Goal: Task Accomplishment & Management: Manage account settings

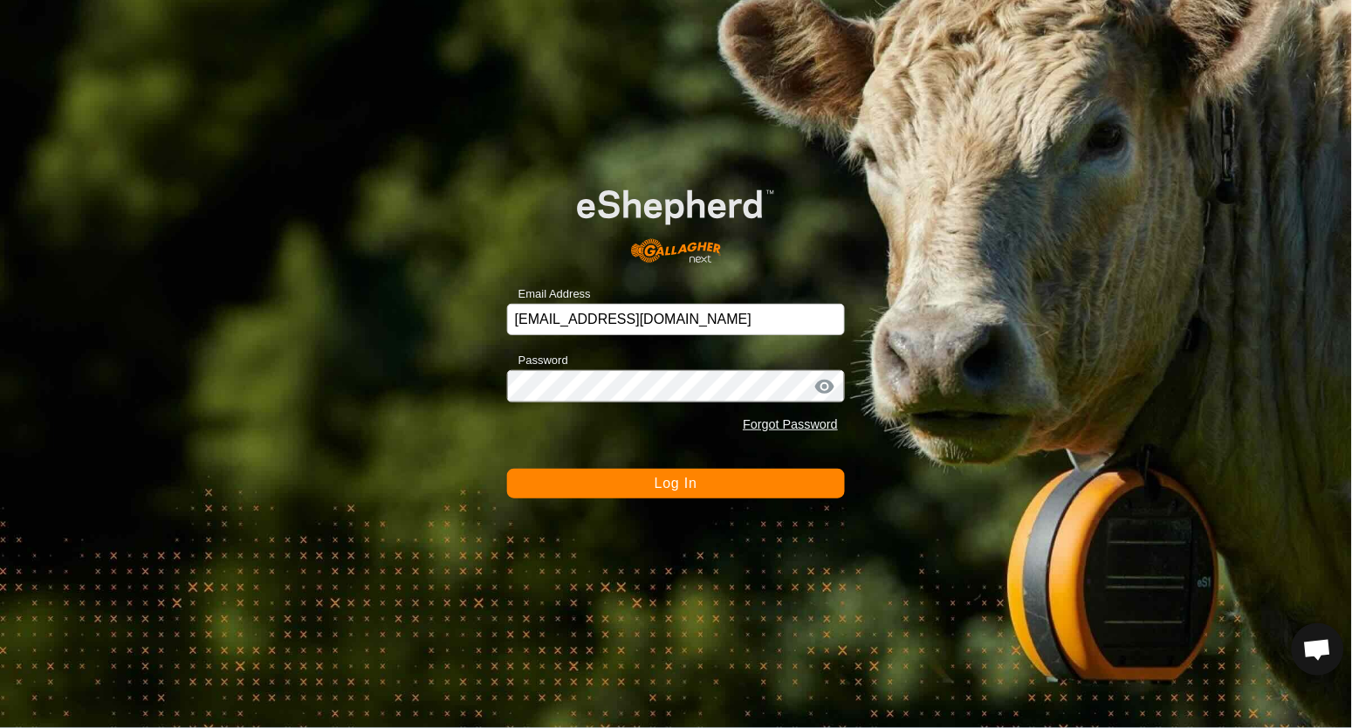
click at [695, 478] on span "Log In" at bounding box center [676, 483] width 43 height 15
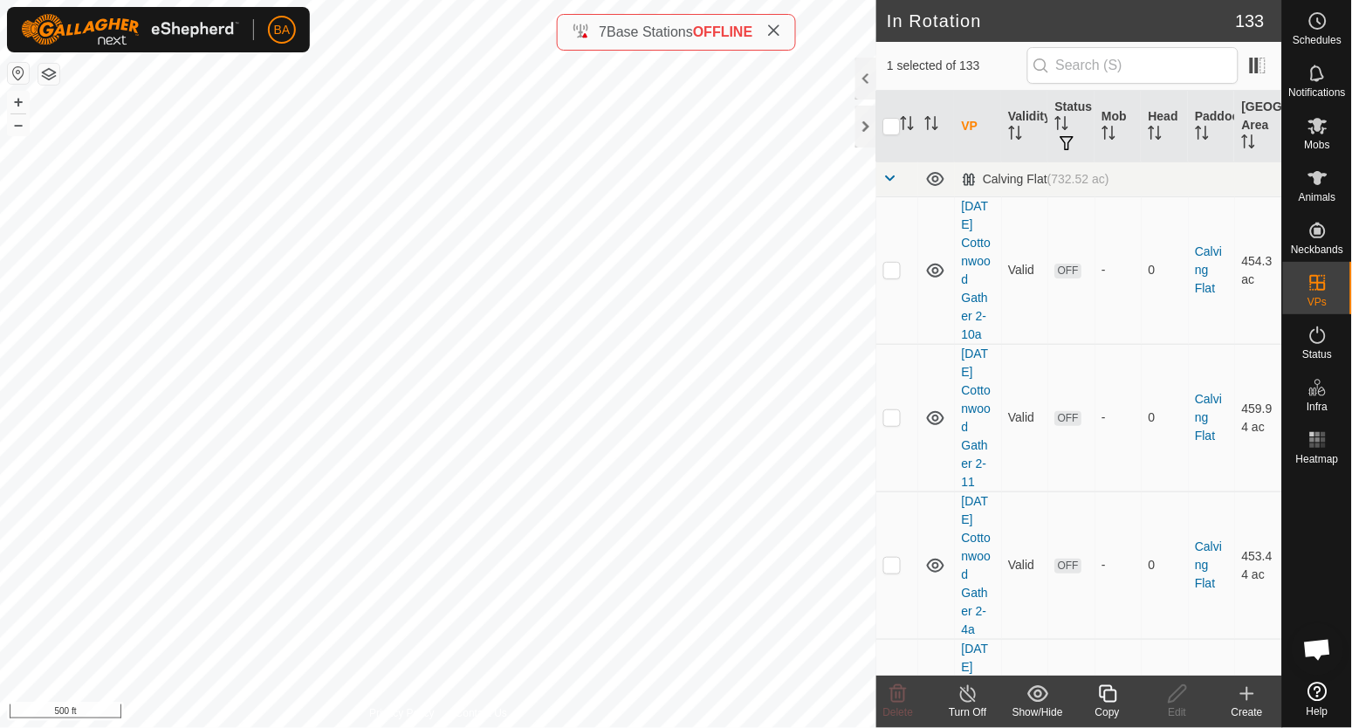
click at [916, 127] on th at bounding box center [897, 127] width 42 height 72
click at [911, 127] on icon "Activate to sort" at bounding box center [912, 123] width 2 height 14
click at [889, 178] on span at bounding box center [890, 178] width 14 height 14
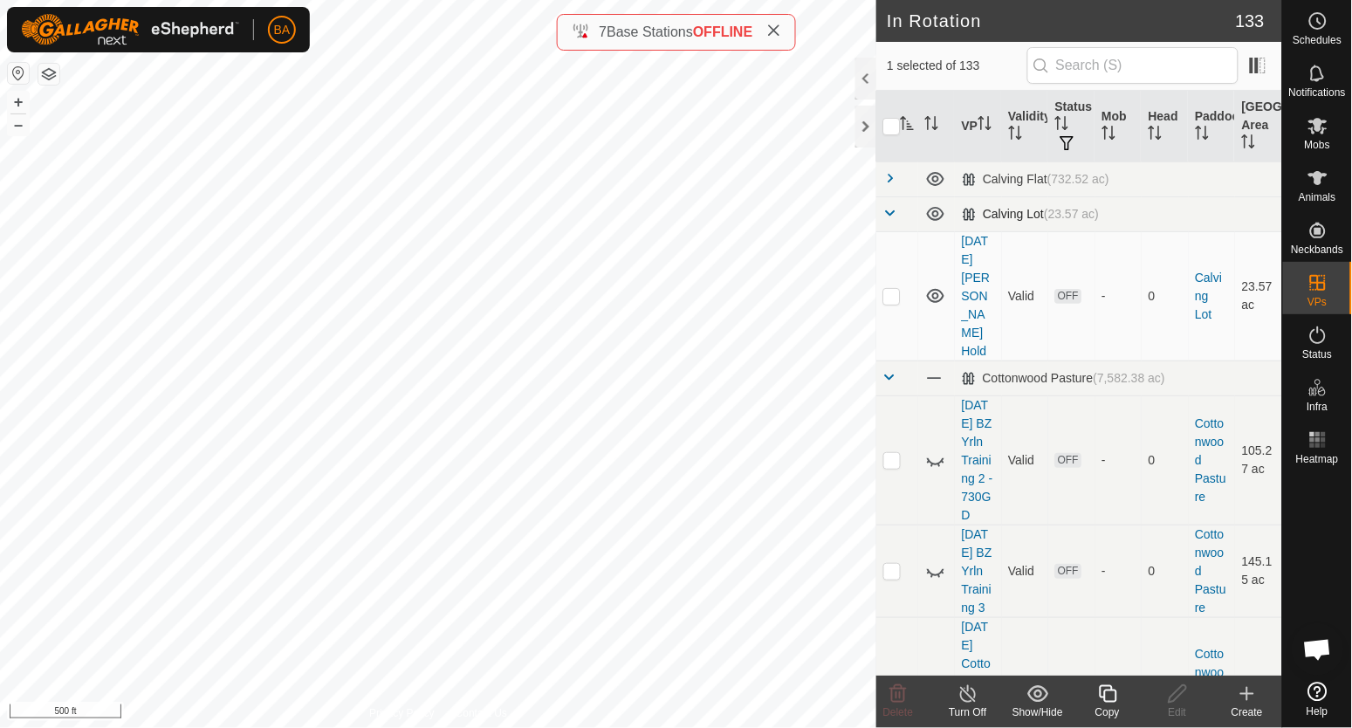
click at [894, 215] on span at bounding box center [890, 213] width 14 height 14
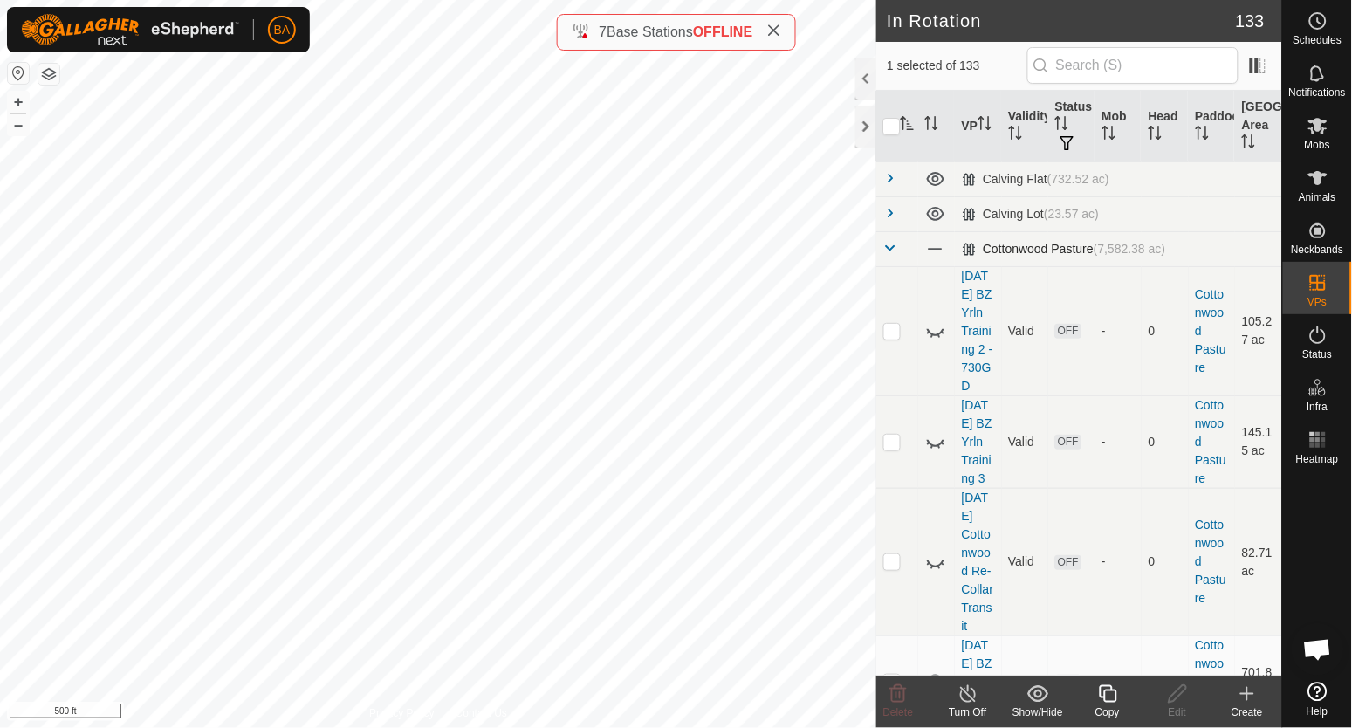
click at [894, 233] on td at bounding box center [897, 248] width 42 height 35
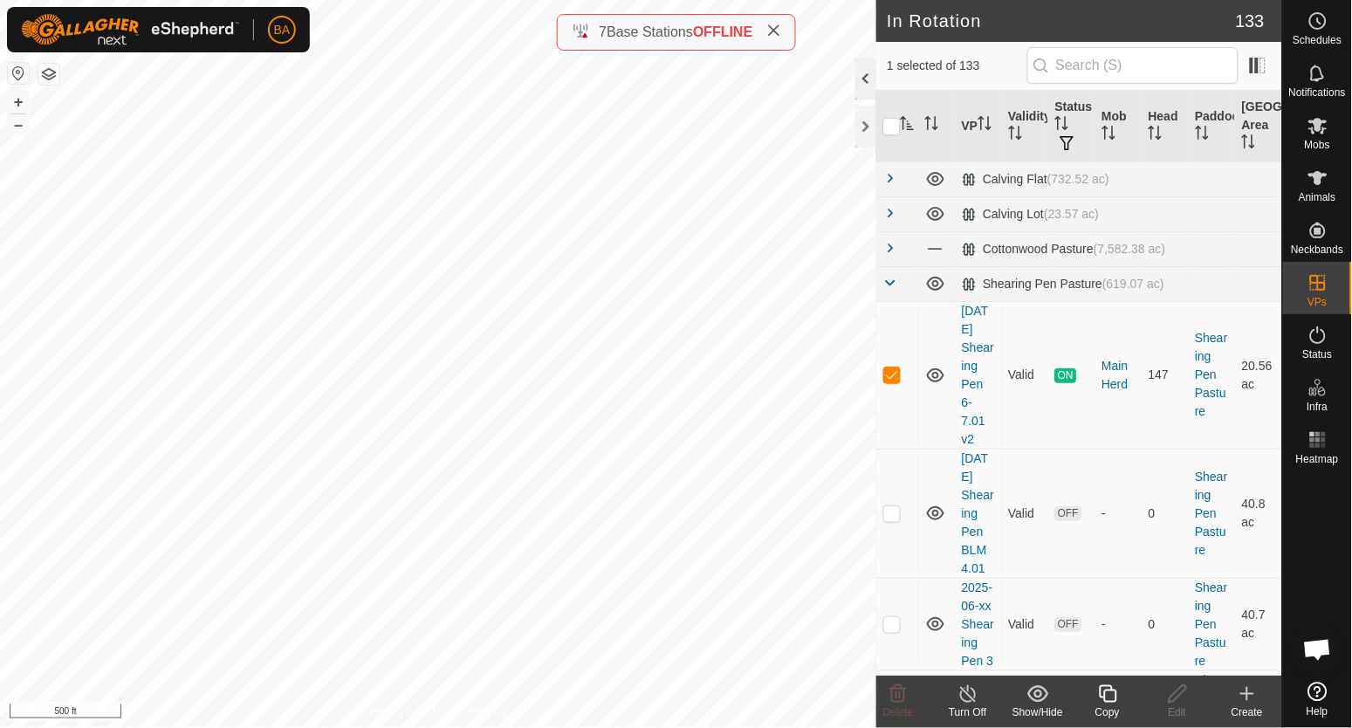
click at [861, 93] on div at bounding box center [865, 79] width 21 height 42
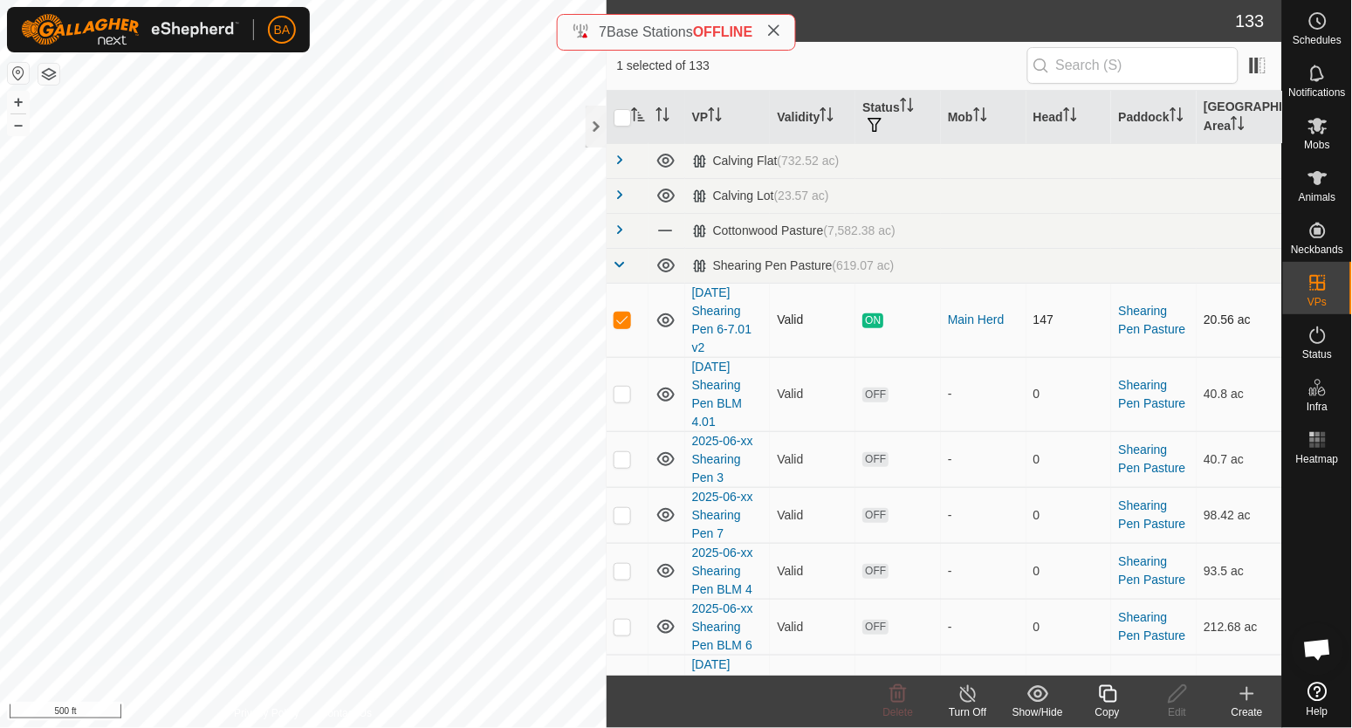
drag, startPoint x: 689, startPoint y: 290, endPoint x: 705, endPoint y: 350, distance: 62.5
click at [705, 350] on td "[DATE] Shearing Pen 6-7.01 v2" at bounding box center [728, 320] width 86 height 74
copy link "[DATE] Shearing Pen 6-7.01 v2"
click at [1106, 691] on icon at bounding box center [1108, 694] width 22 height 21
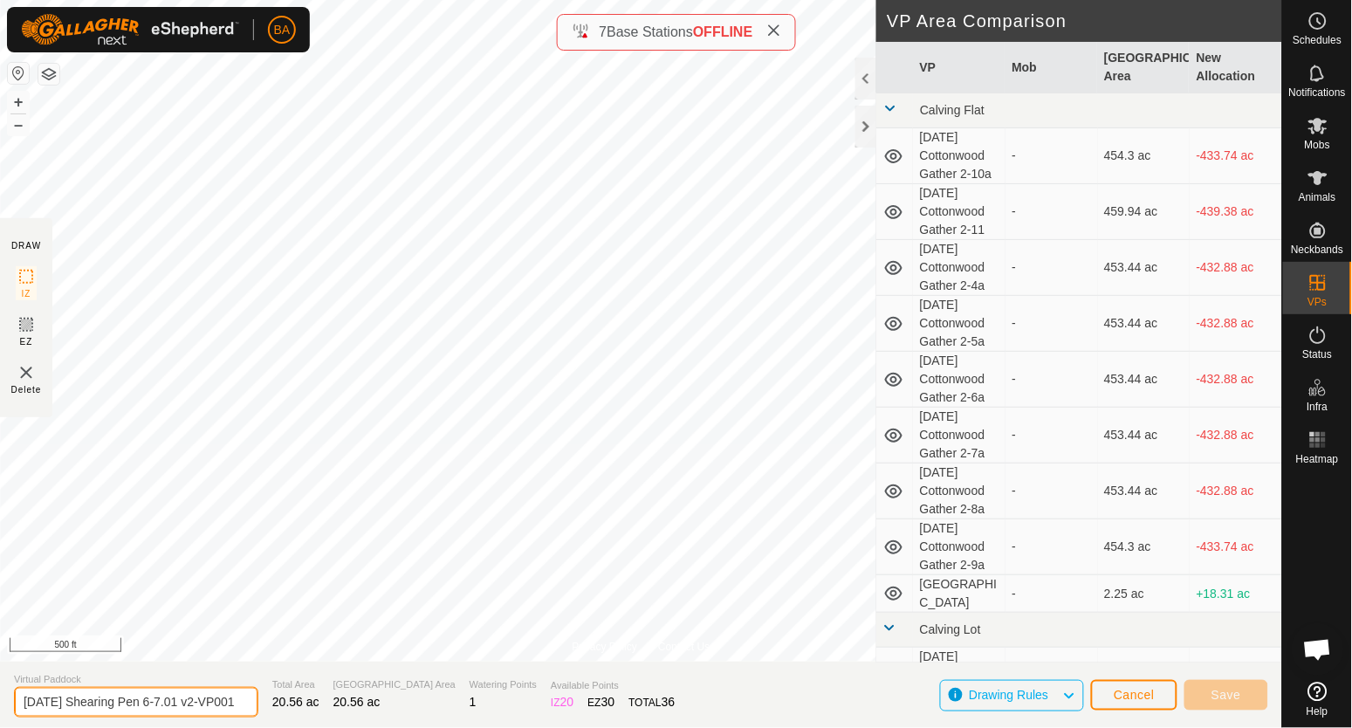
scroll to position [0, 24]
drag, startPoint x: 193, startPoint y: 704, endPoint x: 395, endPoint y: 699, distance: 202.6
click at [395, 699] on section "Virtual Paddock [DATE] Shearing Pen 6-7.01 v2-VP001 Total Area 20.56 ac Grazing…" at bounding box center [641, 695] width 1282 height 66
type input "[DATE] Shearing Pen 6-7.04"
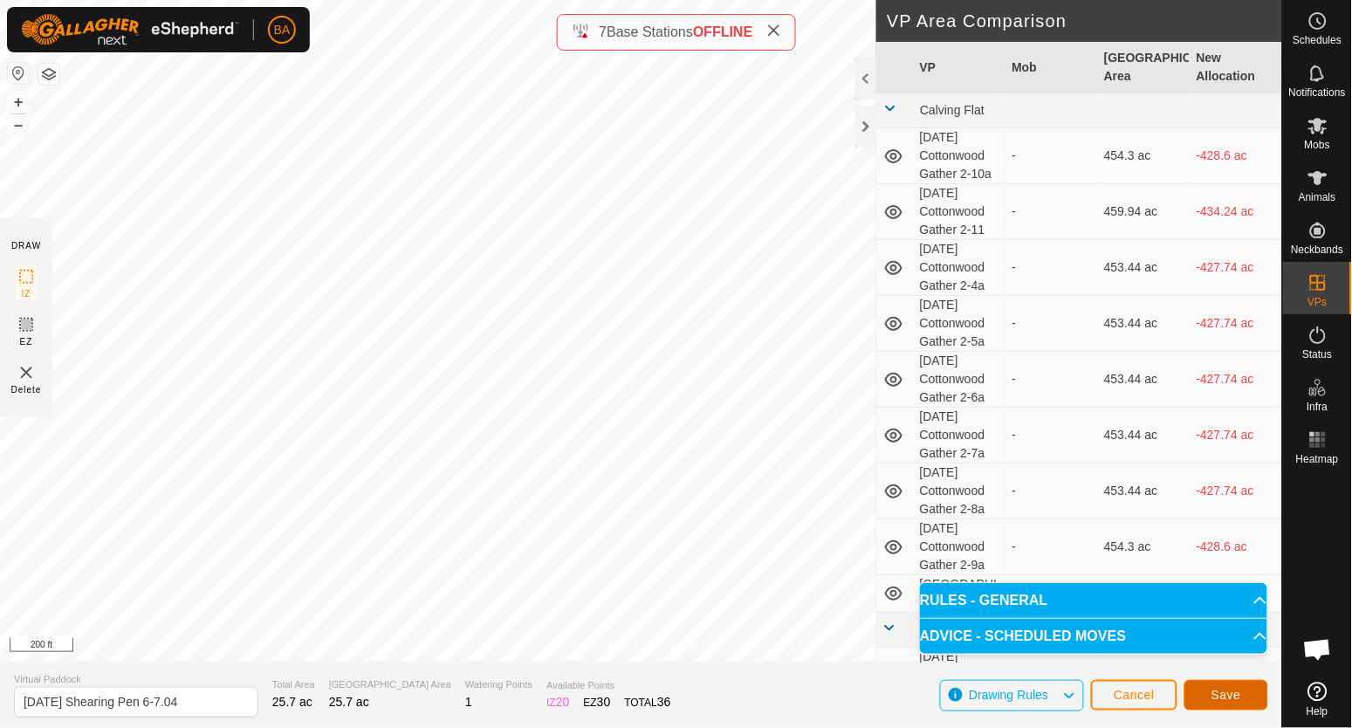
click at [1217, 697] on span "Save" at bounding box center [1227, 695] width 30 height 14
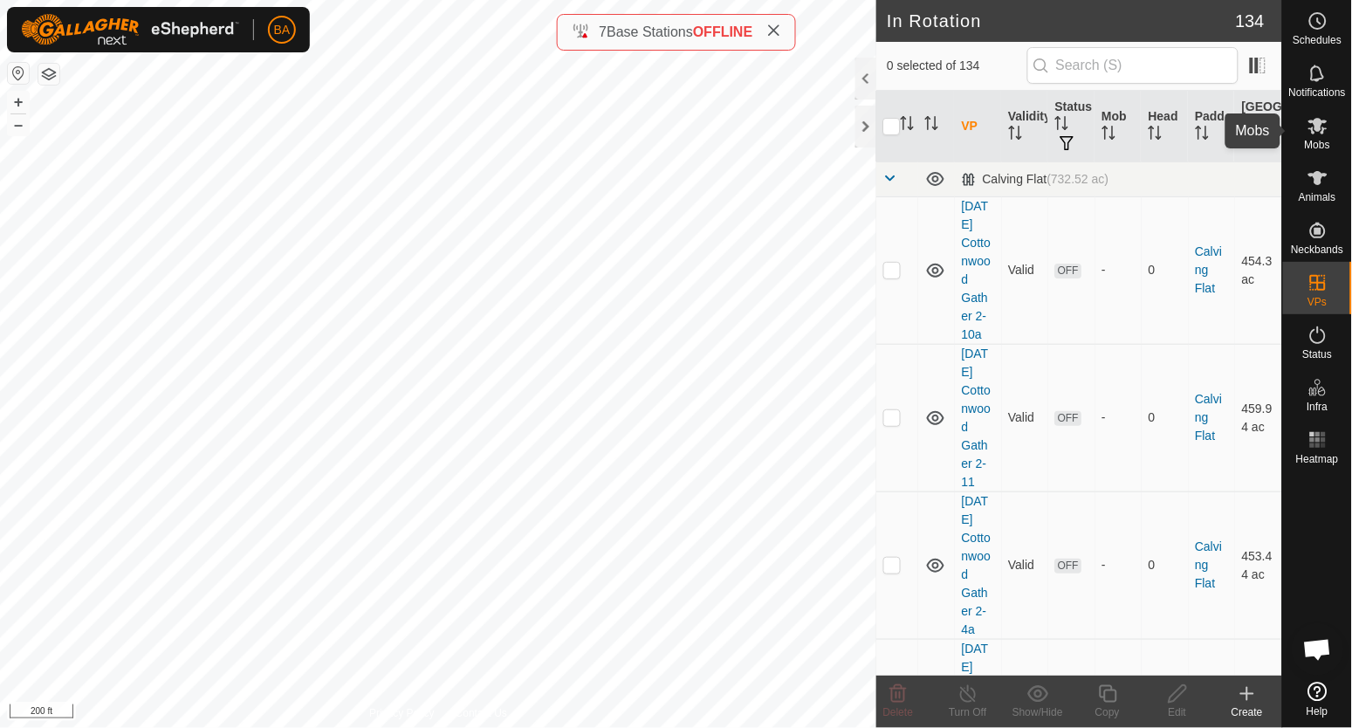
click at [1321, 134] on icon at bounding box center [1318, 125] width 21 height 21
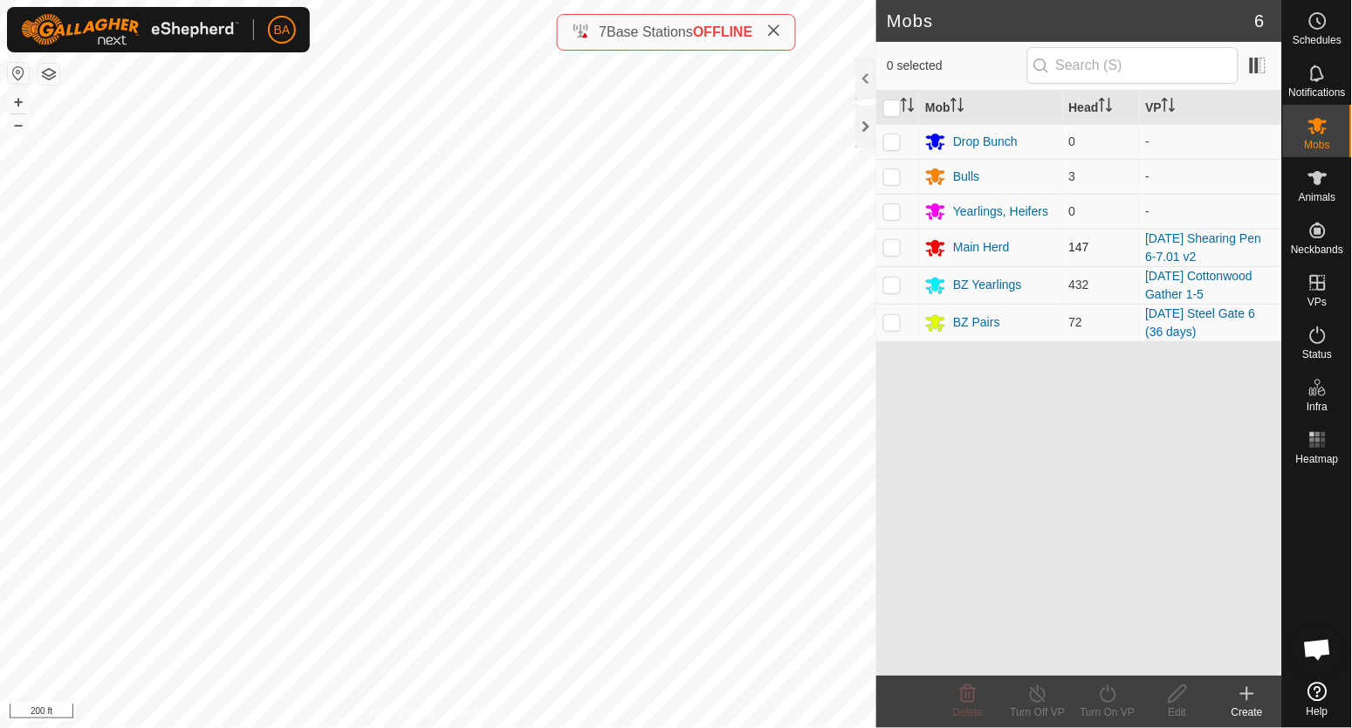
click at [895, 251] on p-checkbox at bounding box center [891, 247] width 17 height 14
checkbox input "true"
click at [1103, 696] on icon at bounding box center [1108, 694] width 22 height 21
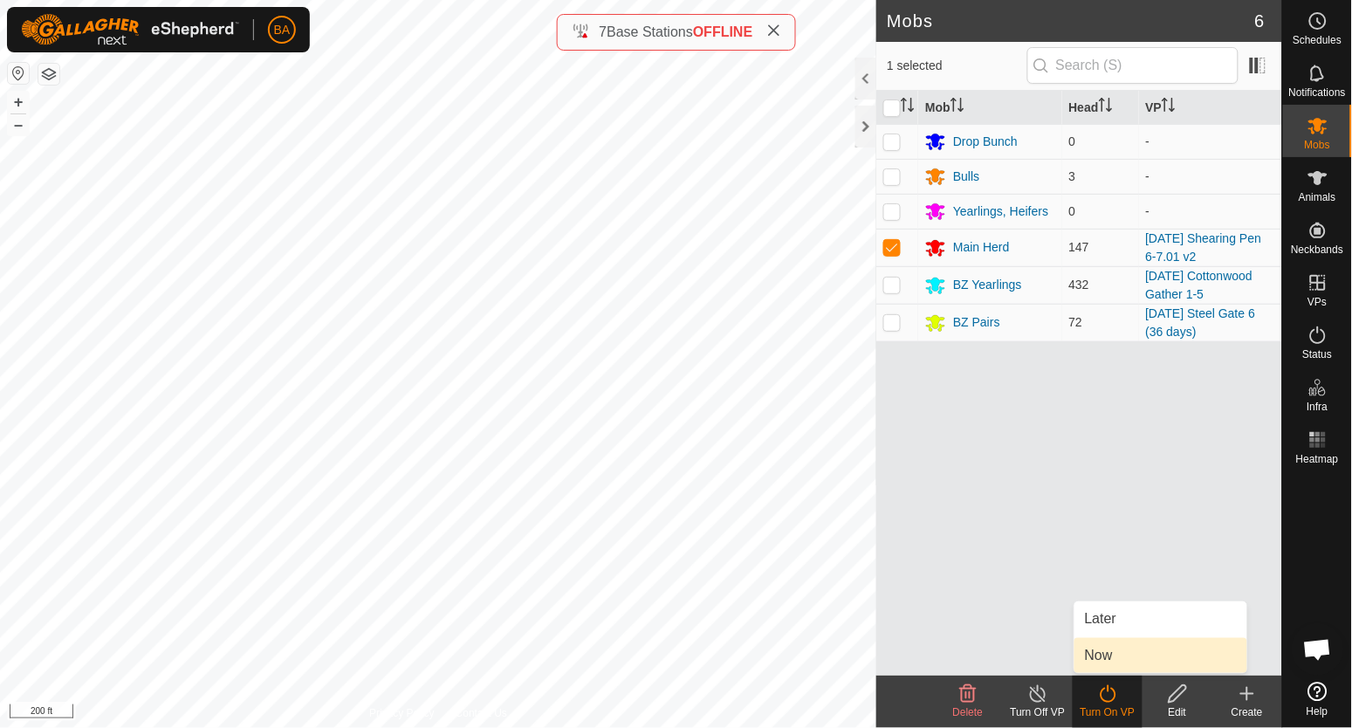
click at [1104, 666] on link "Now" at bounding box center [1161, 655] width 173 height 35
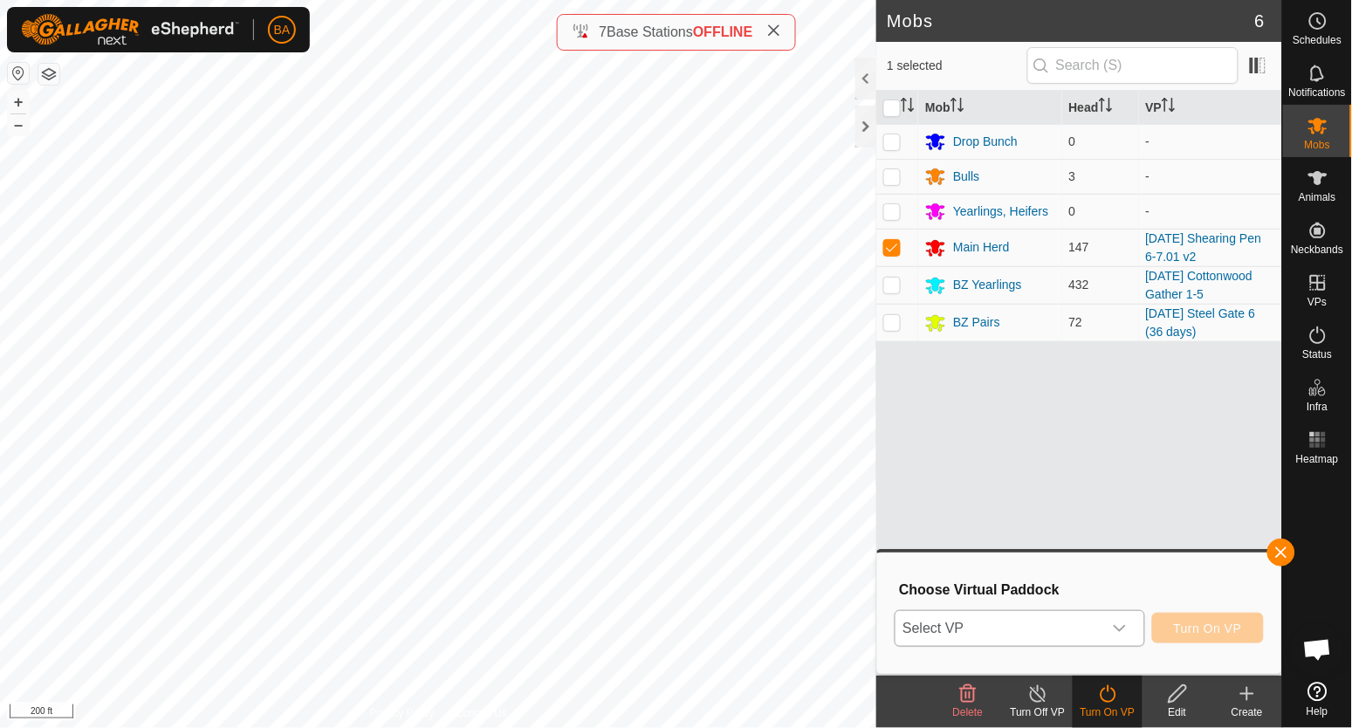
click at [1078, 638] on span "Select VP" at bounding box center [999, 628] width 206 height 35
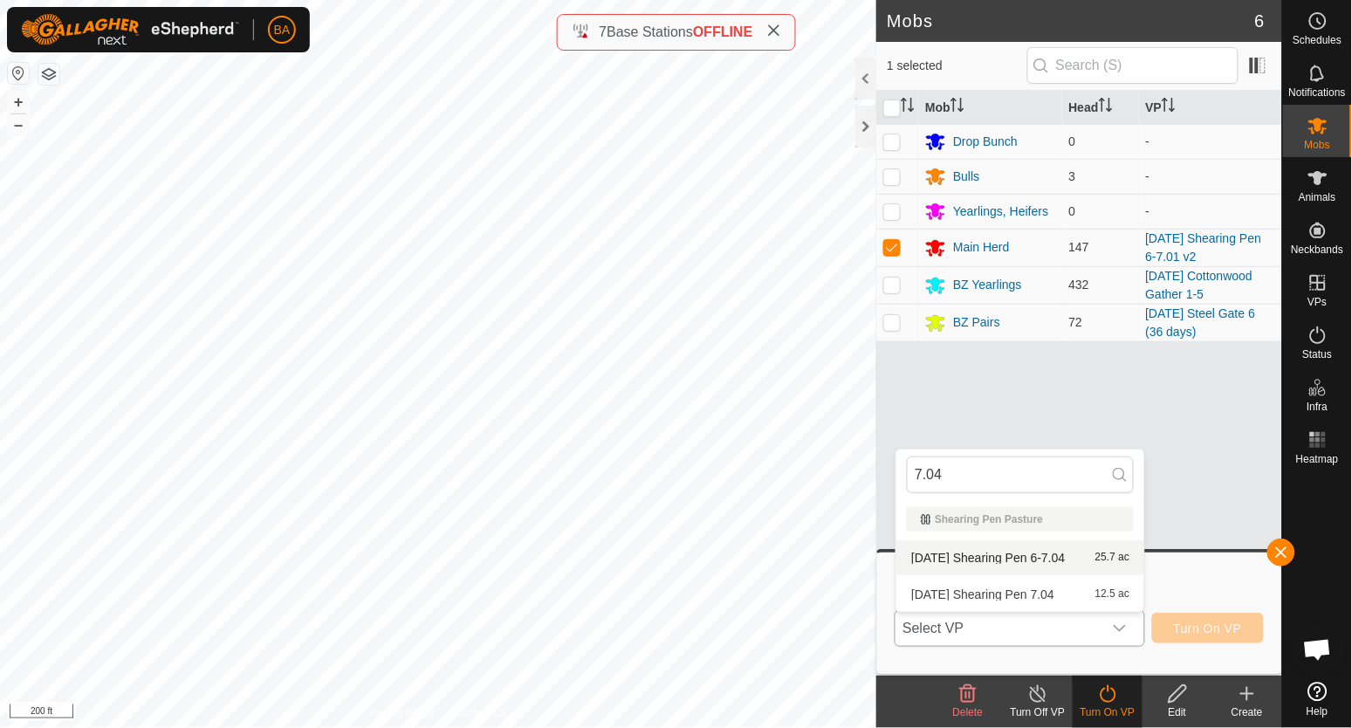
type input "7.04"
click at [1048, 567] on li "[DATE] Shearing Pen 6-7.04 25.7 ac" at bounding box center [1021, 557] width 248 height 35
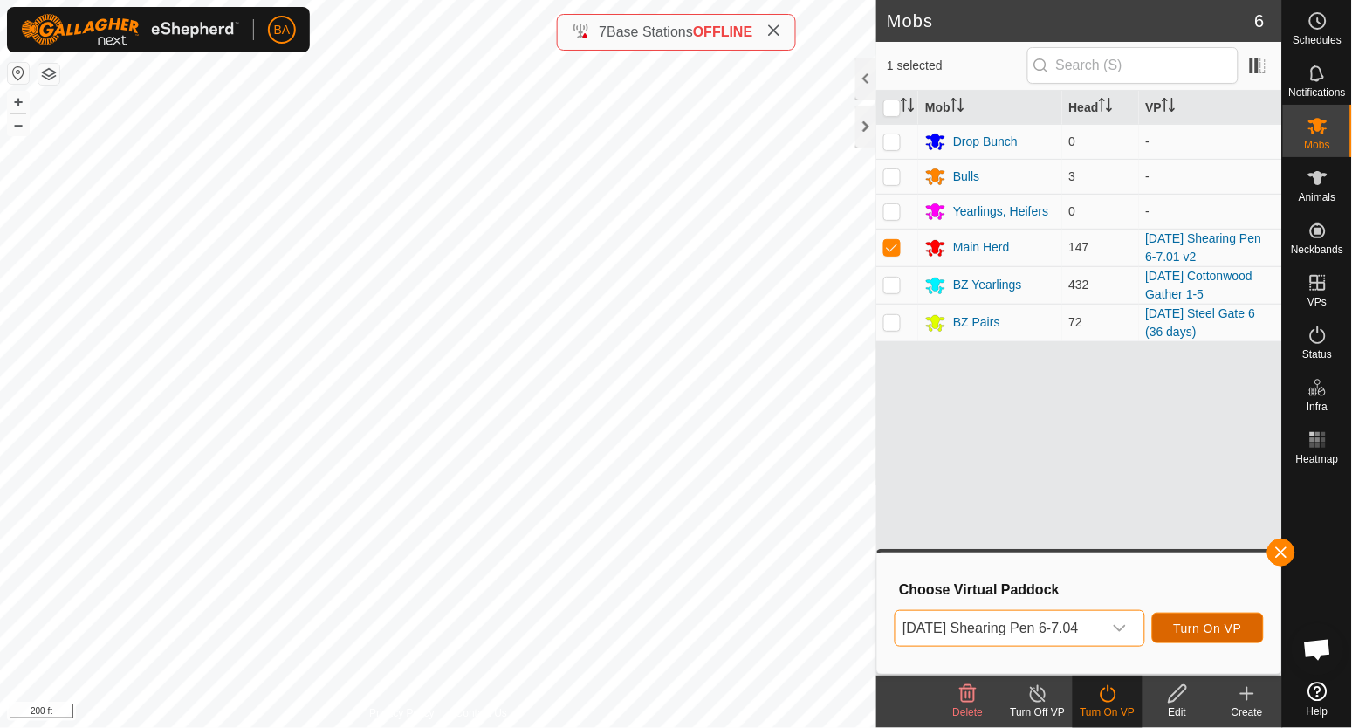
click at [1227, 629] on span "Turn On VP" at bounding box center [1208, 629] width 68 height 14
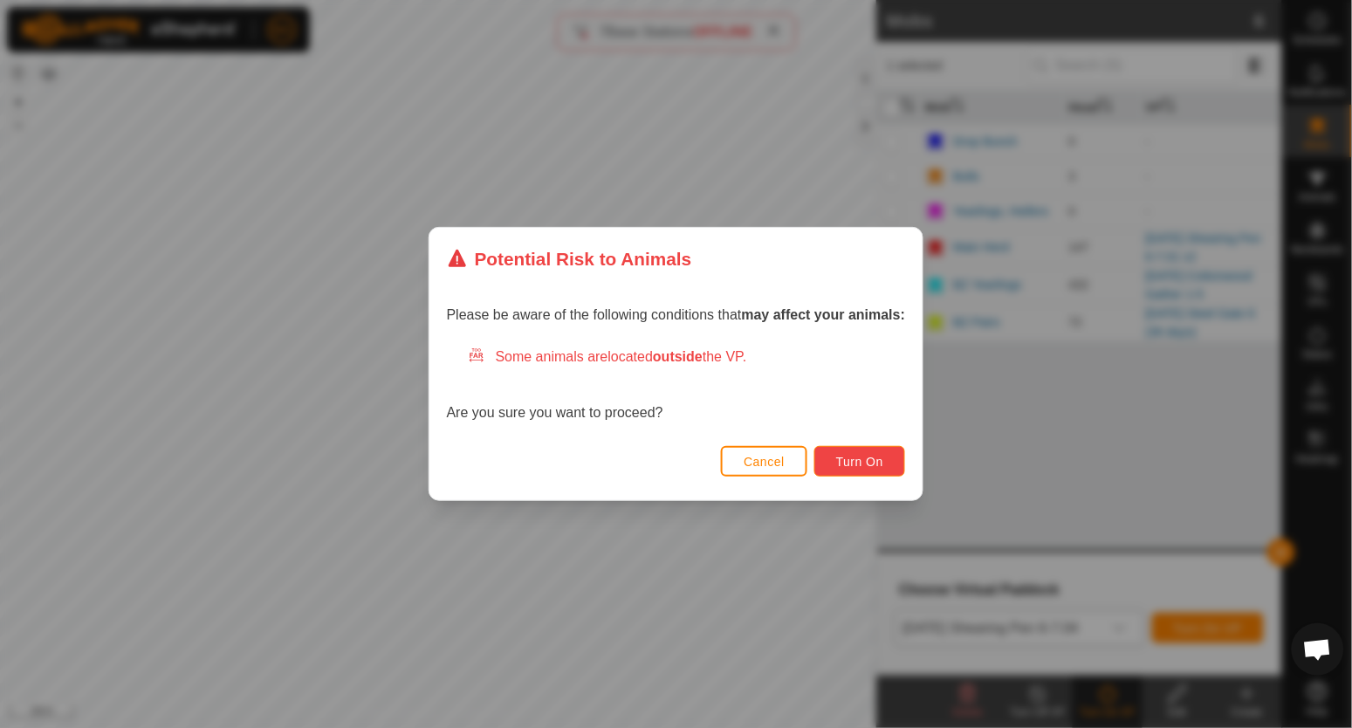
click at [861, 452] on button "Turn On" at bounding box center [859, 461] width 91 height 31
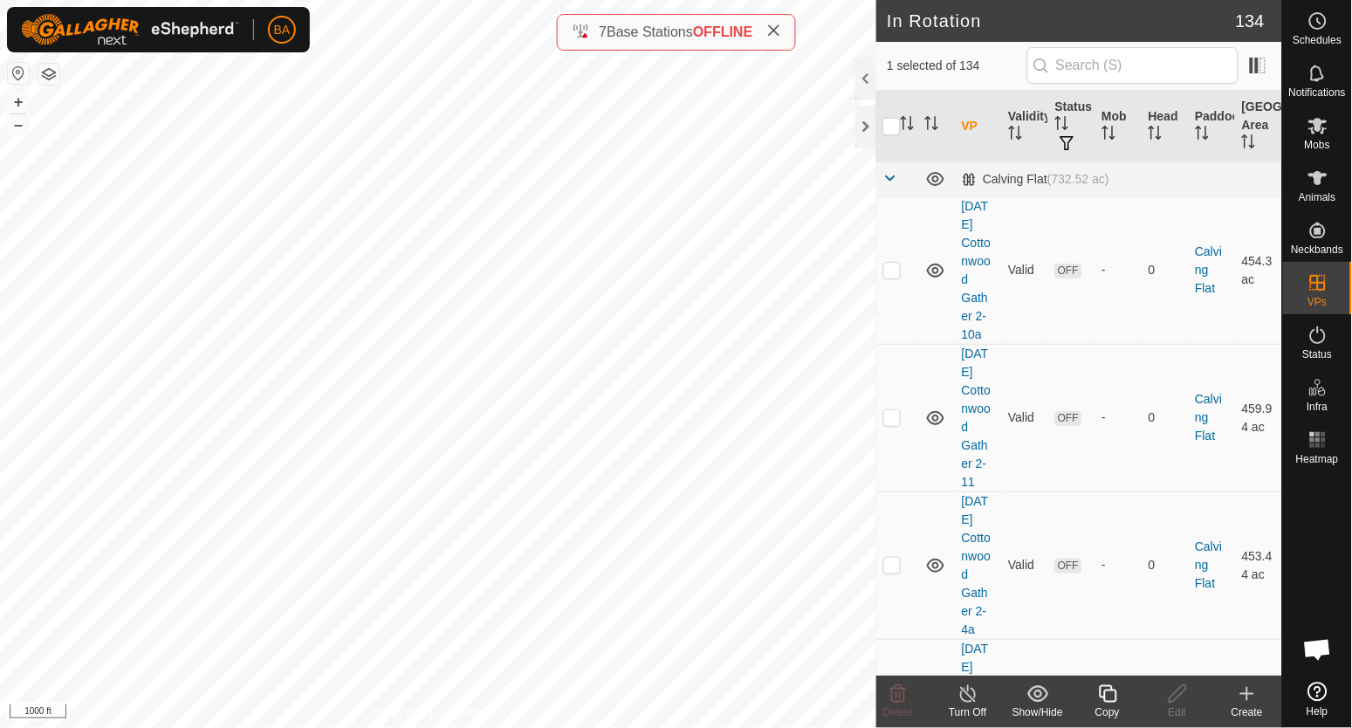
checkbox input "false"
checkbox input "true"
click at [911, 125] on icon "Activate to sort" at bounding box center [912, 123] width 2 height 14
click at [888, 182] on span at bounding box center [890, 178] width 14 height 14
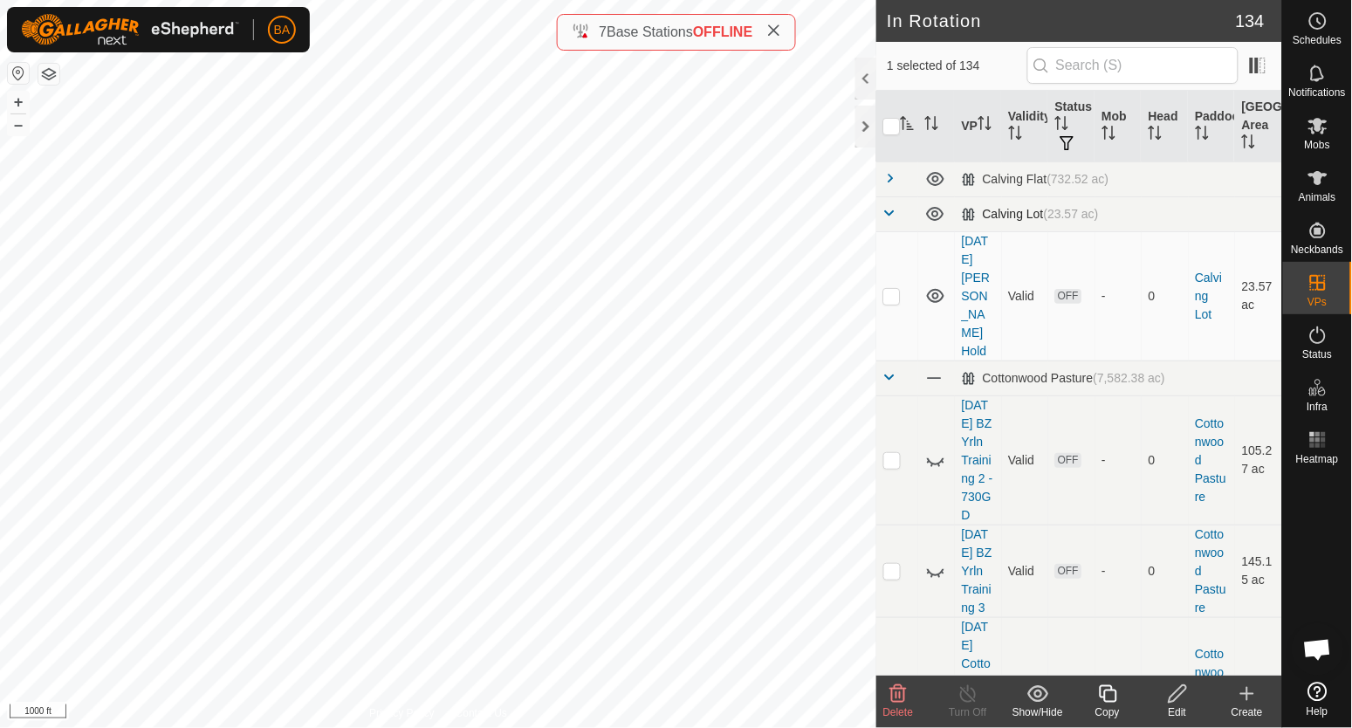
click at [894, 216] on span at bounding box center [890, 213] width 14 height 14
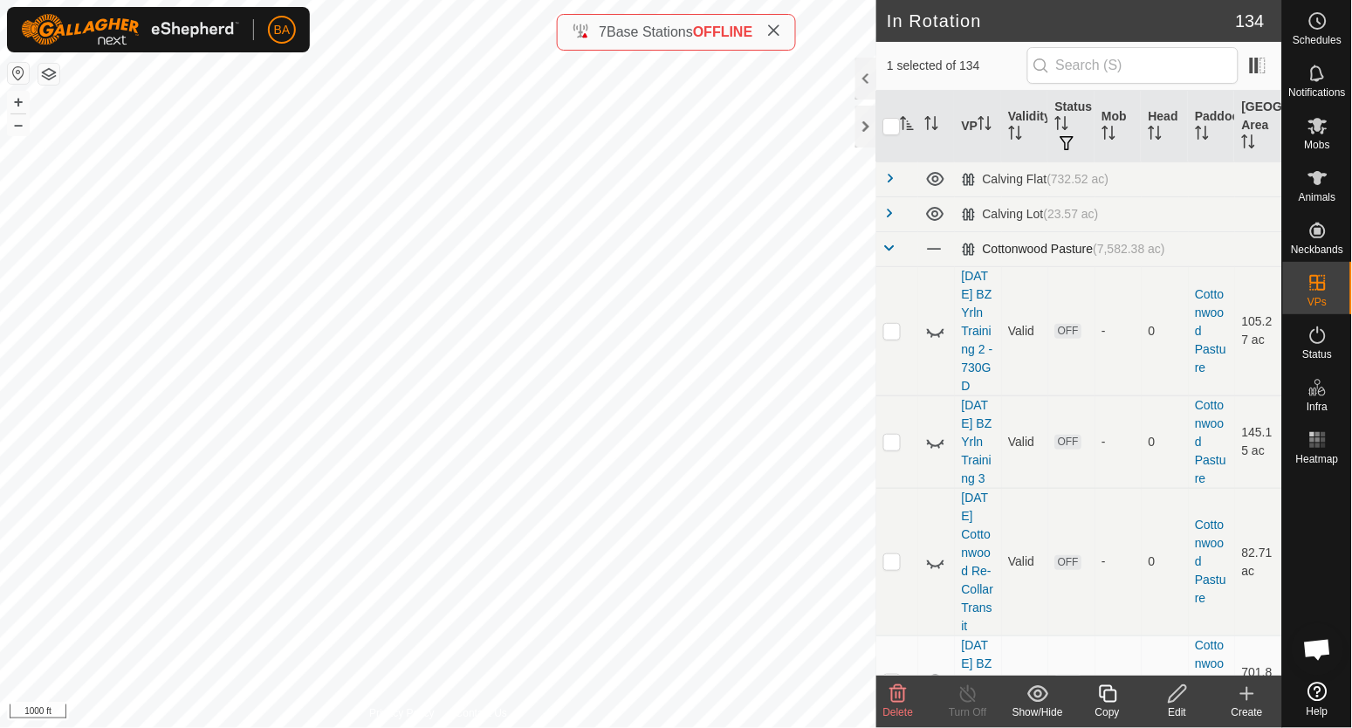
click at [887, 253] on span at bounding box center [890, 248] width 14 height 14
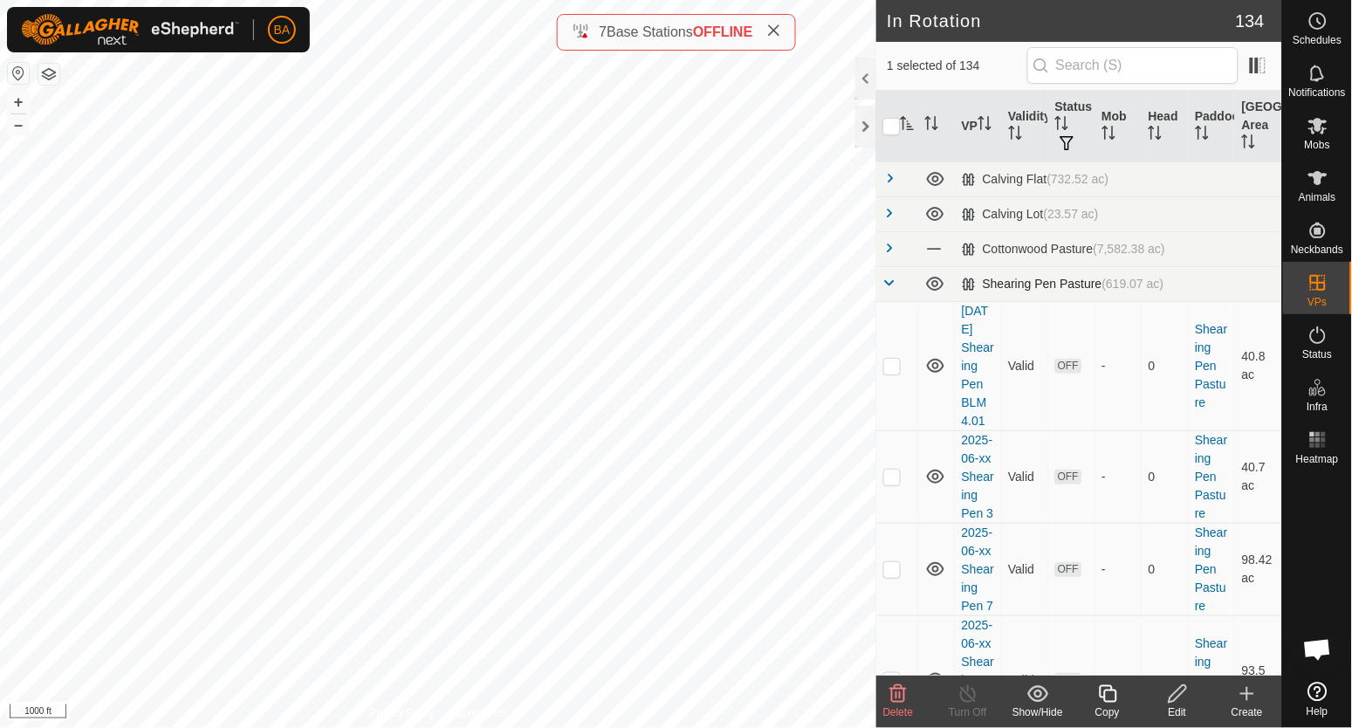
click at [889, 289] on span at bounding box center [890, 283] width 14 height 14
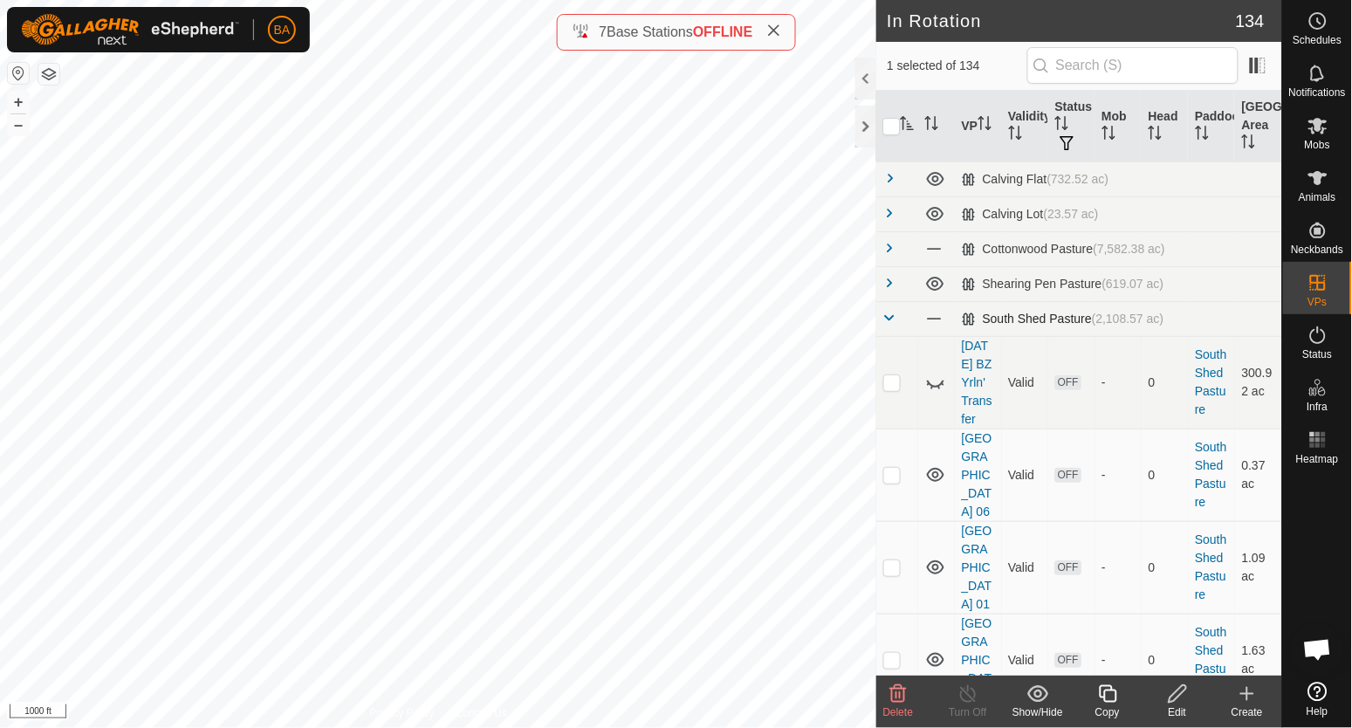
click at [889, 316] on span at bounding box center [890, 318] width 14 height 14
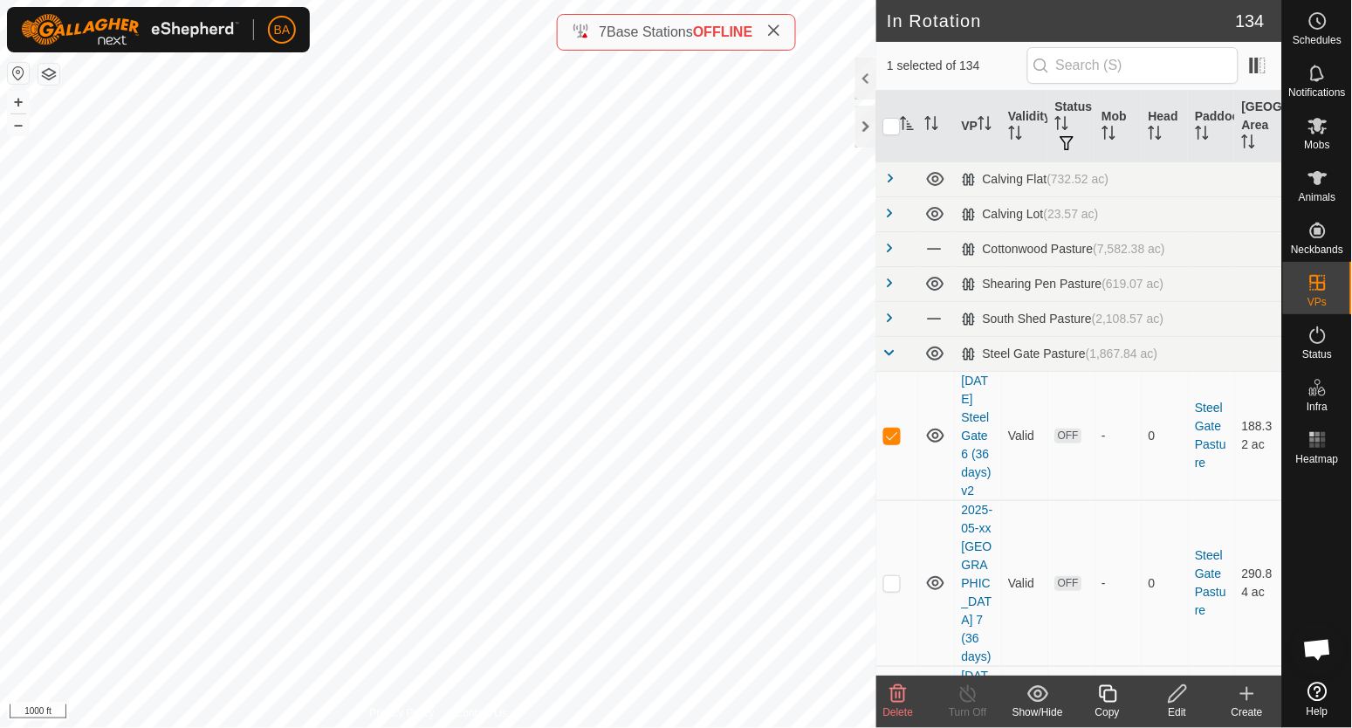
click at [903, 691] on icon at bounding box center [898, 694] width 21 height 21
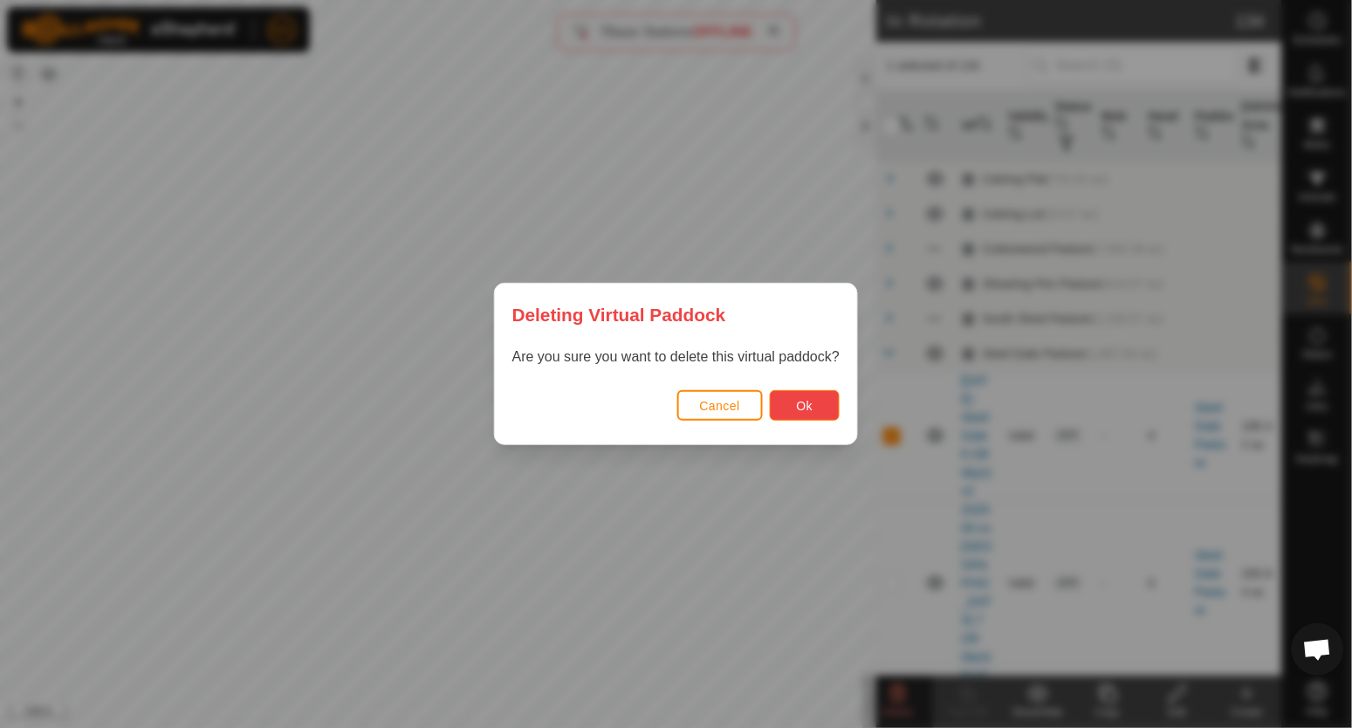
click at [809, 416] on button "Ok" at bounding box center [805, 405] width 70 height 31
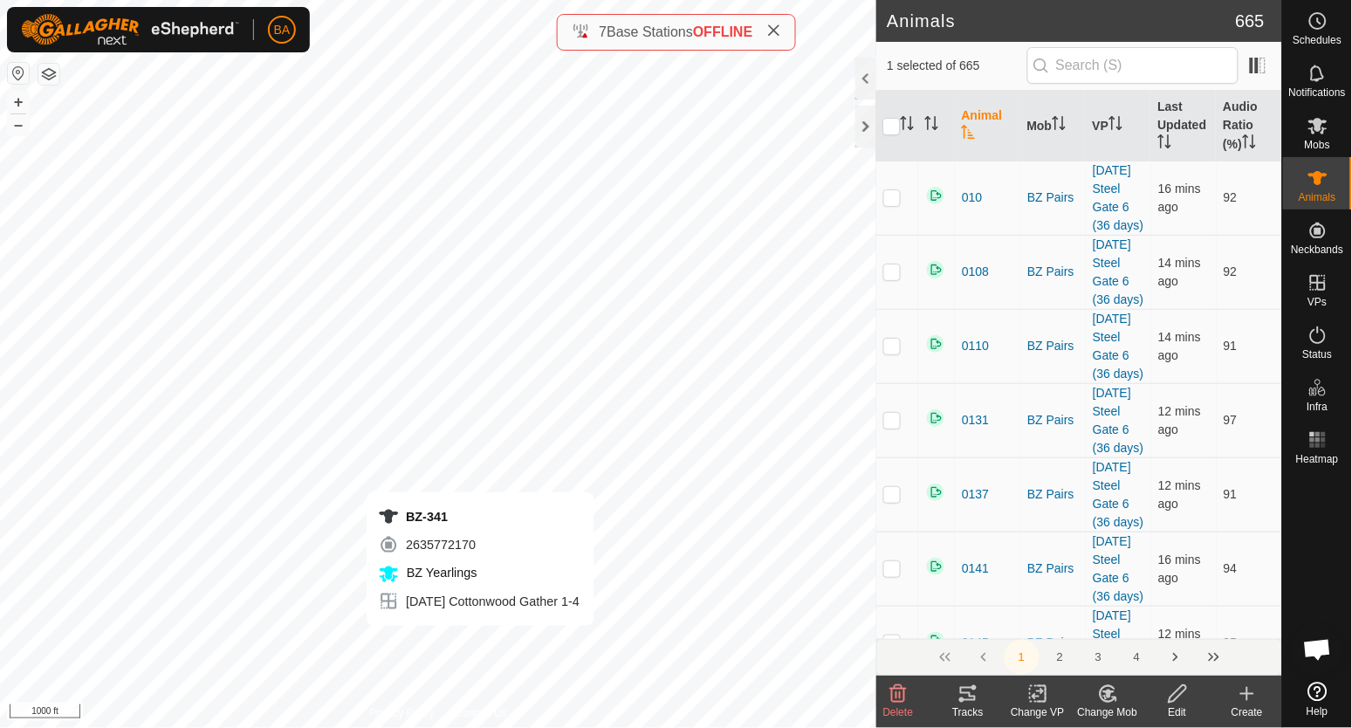
click at [480, 642] on div "BZ-341 2635772170 BZ Yearlings [DATE] Cottonwood Gather 1-4 + – ⇧ i 1000 ft" at bounding box center [438, 364] width 876 height 728
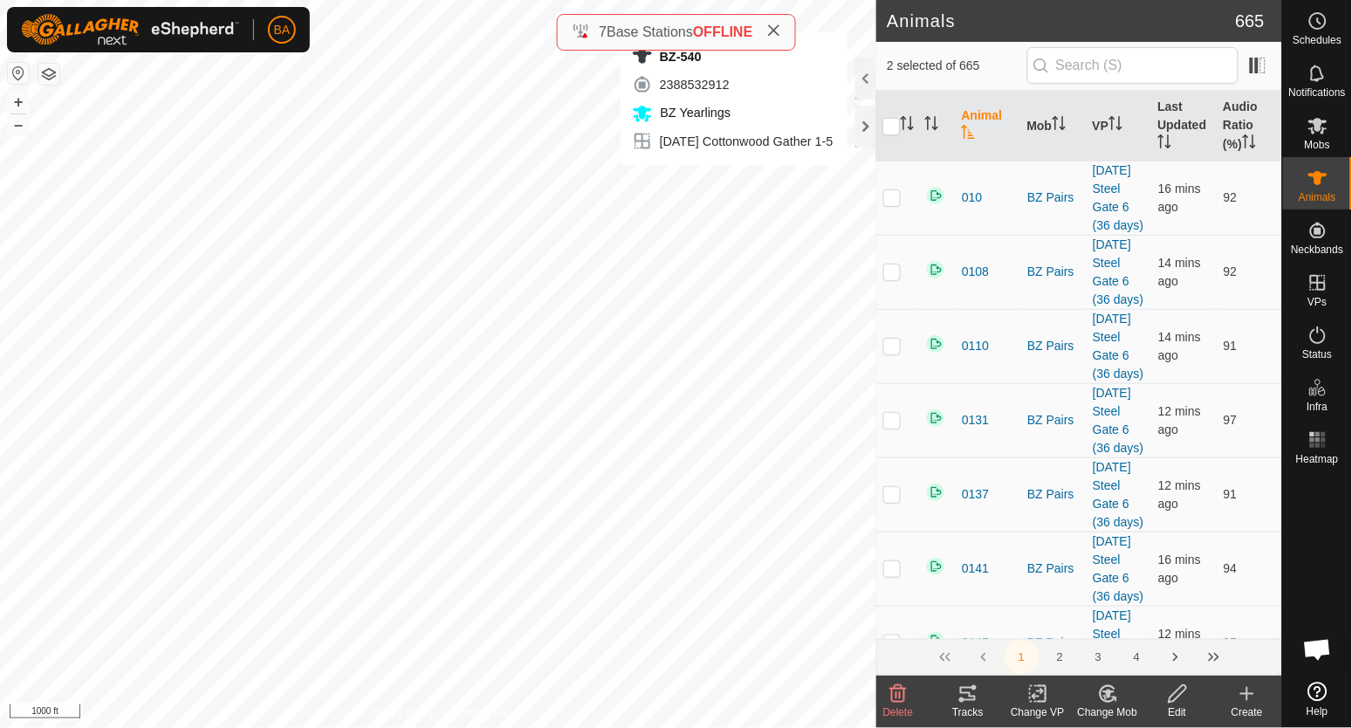
click at [768, 182] on div "BZ-540 2388532912 BZ Yearlings [DATE] Cottonwood Gather 1-5 + – ⇧ i 1000 ft" at bounding box center [438, 364] width 876 height 728
click at [975, 698] on icon at bounding box center [968, 694] width 16 height 14
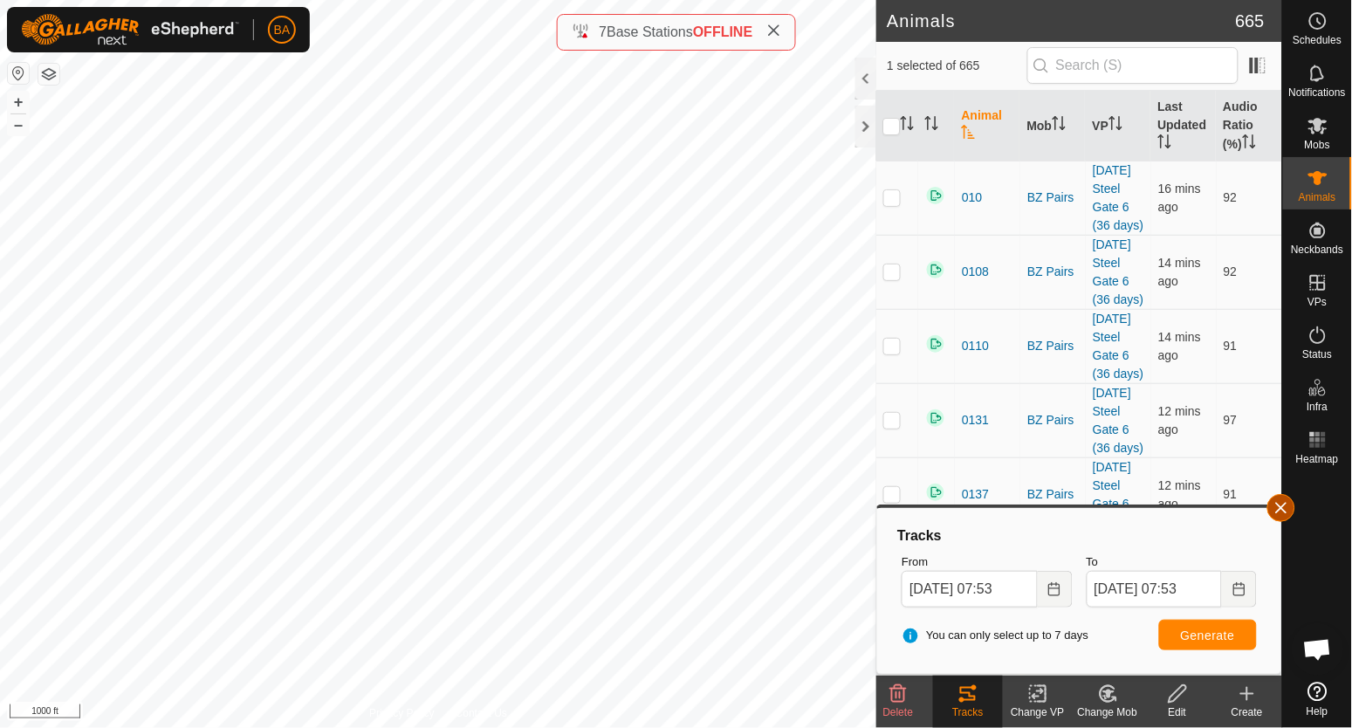
click at [1281, 503] on button "button" at bounding box center [1282, 508] width 28 height 28
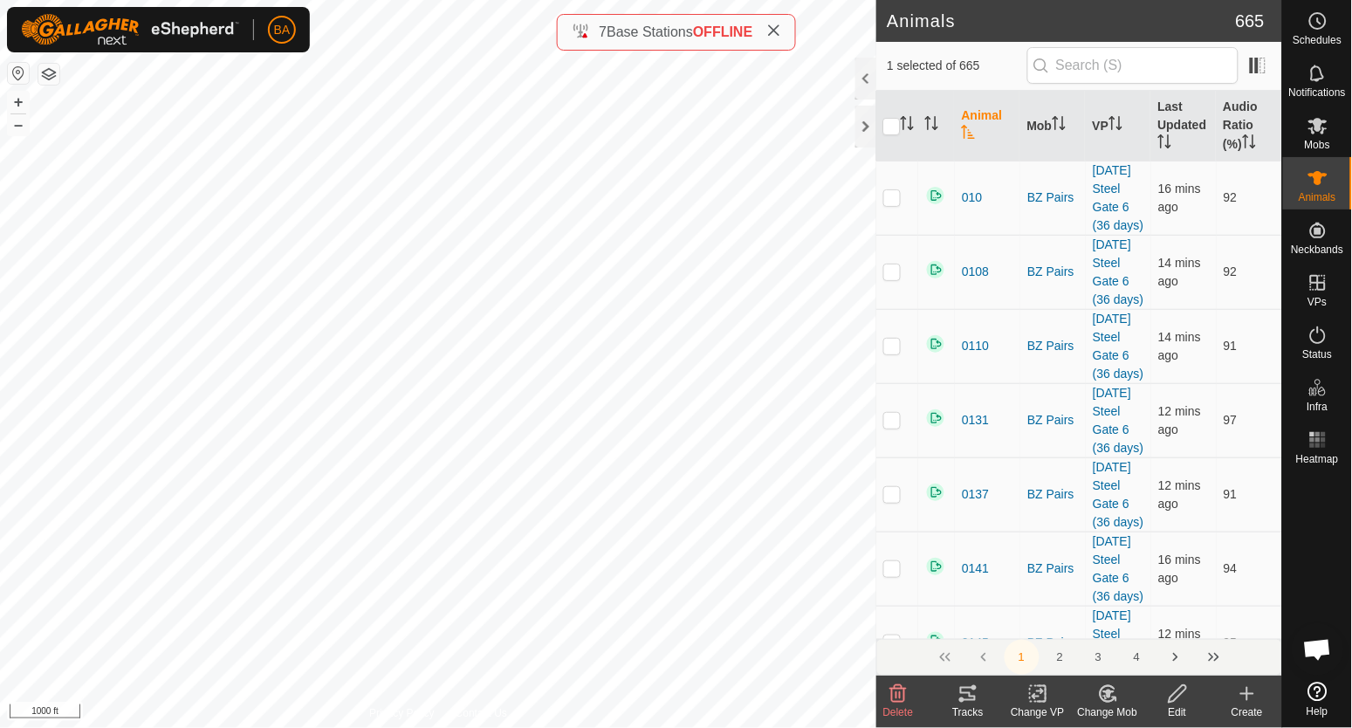
click at [1185, 695] on icon at bounding box center [1178, 694] width 22 height 21
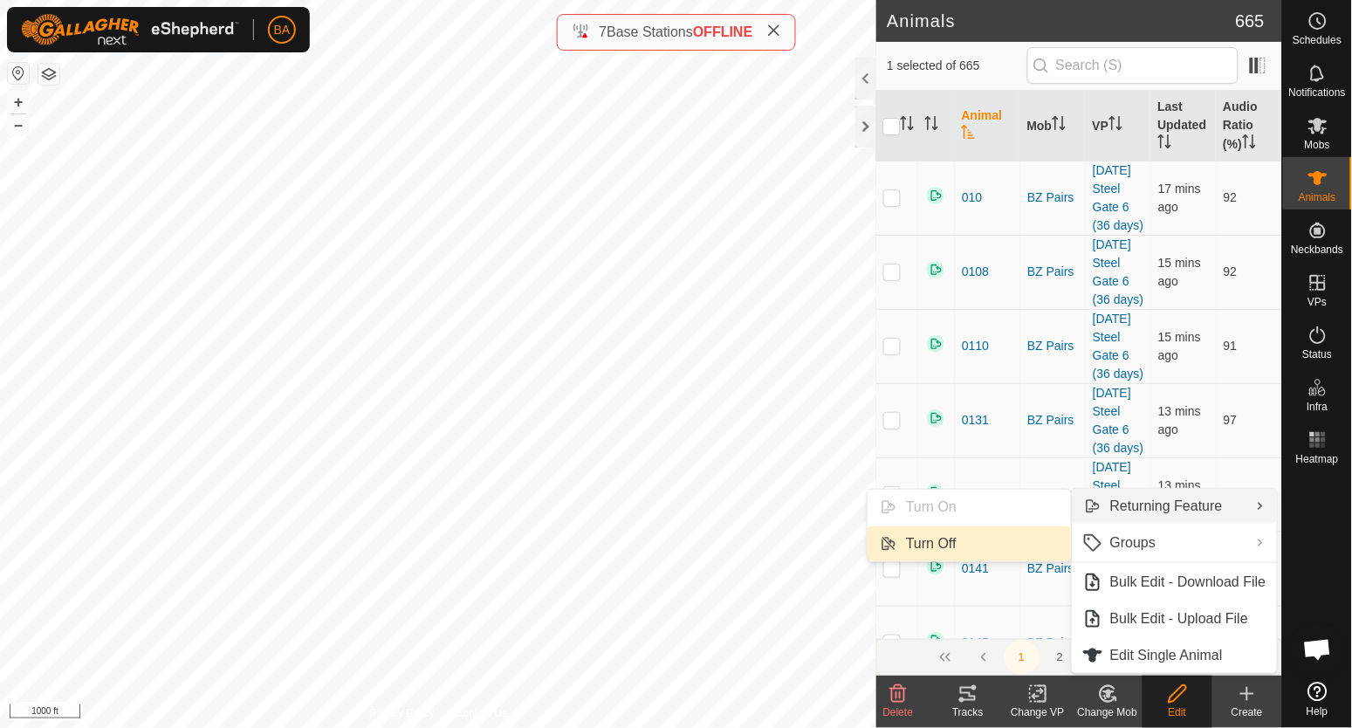
click at [921, 540] on link "Turn Off" at bounding box center [969, 543] width 203 height 35
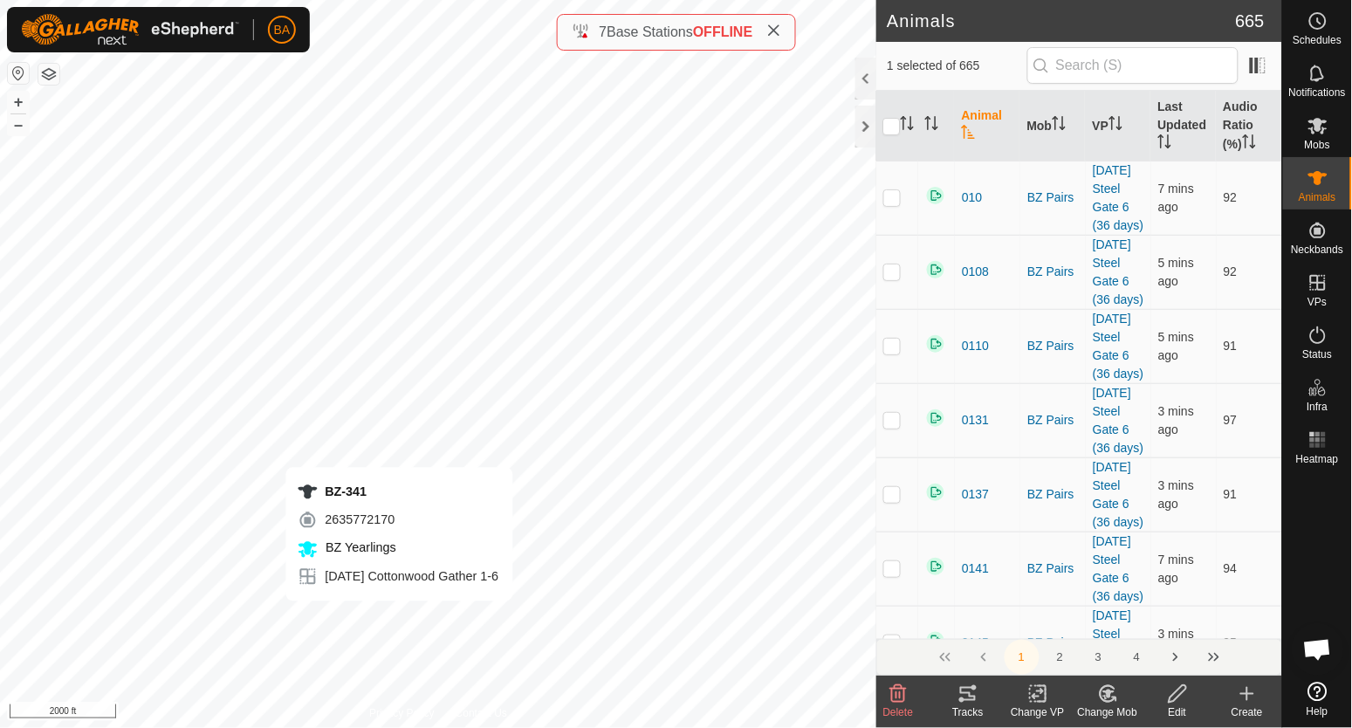
click at [399, 619] on div "BZ-341 2635772170 BZ Yearlings [DATE] Cottonwood Gather 1-6 + – ⇧ i 2000 ft" at bounding box center [438, 364] width 876 height 728
click at [1180, 693] on icon at bounding box center [1178, 694] width 22 height 21
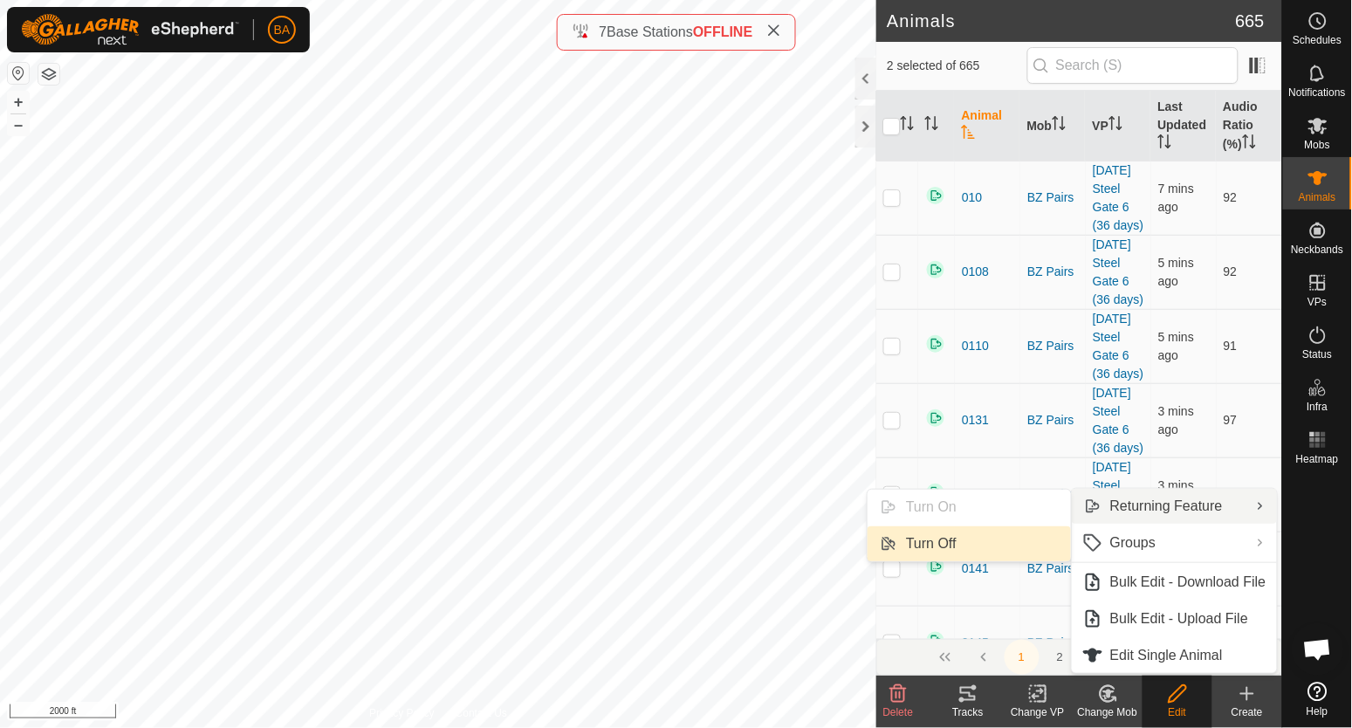
click at [939, 540] on link "Turn Off" at bounding box center [969, 543] width 203 height 35
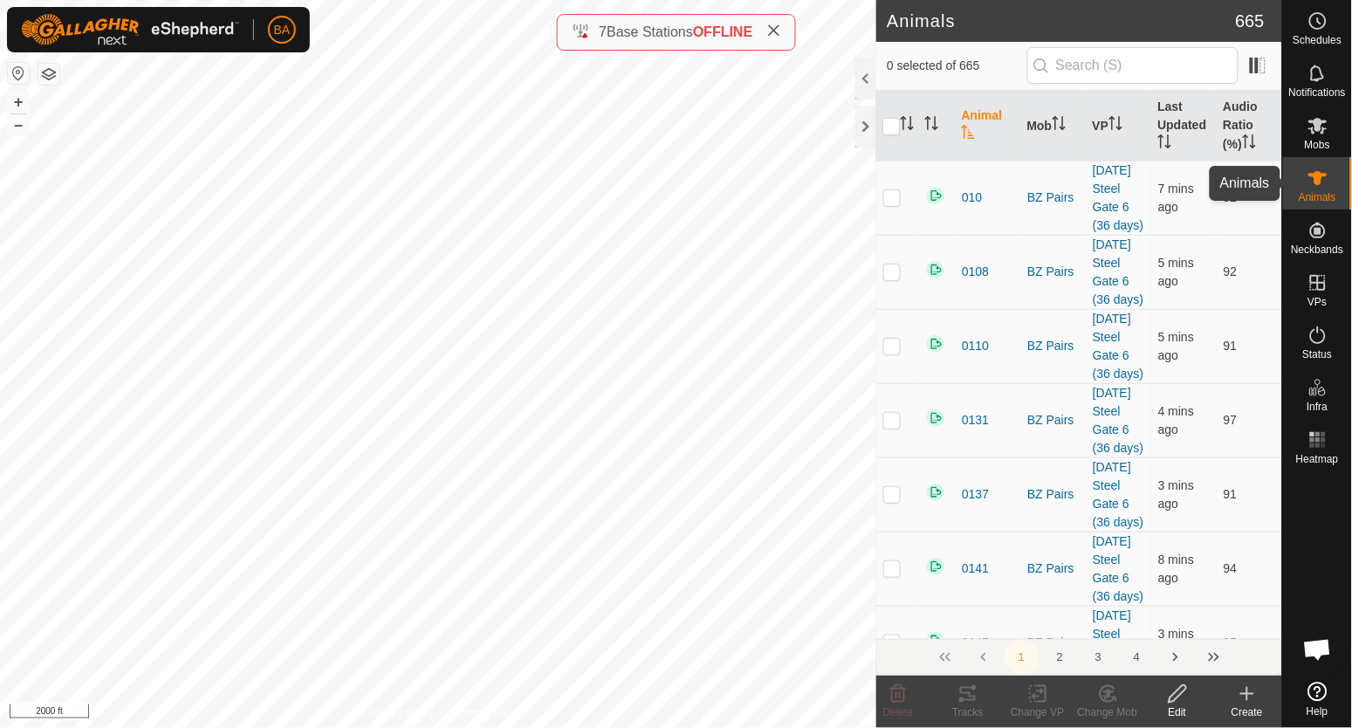
click at [1320, 192] on span "Animals" at bounding box center [1318, 197] width 38 height 10
click at [1328, 140] on span "Mobs" at bounding box center [1317, 145] width 25 height 10
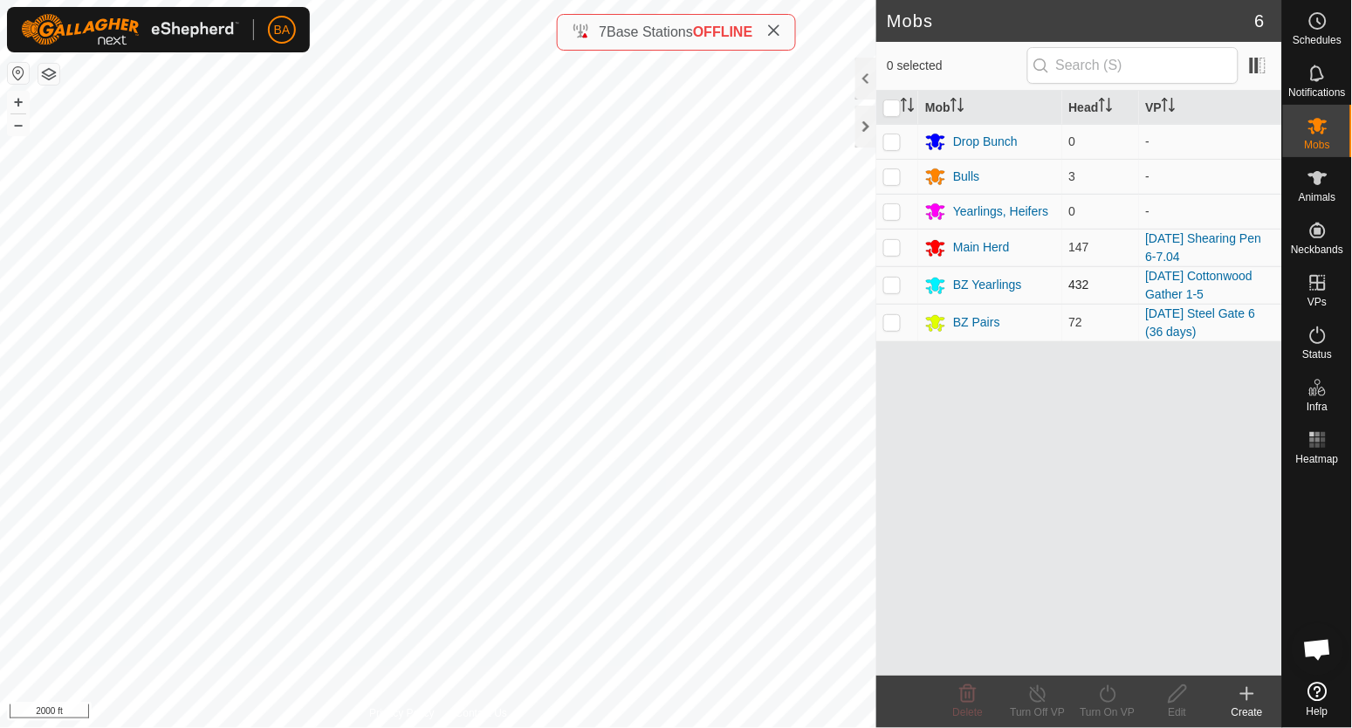
click at [901, 283] on p-tablecheckbox at bounding box center [891, 285] width 17 height 14
checkbox input "true"
click at [1179, 698] on icon at bounding box center [1178, 694] width 22 height 21
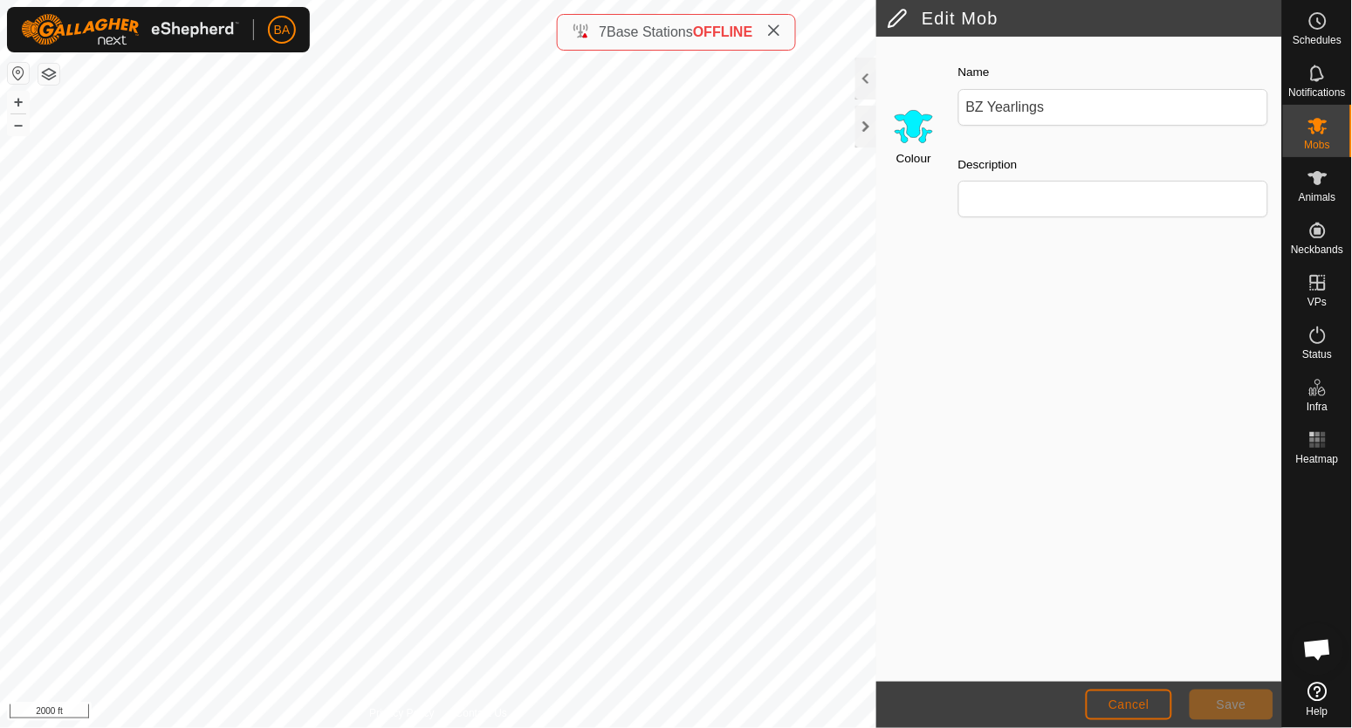
click at [1120, 693] on button "Cancel" at bounding box center [1129, 705] width 86 height 31
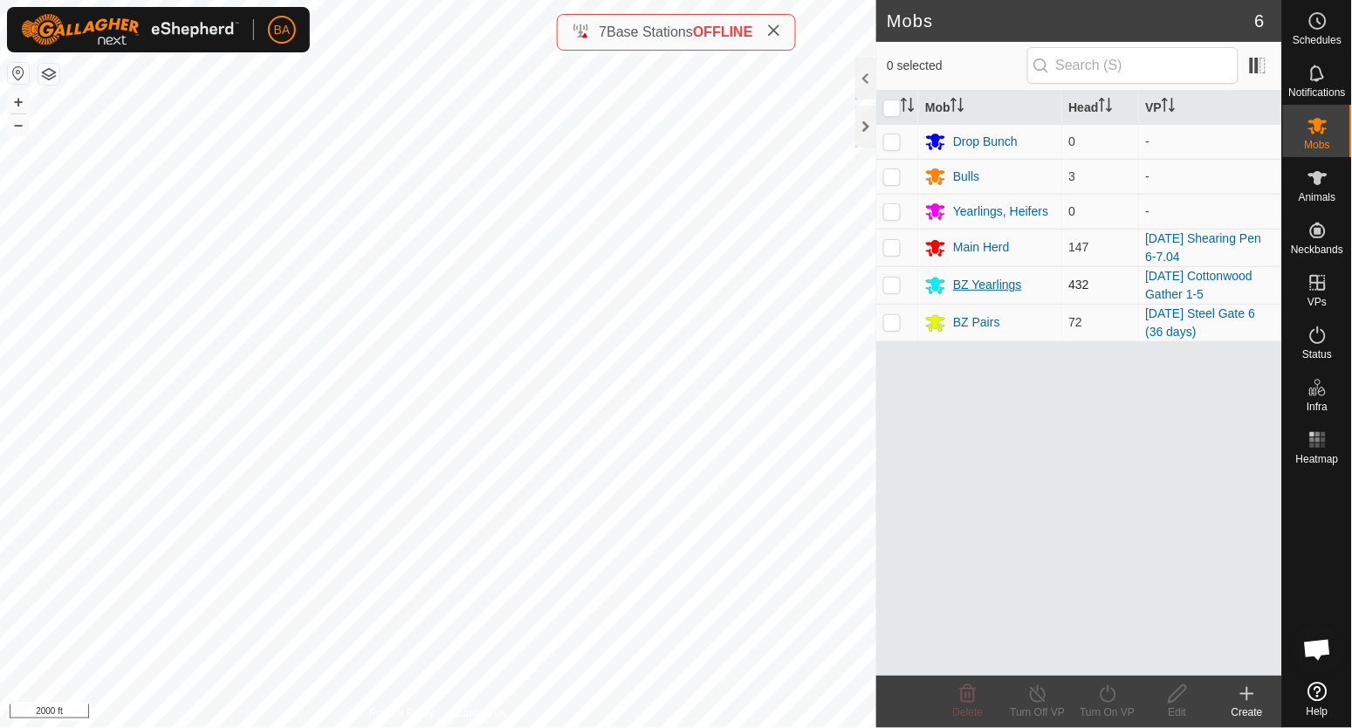
click at [979, 285] on div "BZ Yearlings" at bounding box center [987, 285] width 69 height 18
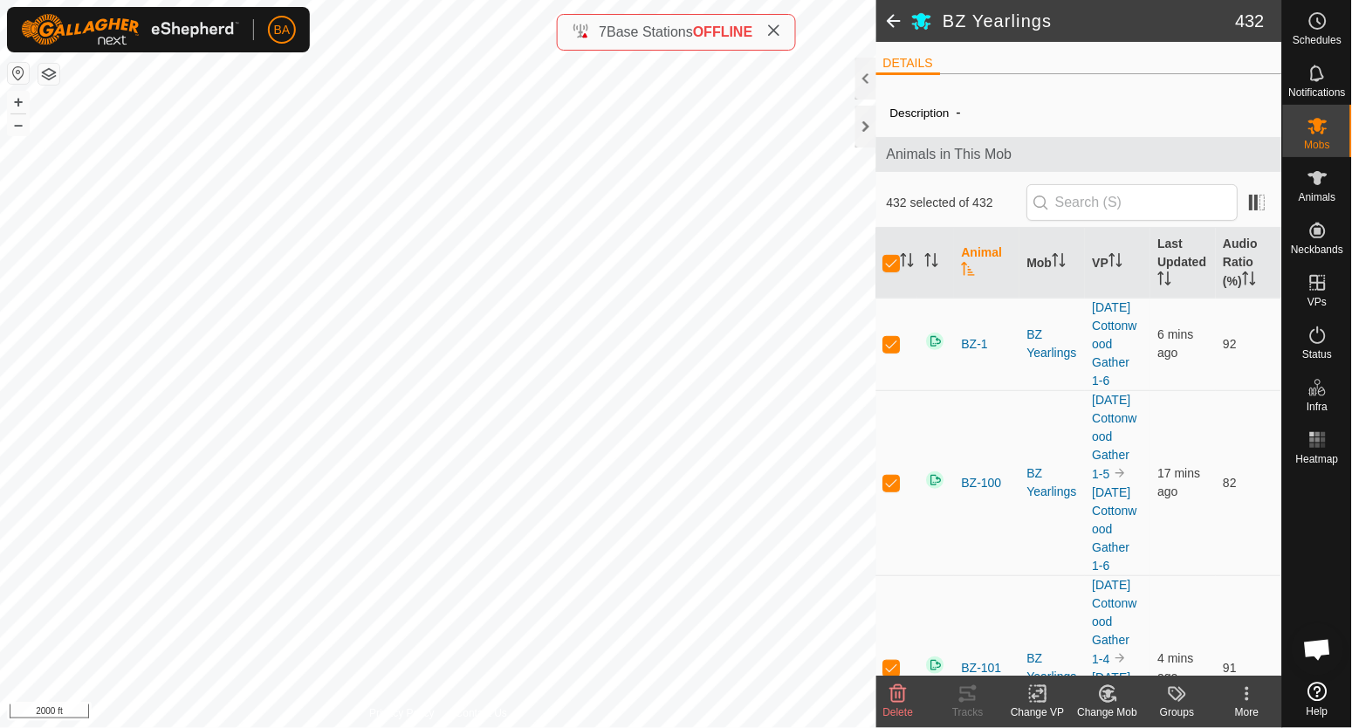
click at [1243, 686] on icon at bounding box center [1247, 694] width 21 height 21
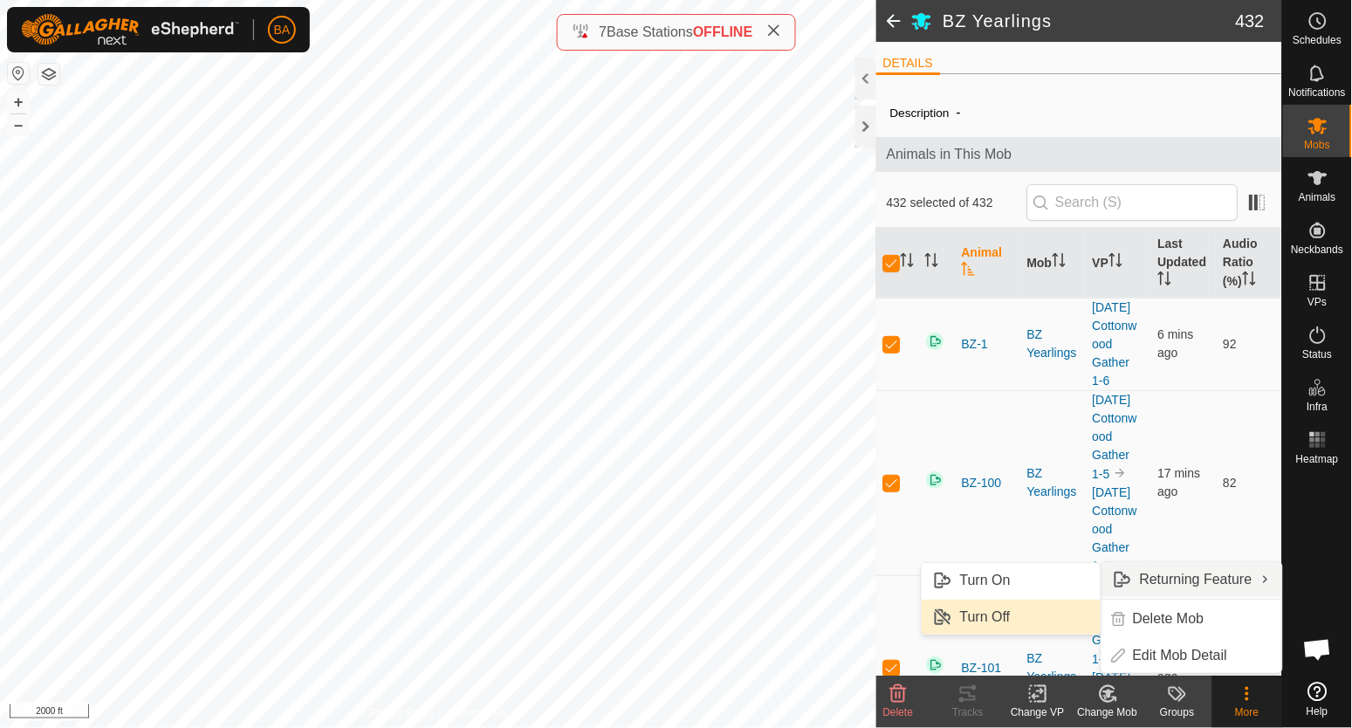
click at [1011, 613] on link "Turn Off" at bounding box center [1011, 617] width 179 height 35
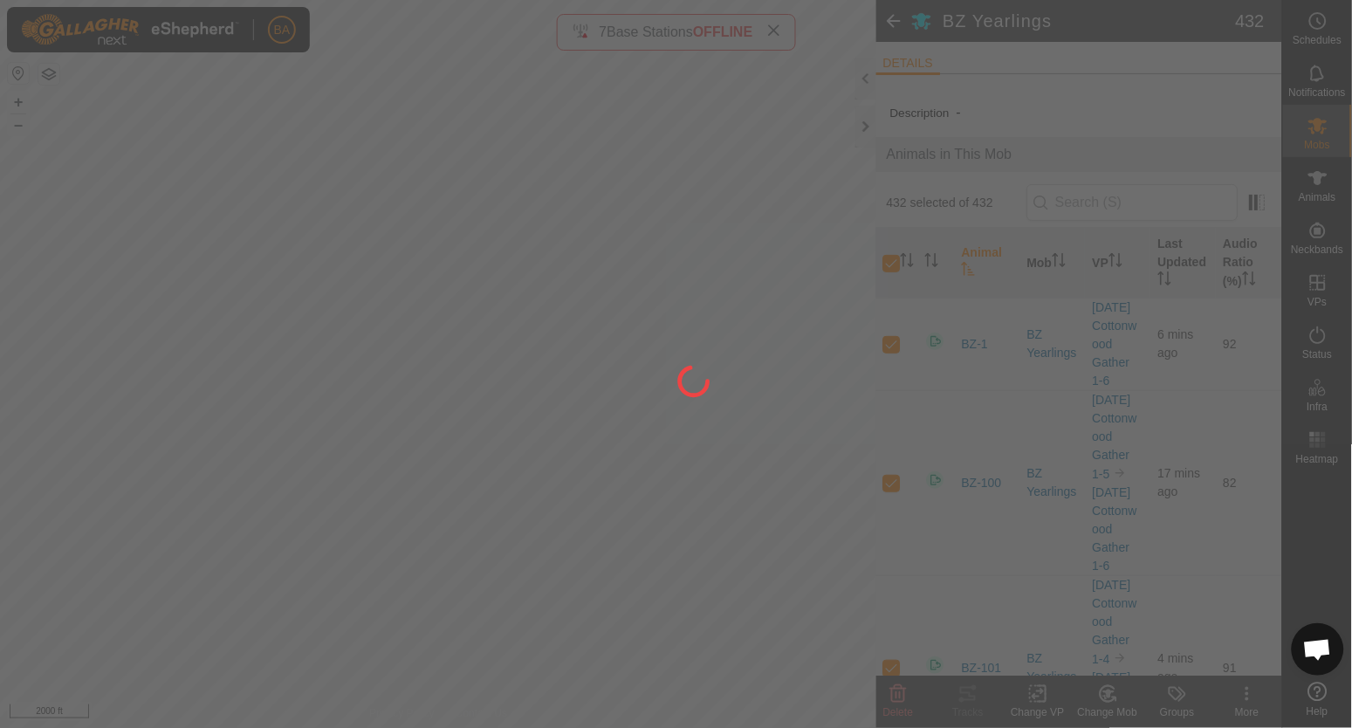
checkbox input "false"
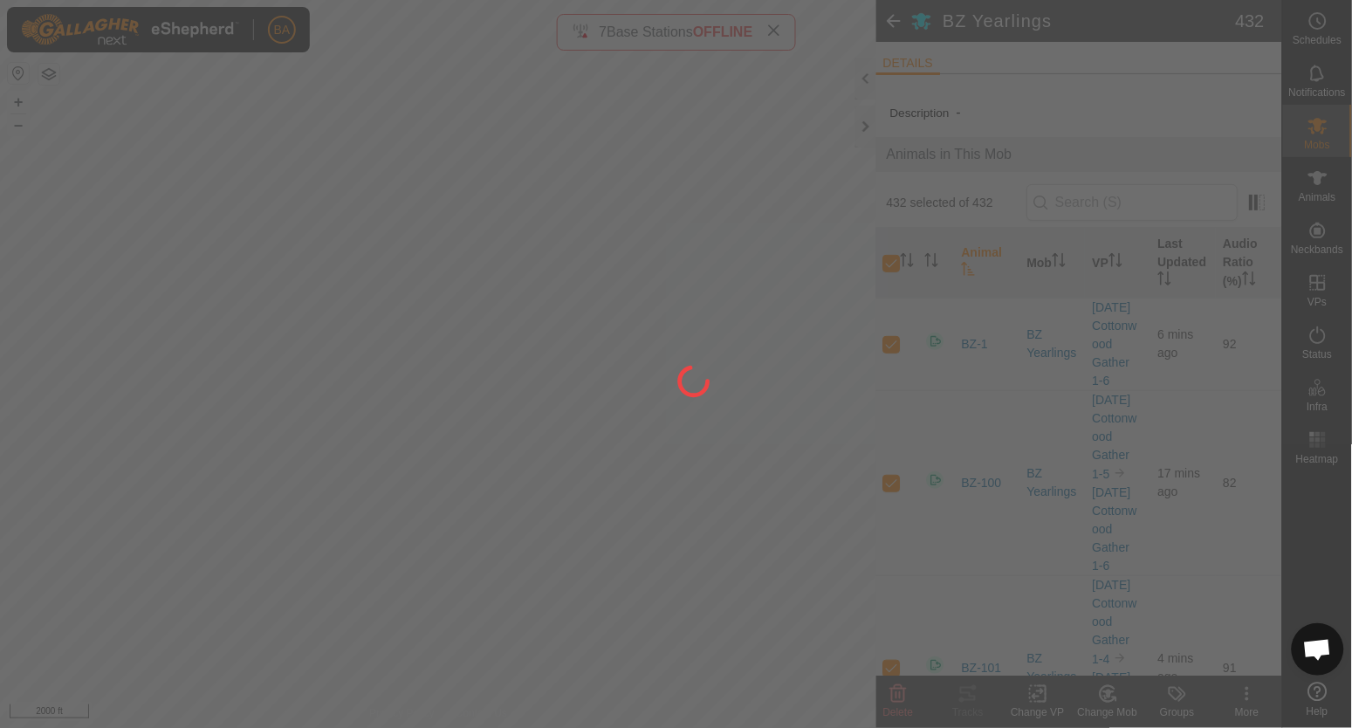
checkbox input "false"
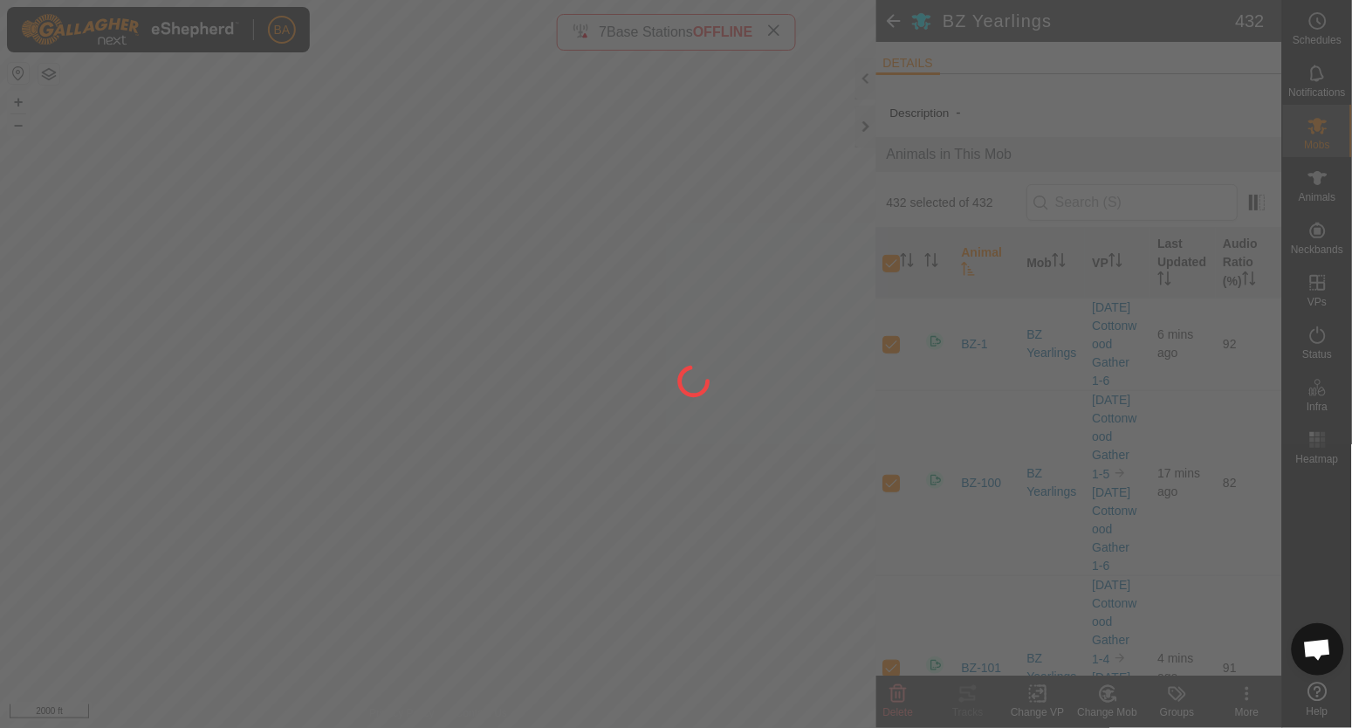
checkbox input "false"
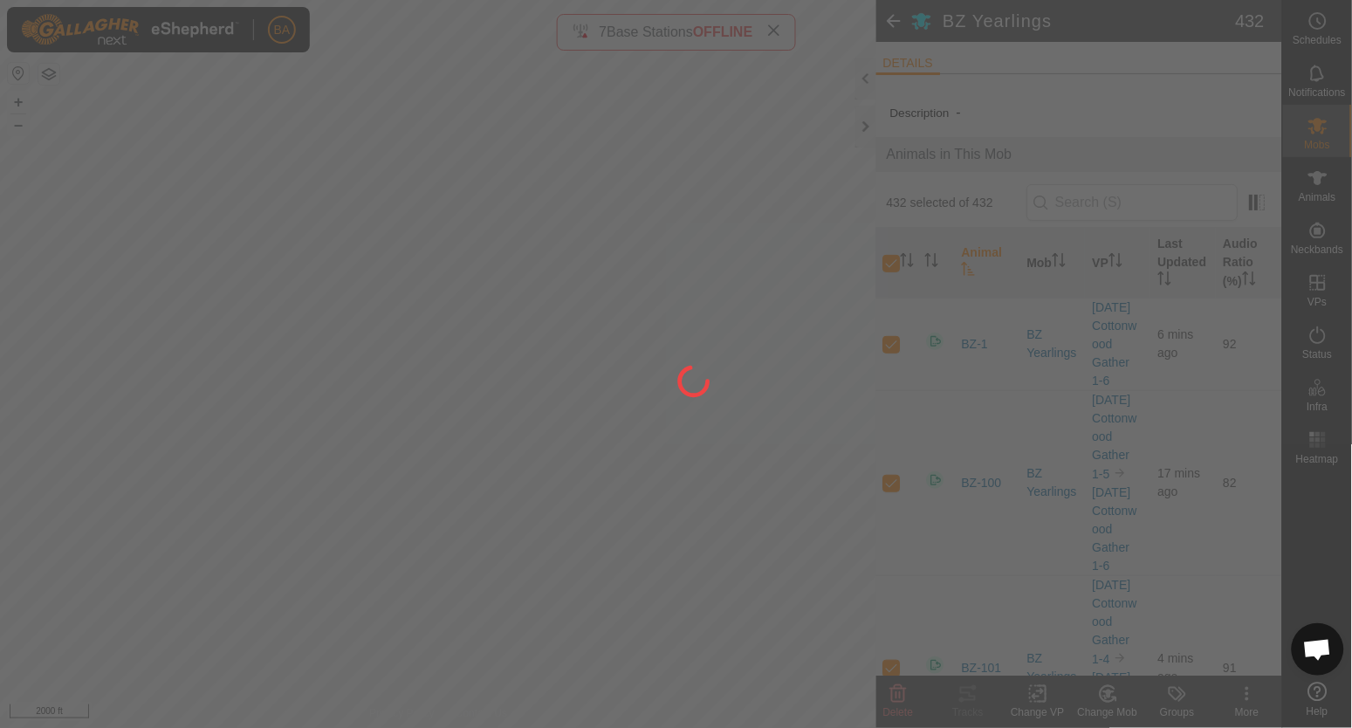
checkbox input "false"
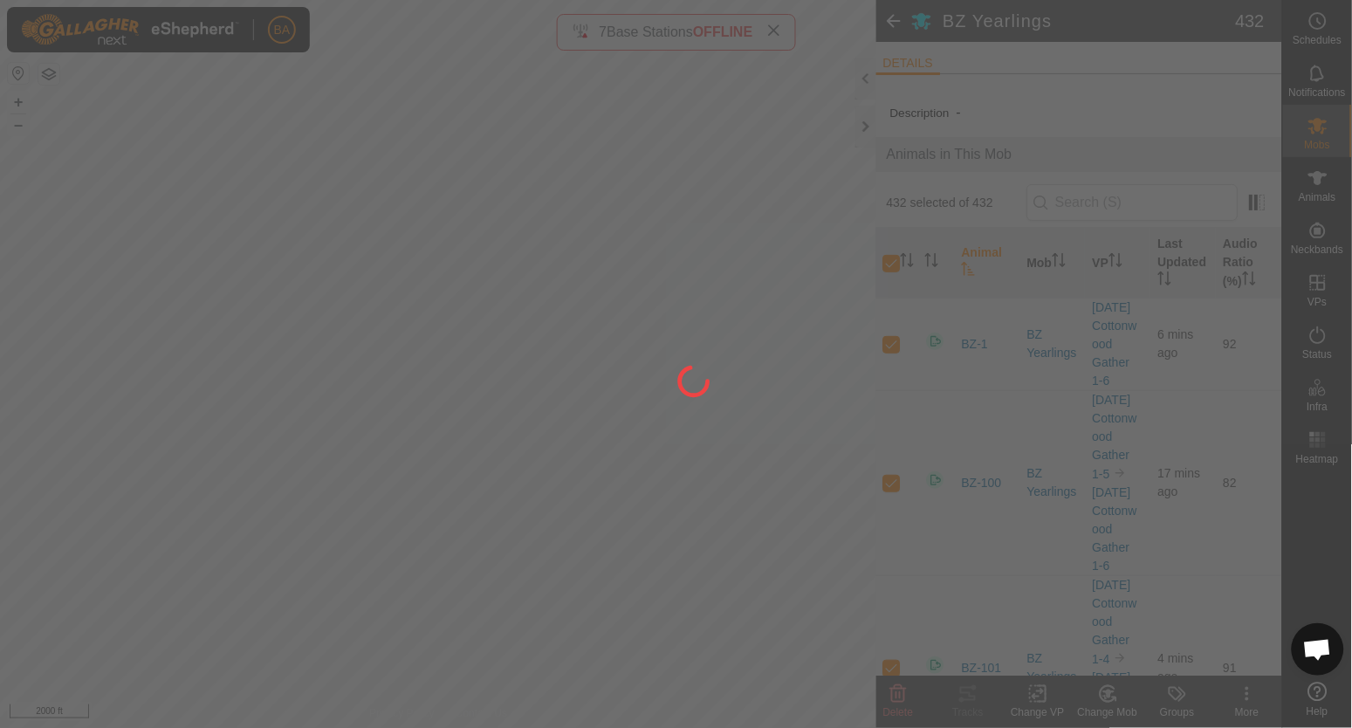
checkbox input "false"
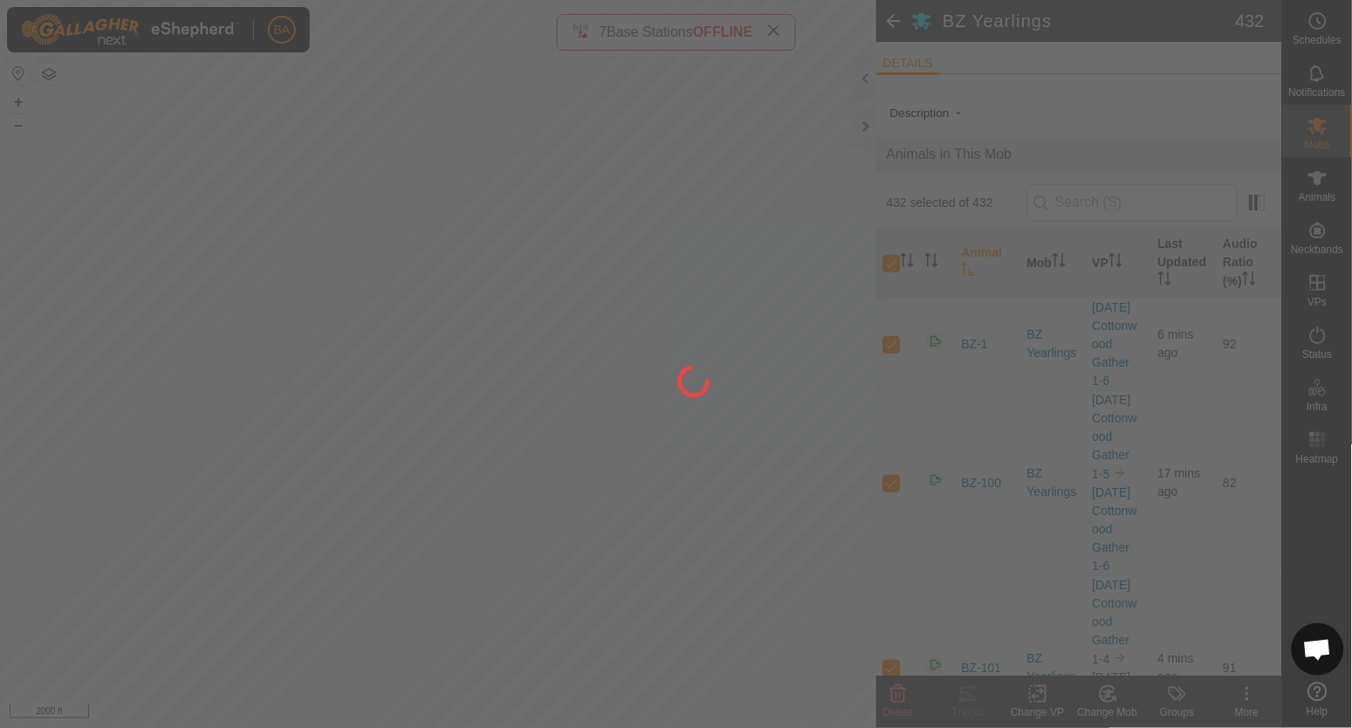
checkbox input "false"
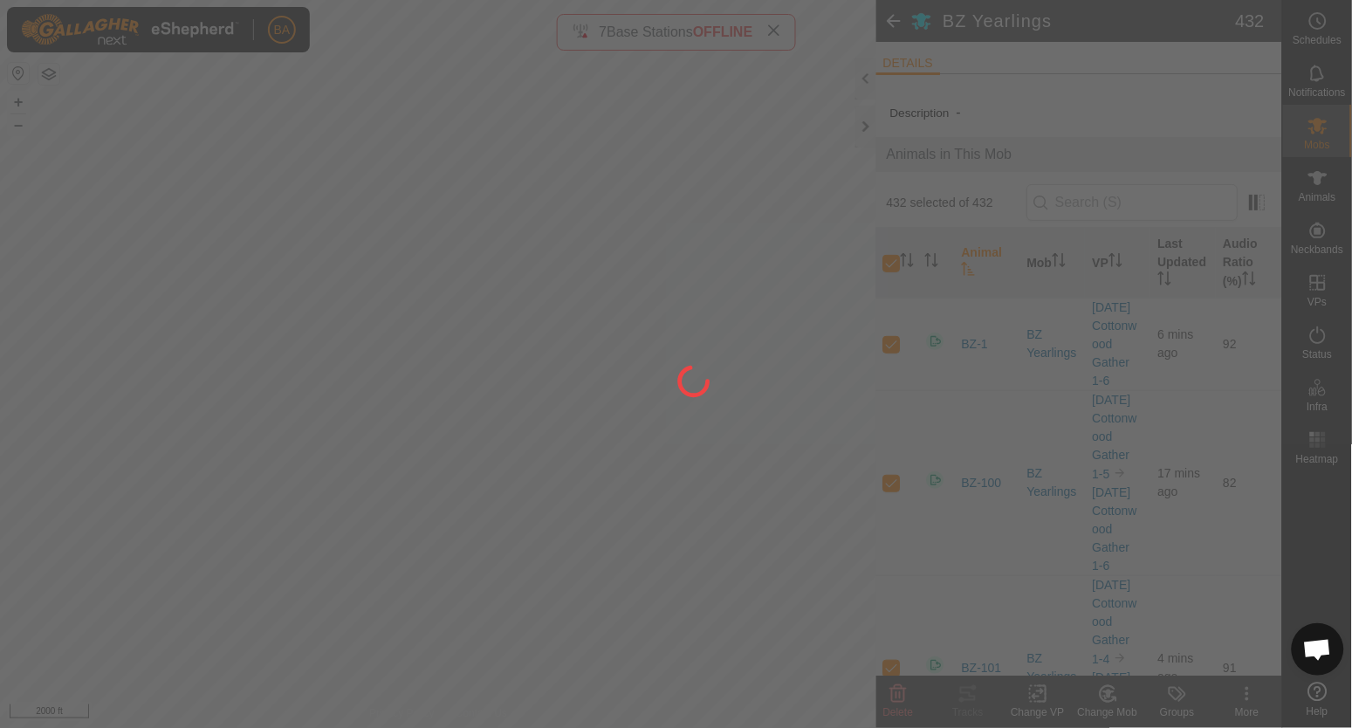
checkbox input "false"
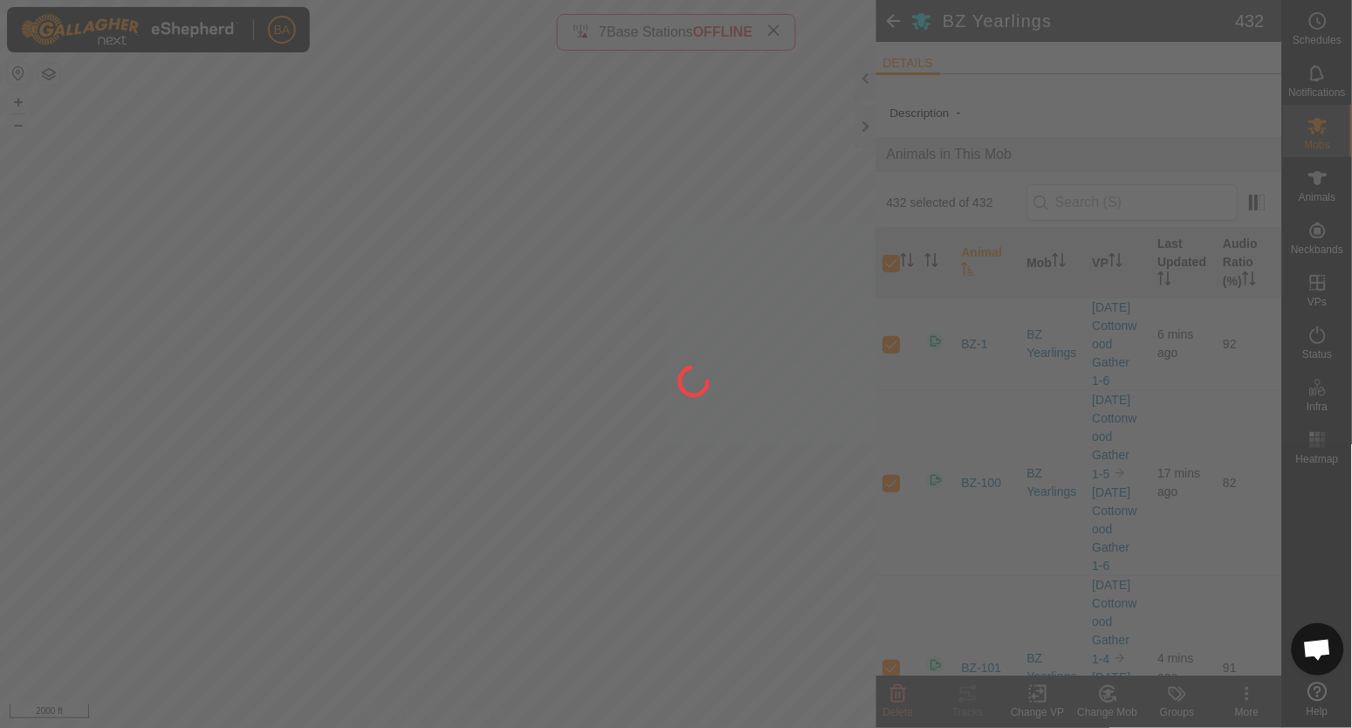
checkbox input "false"
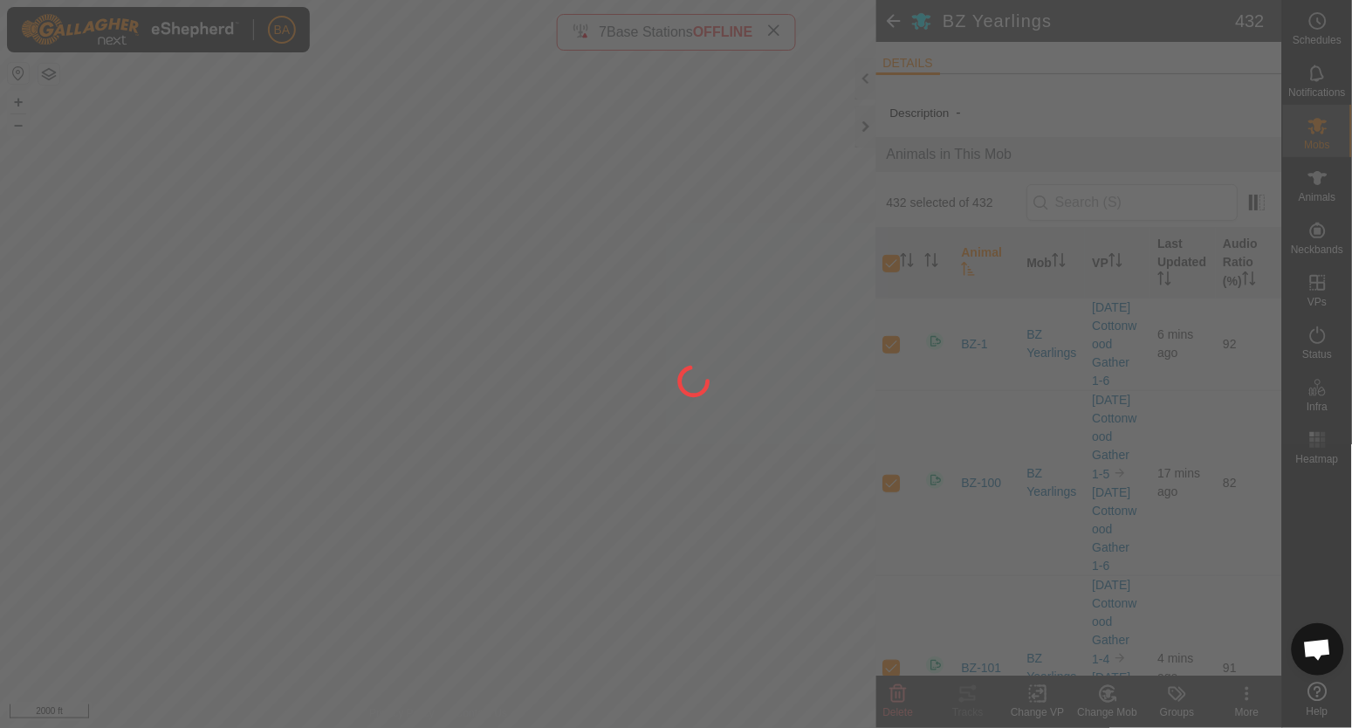
checkbox input "false"
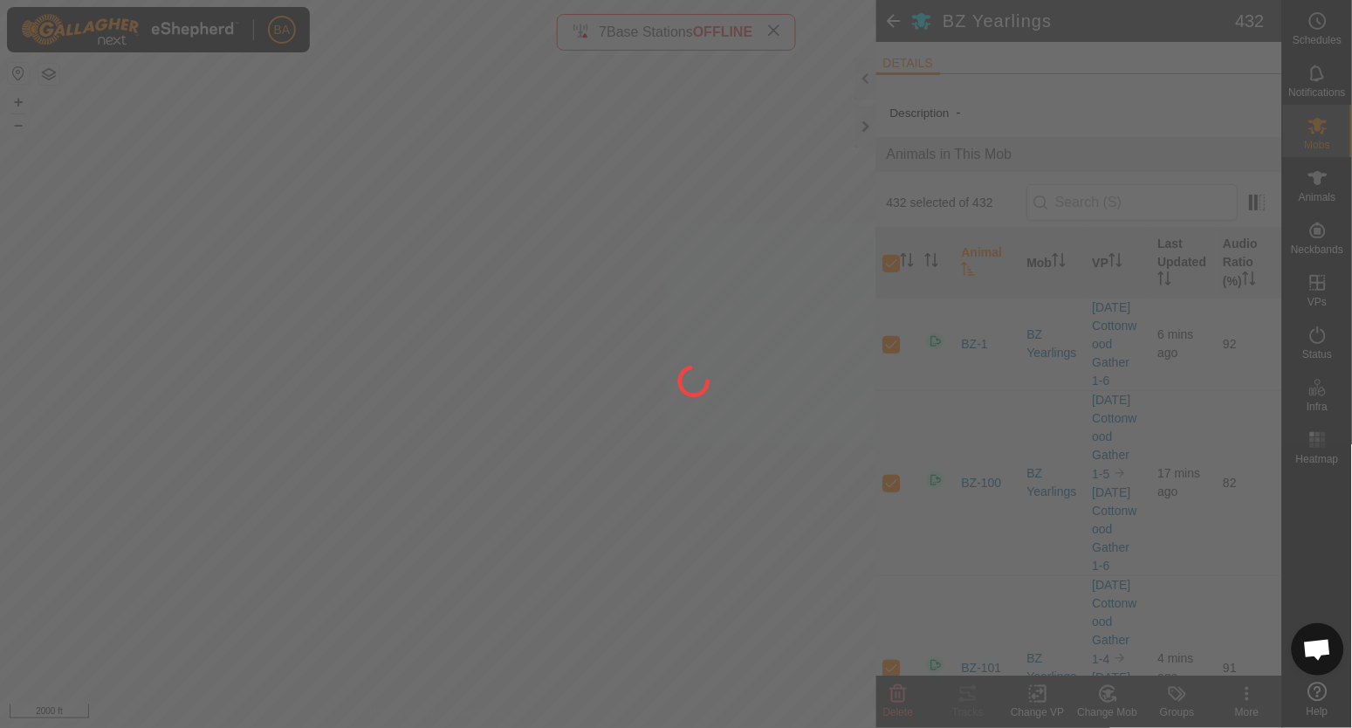
checkbox input "false"
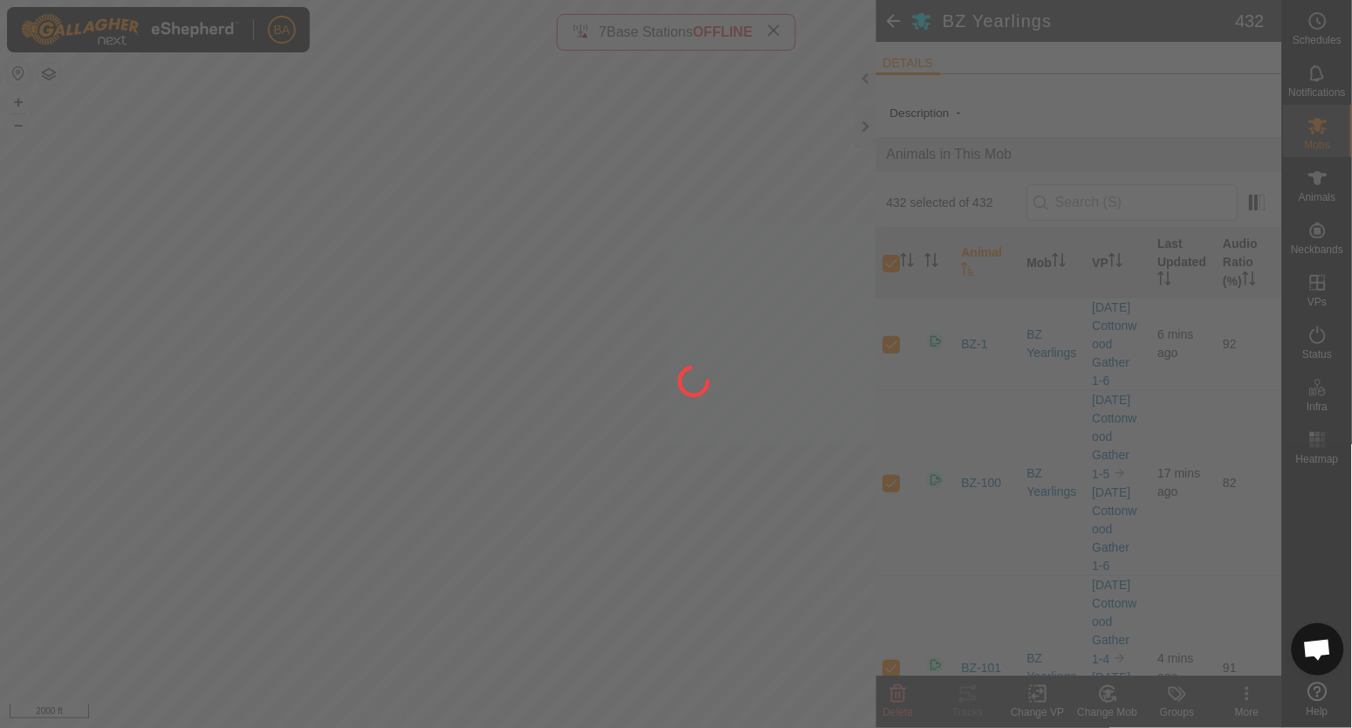
checkbox input "false"
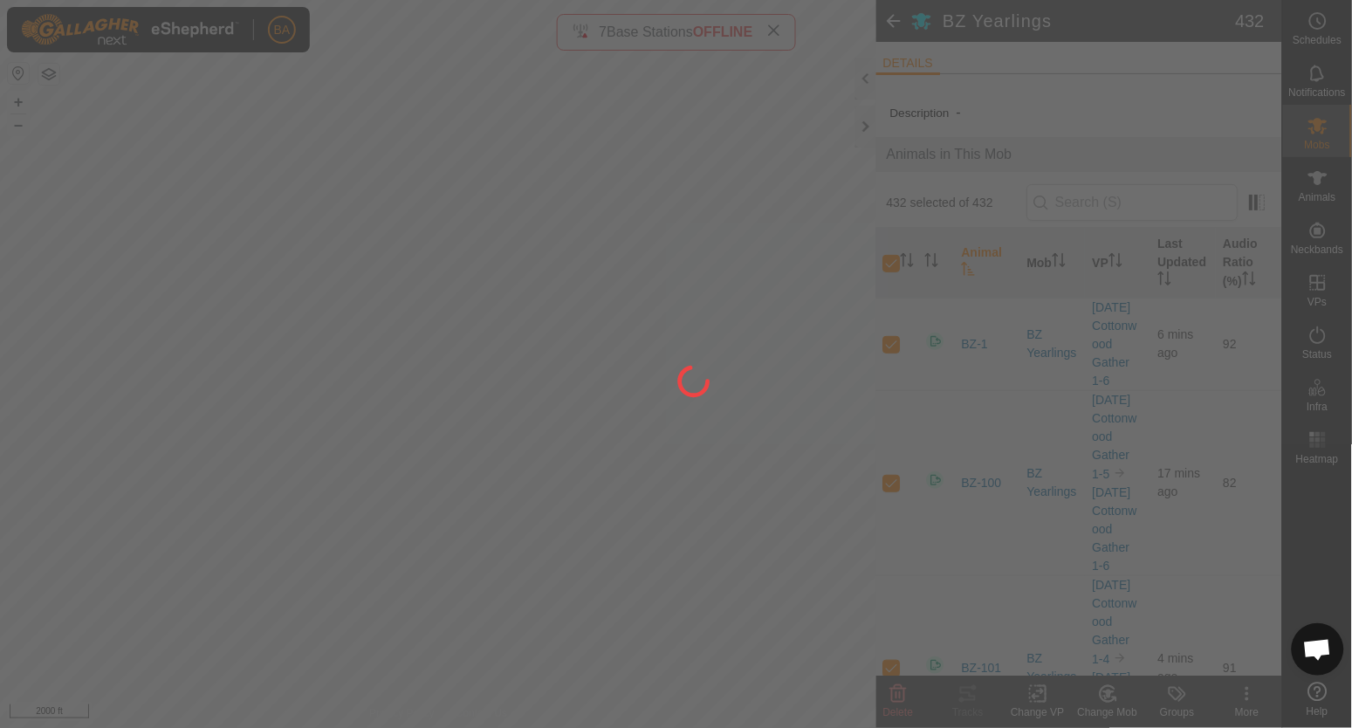
checkbox input "false"
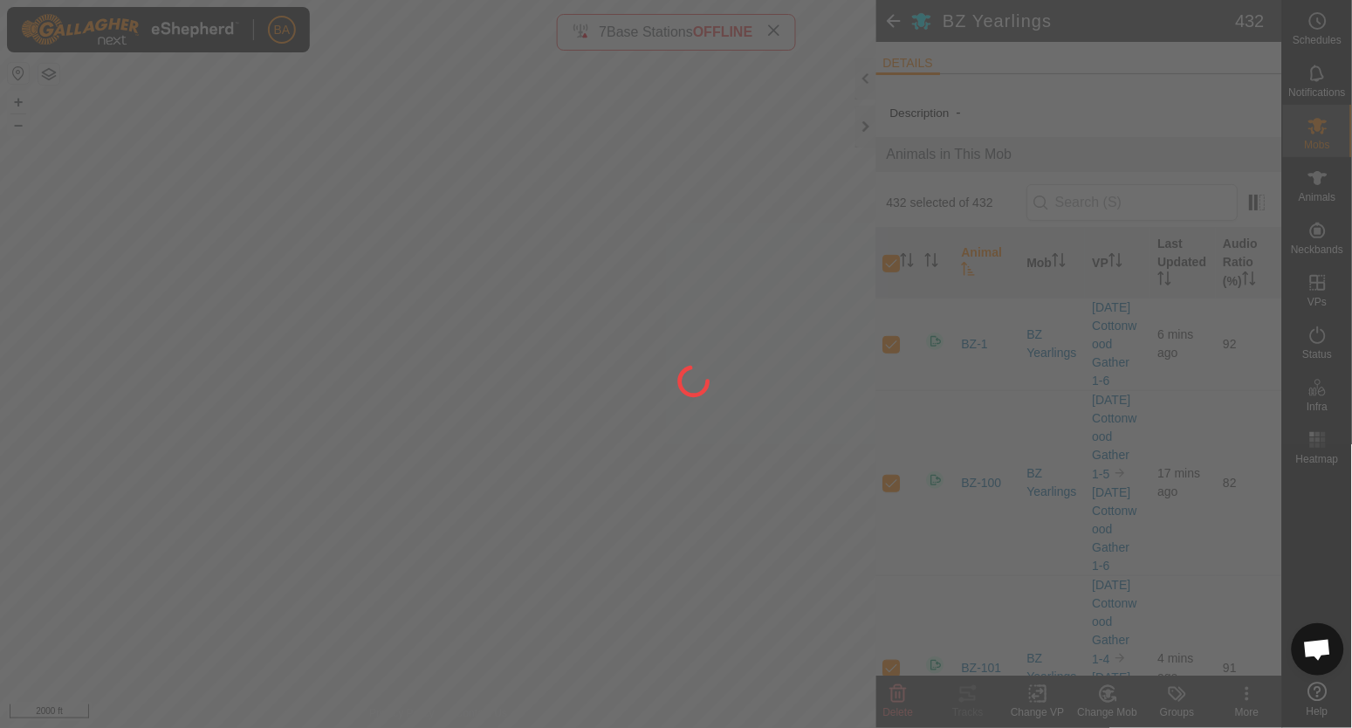
checkbox input "false"
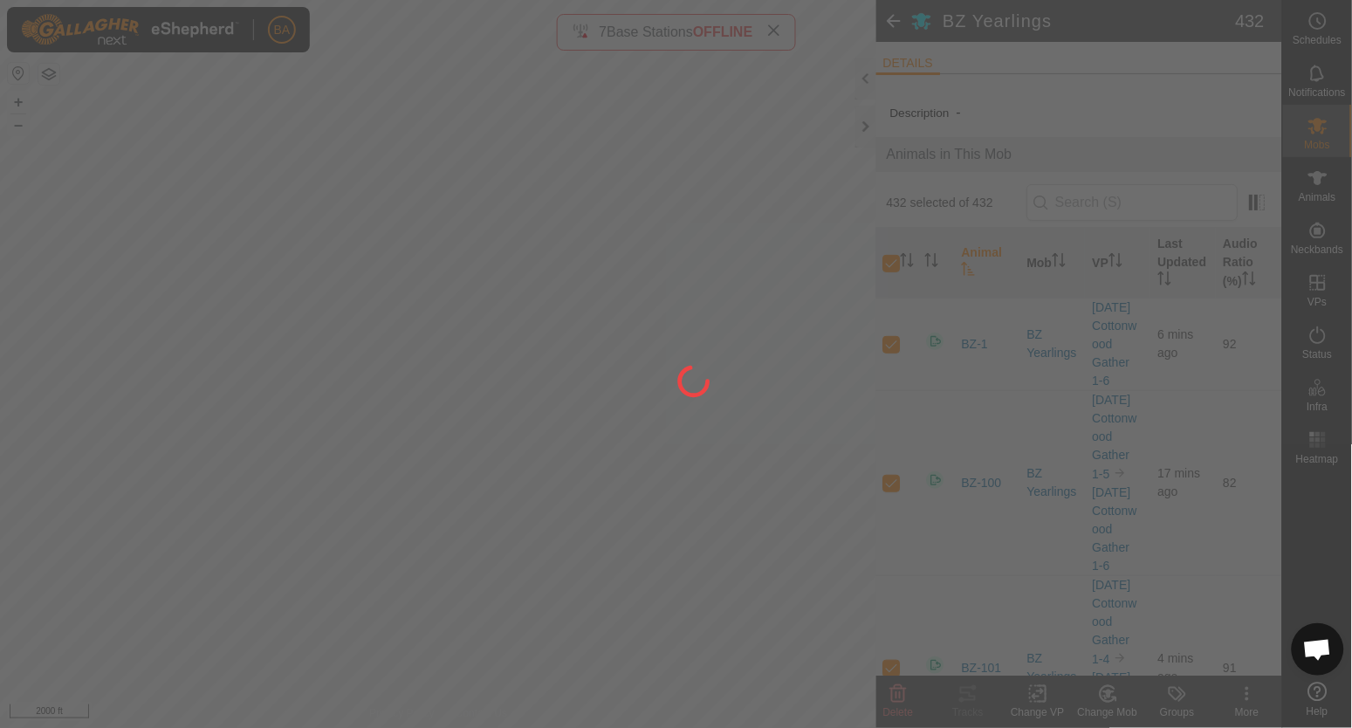
checkbox input "false"
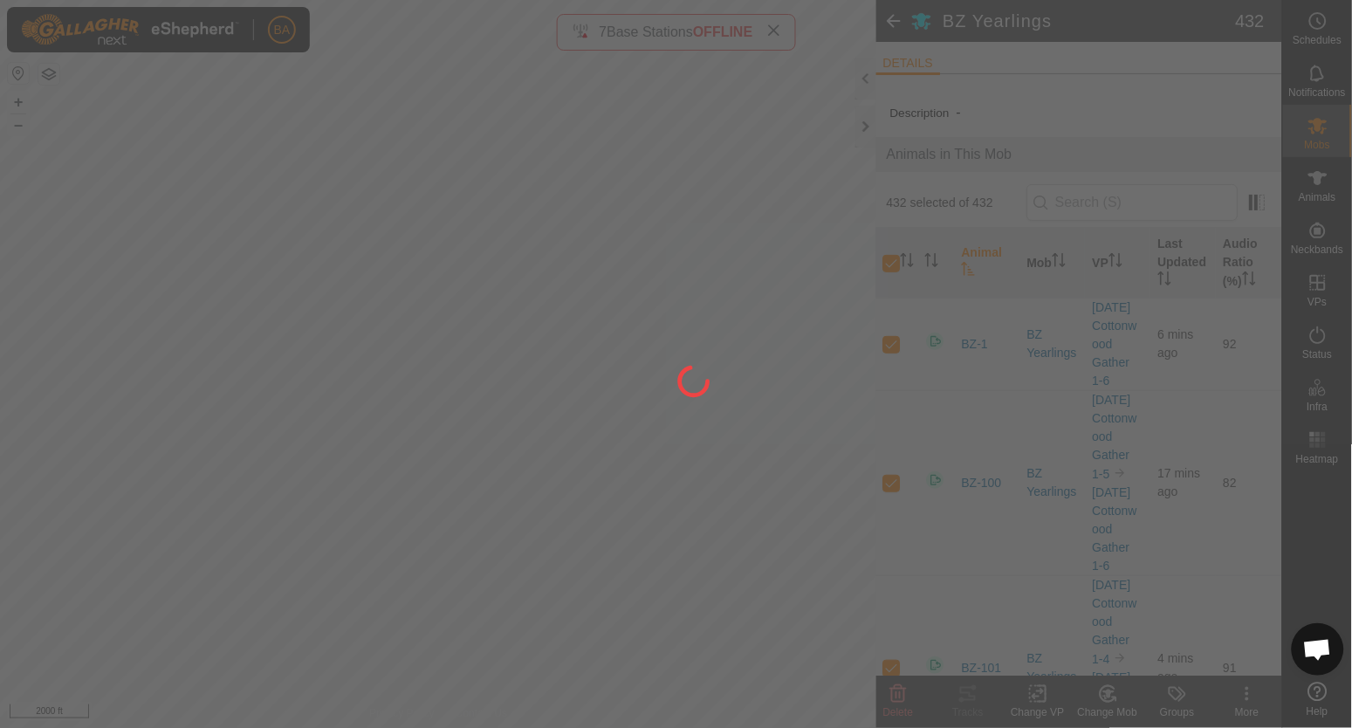
checkbox input "false"
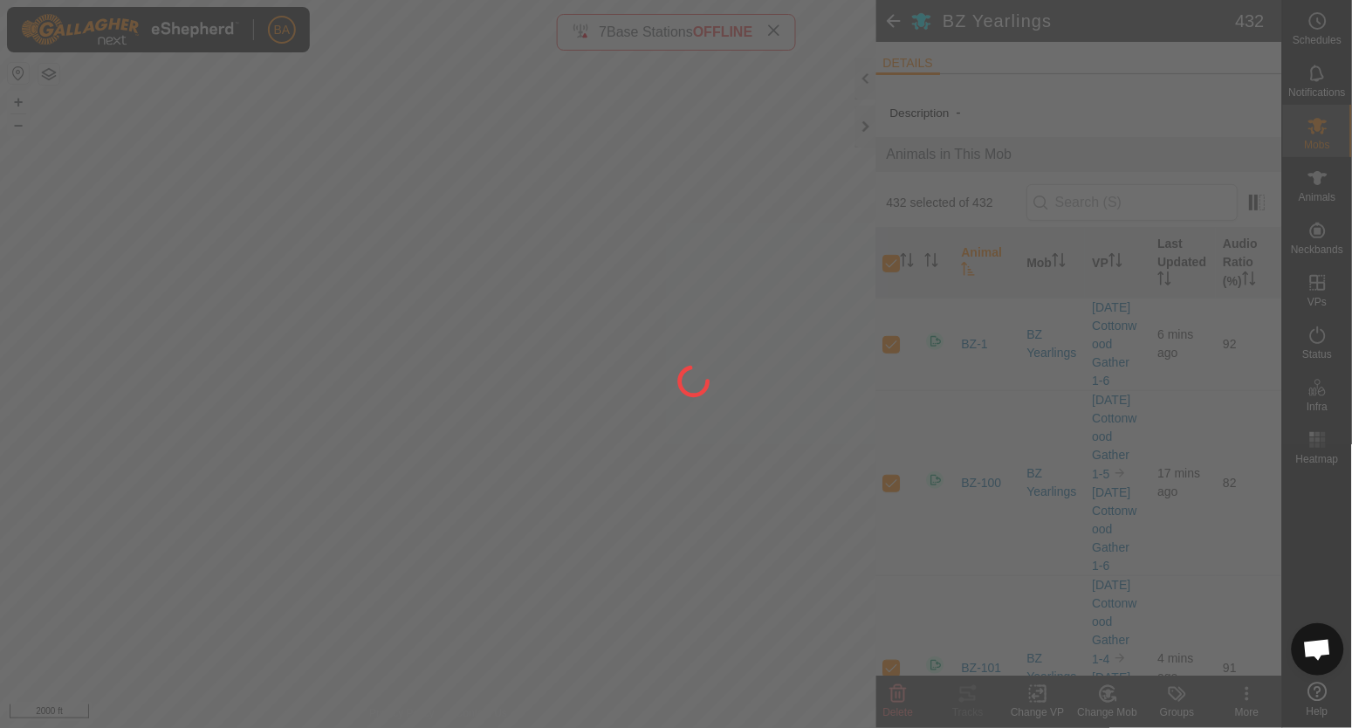
checkbox input "false"
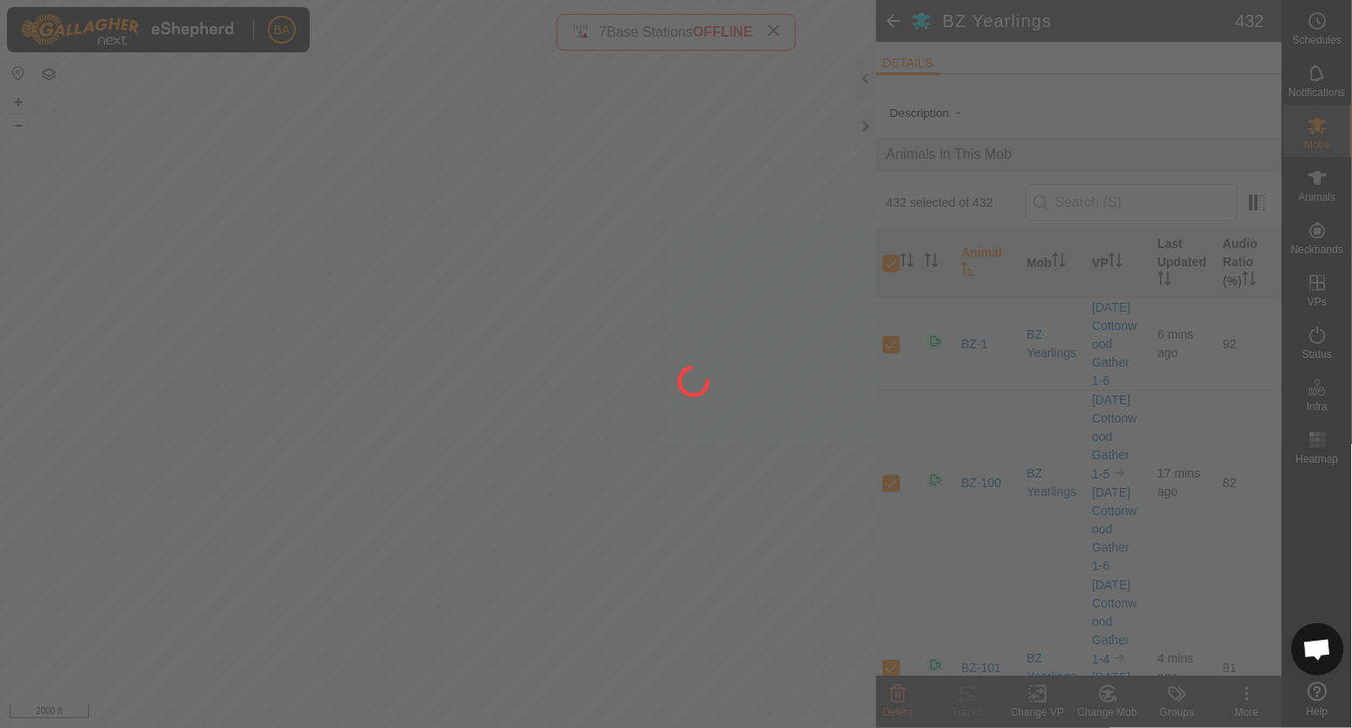
checkbox input "false"
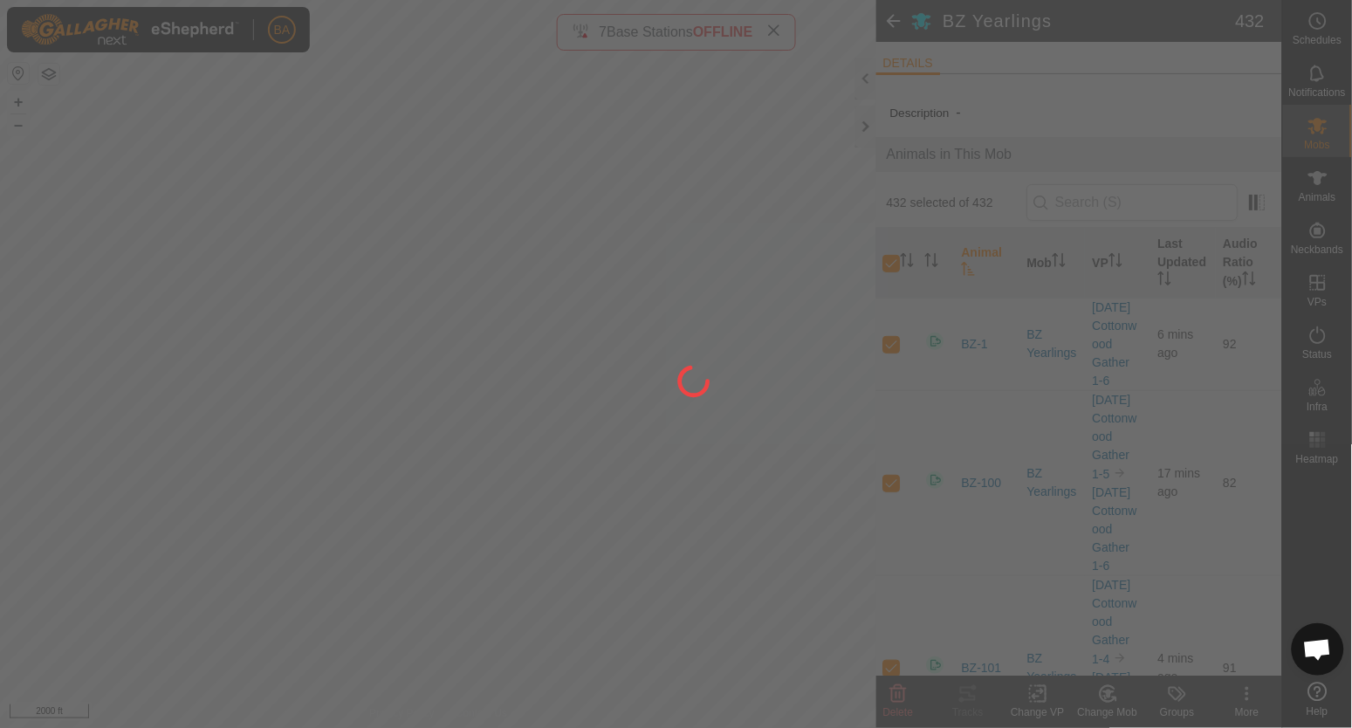
checkbox input "false"
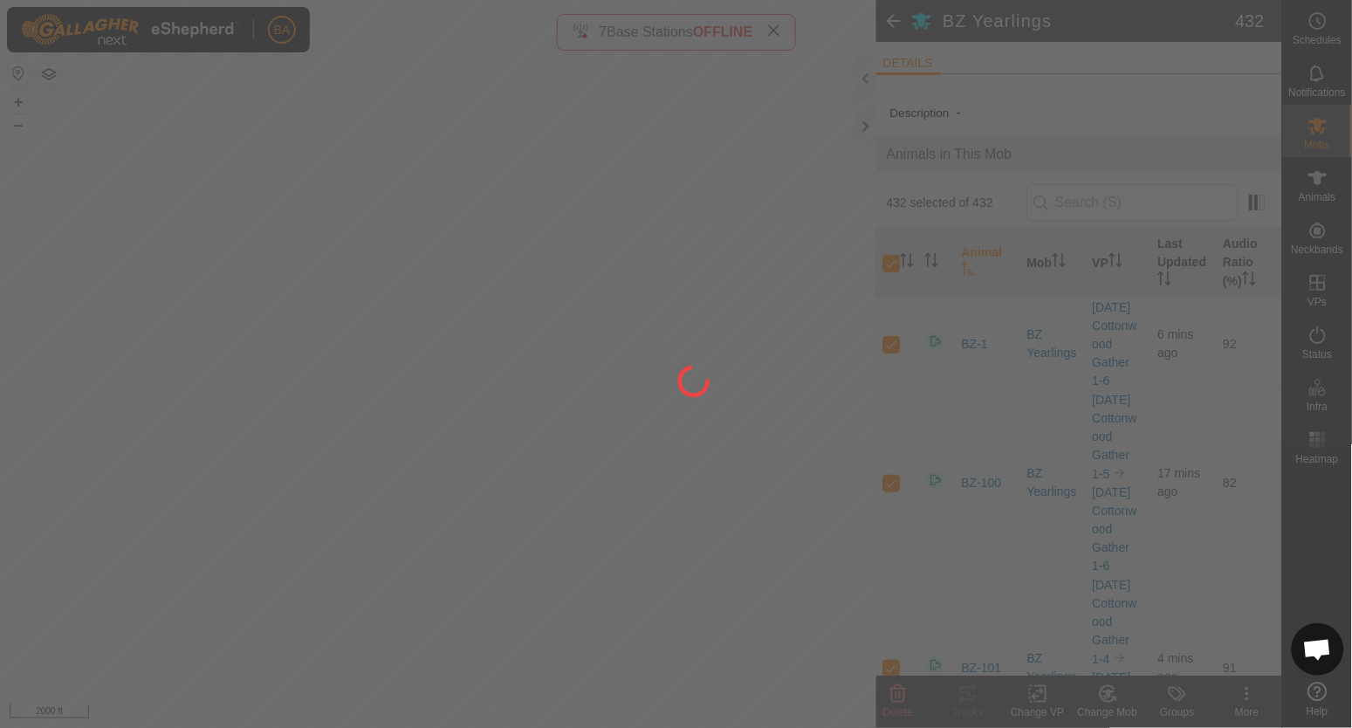
checkbox input "false"
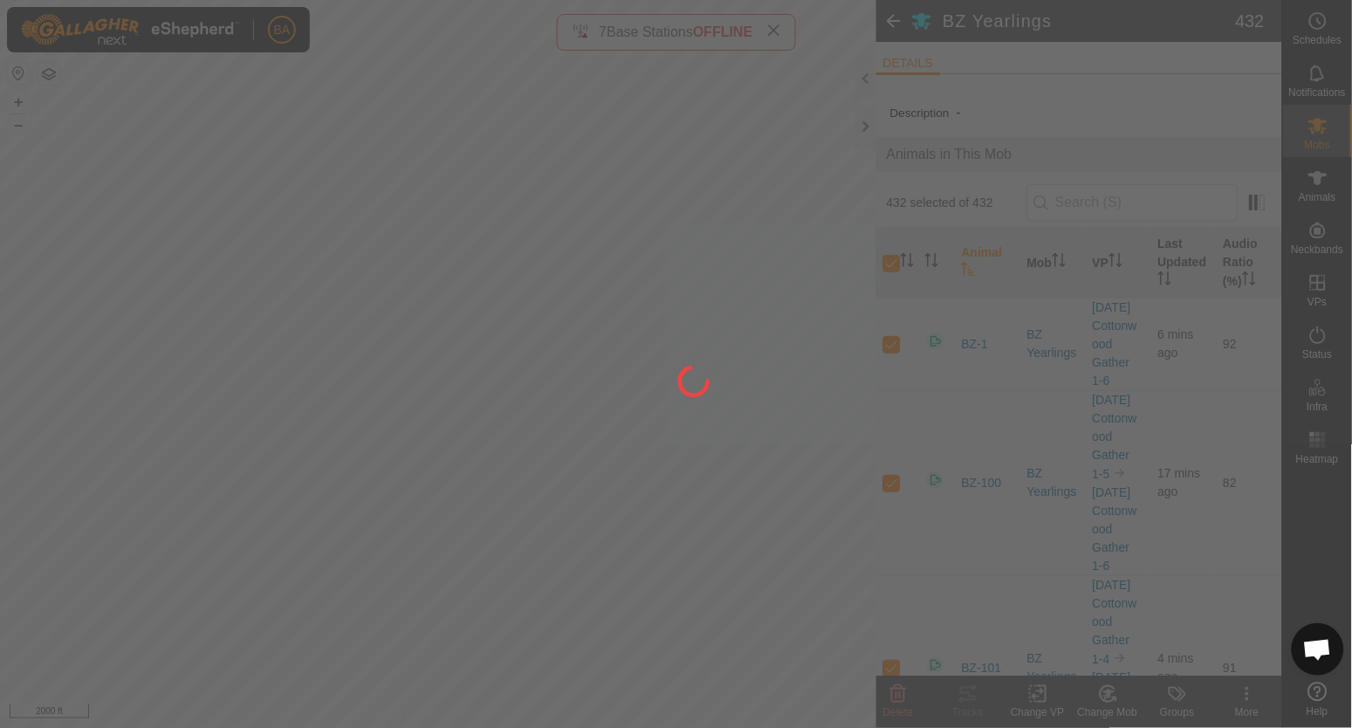
checkbox input "false"
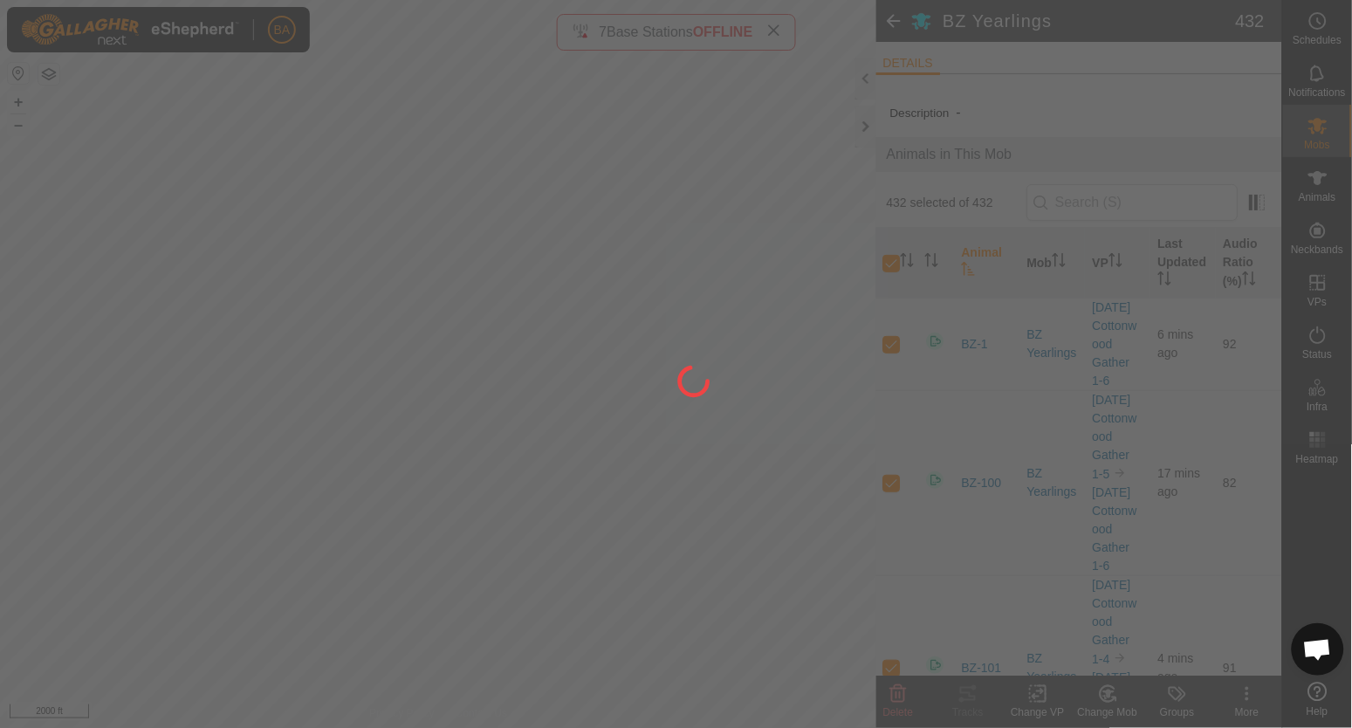
checkbox input "false"
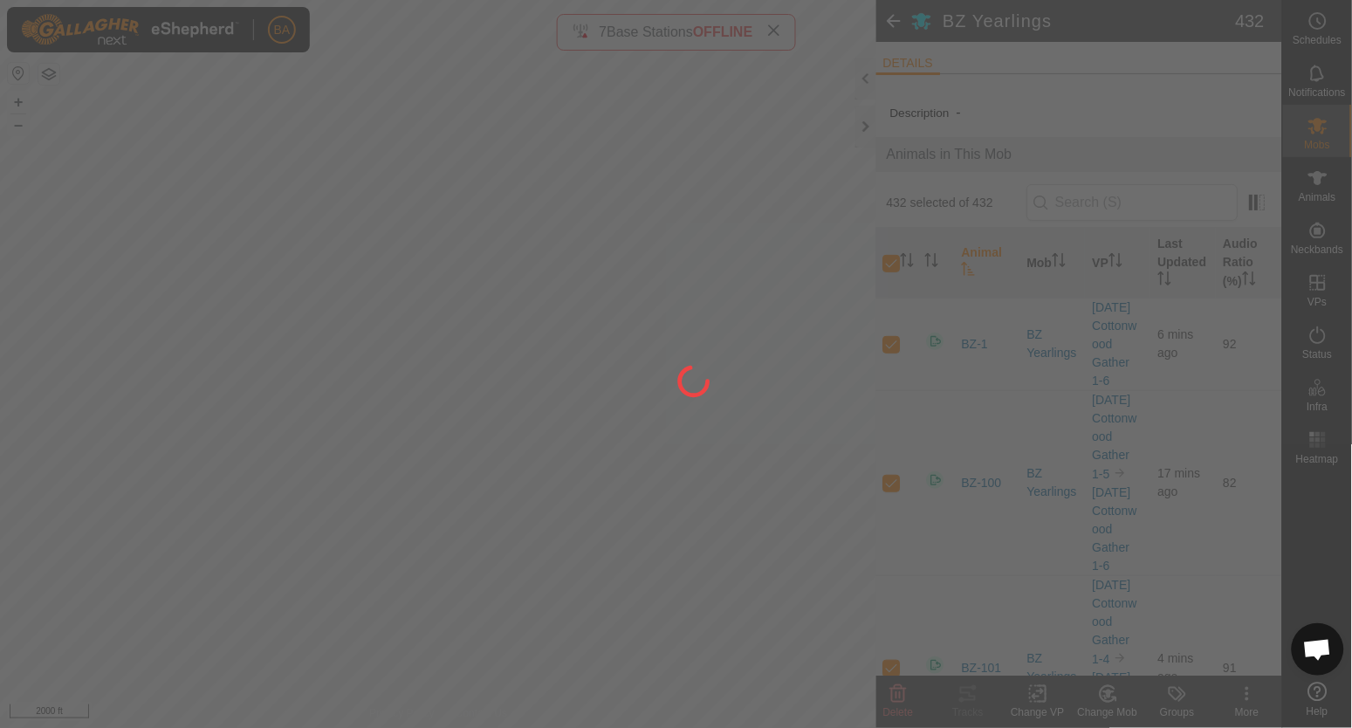
checkbox input "false"
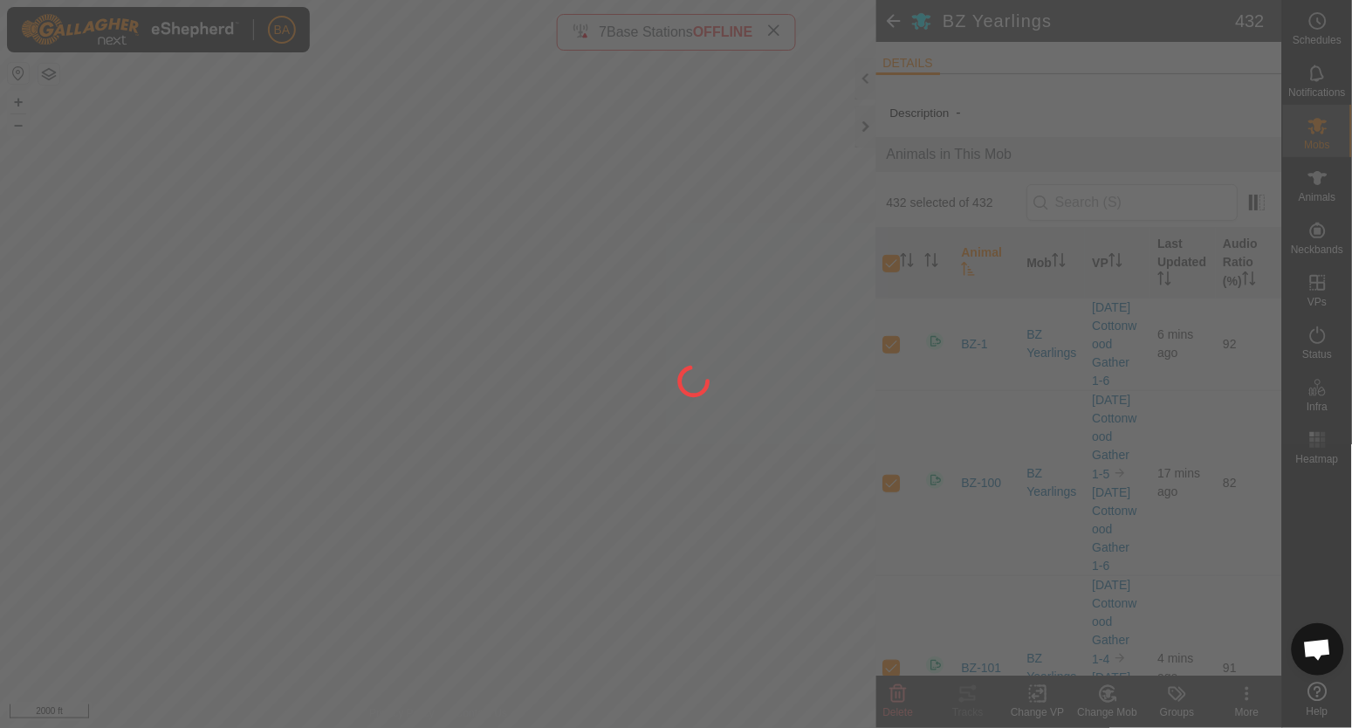
checkbox input "false"
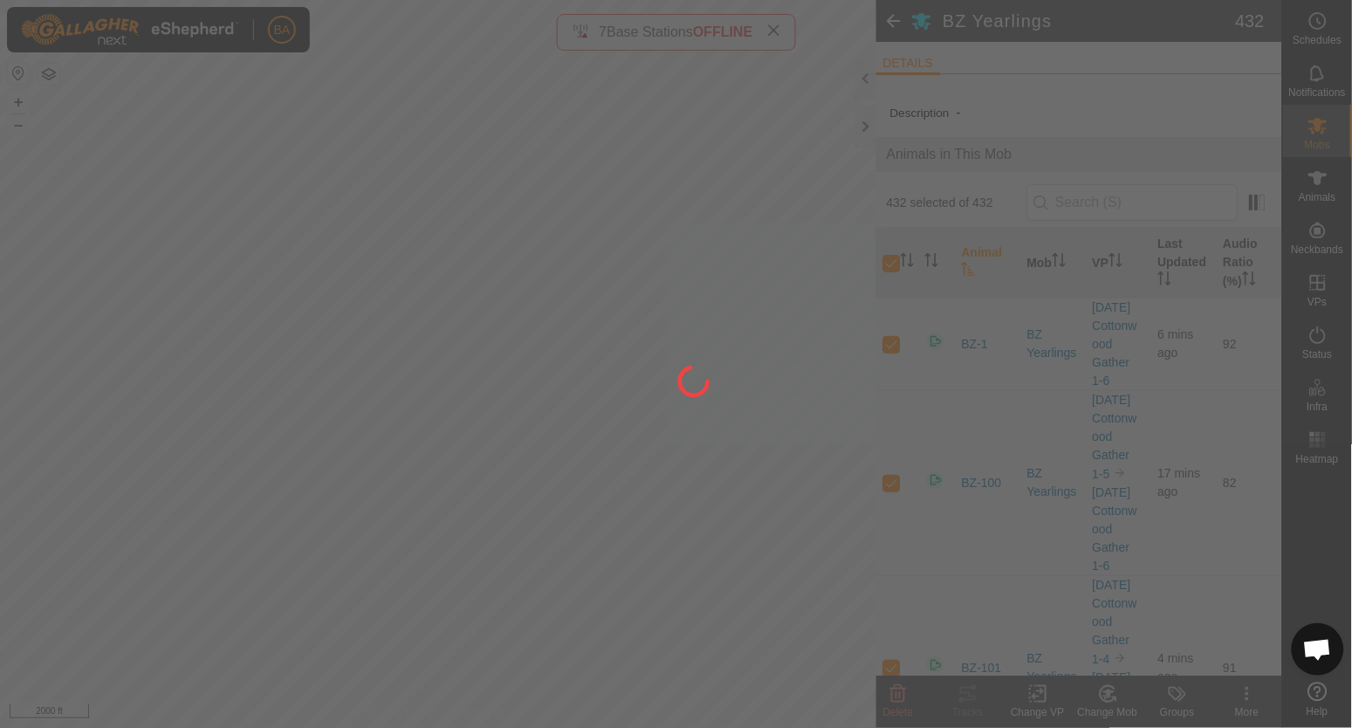
checkbox input "false"
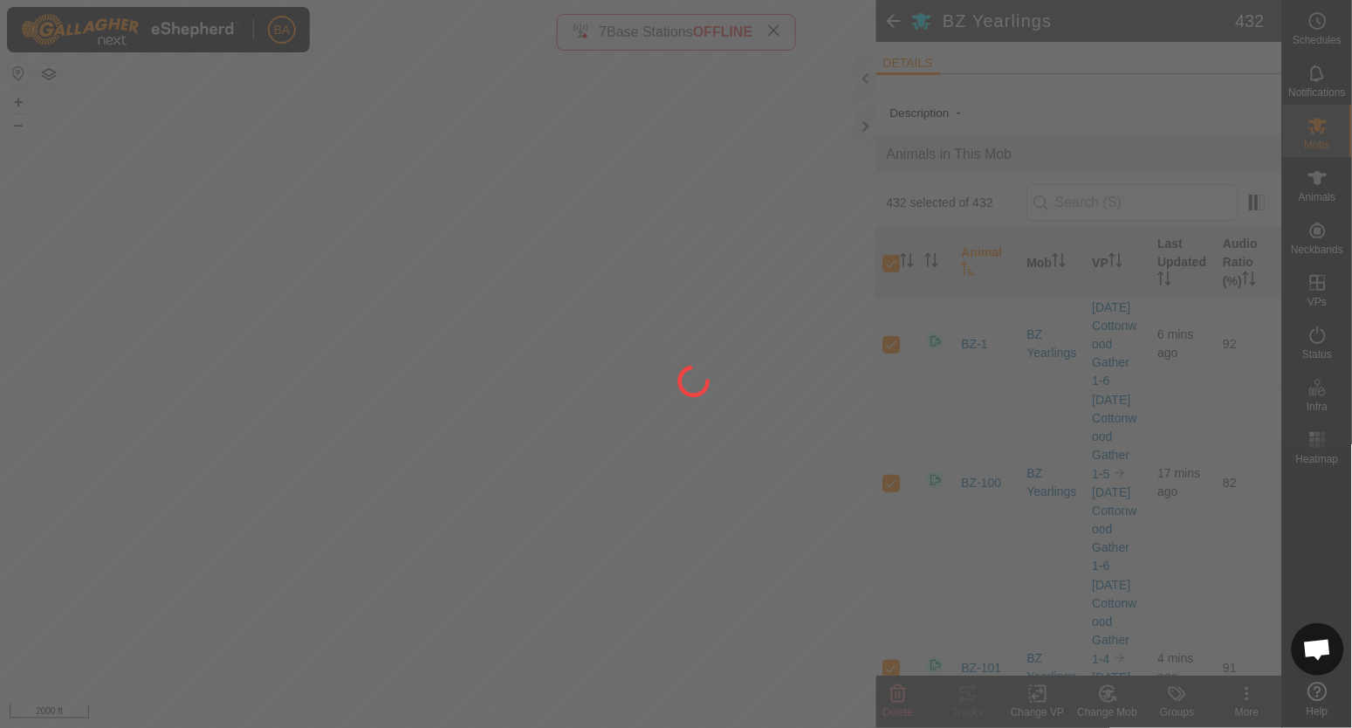
checkbox input "false"
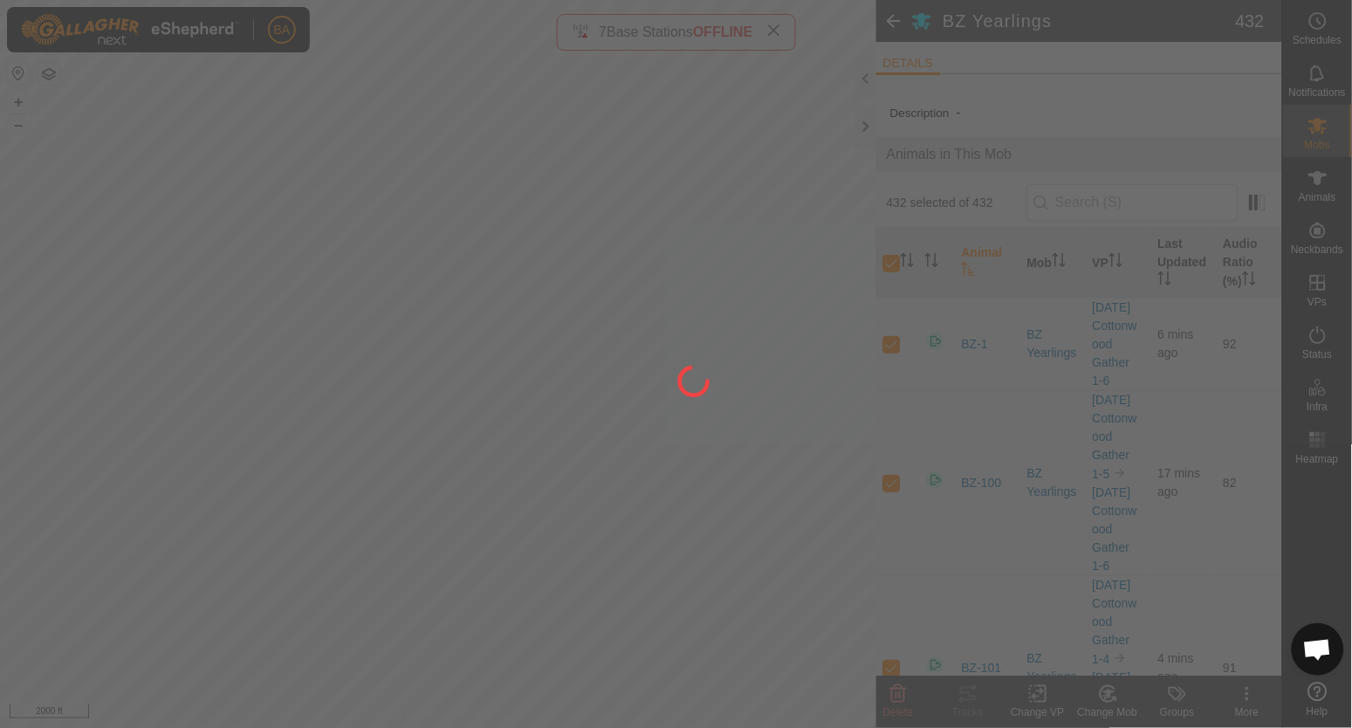
checkbox input "false"
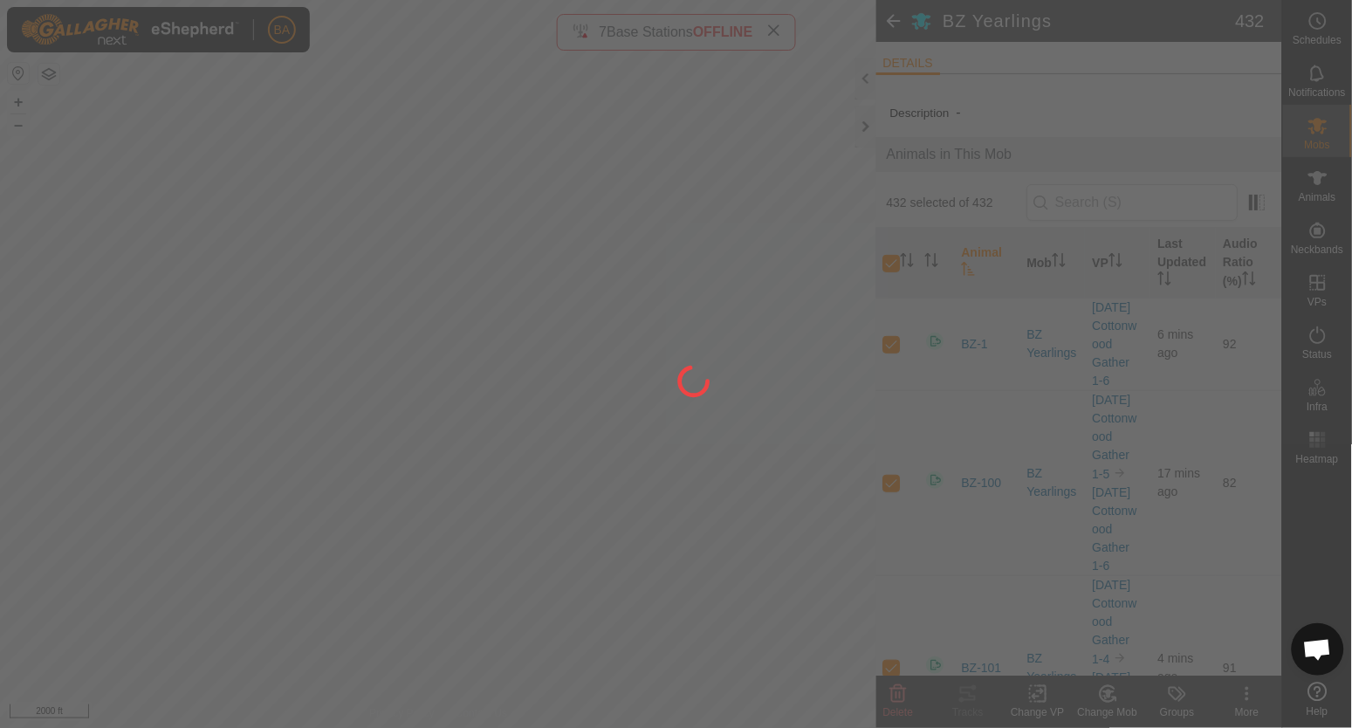
checkbox input "false"
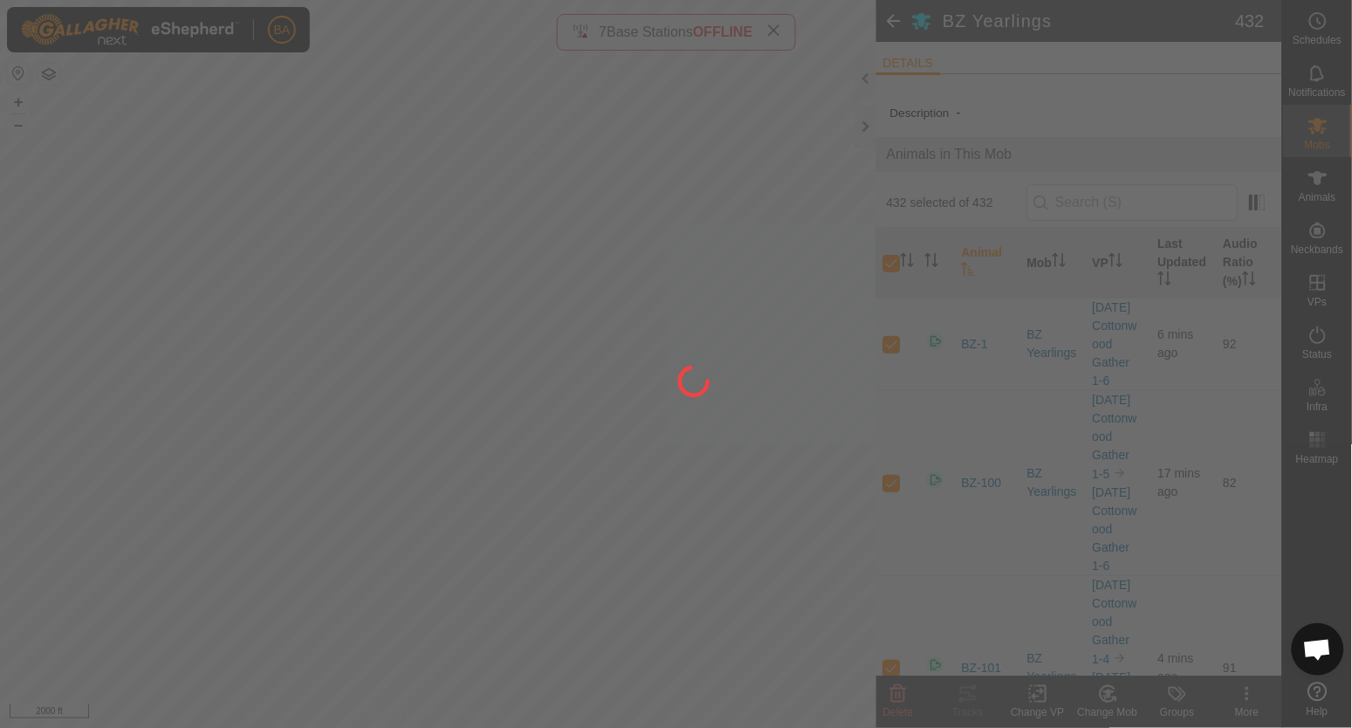
checkbox input "false"
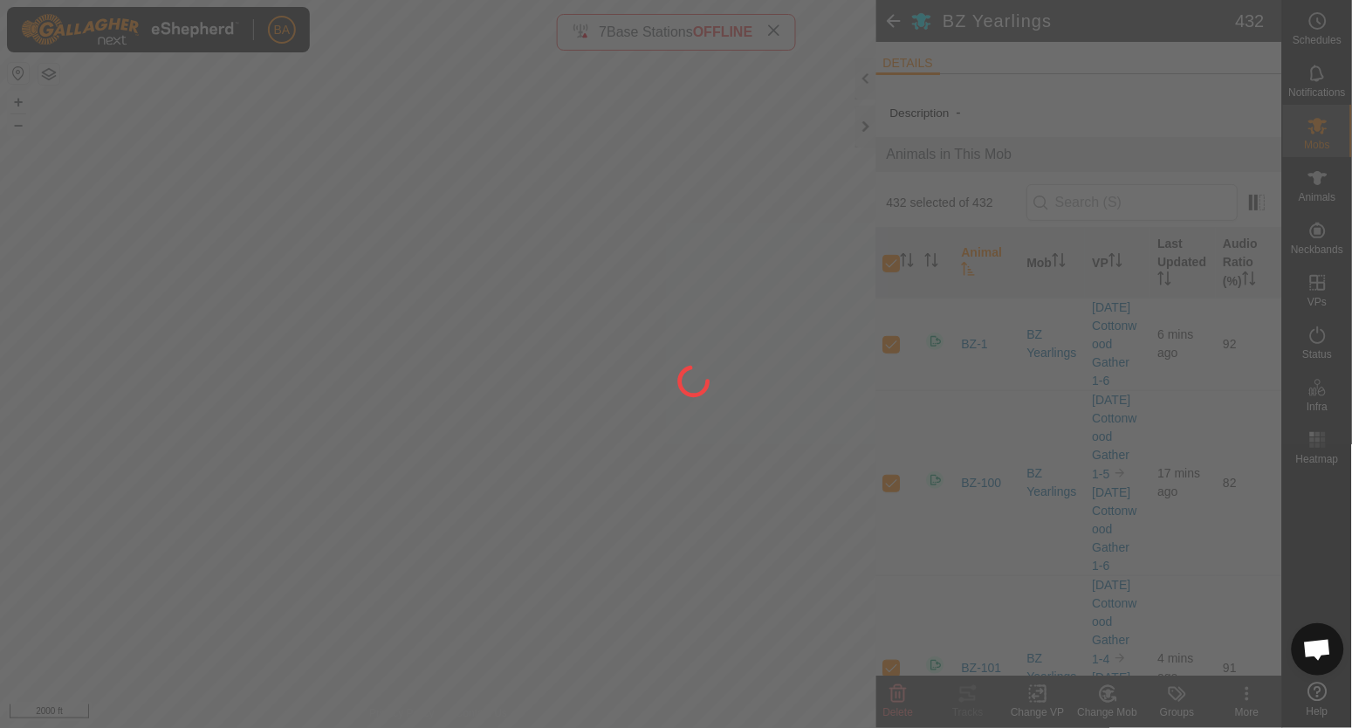
checkbox input "false"
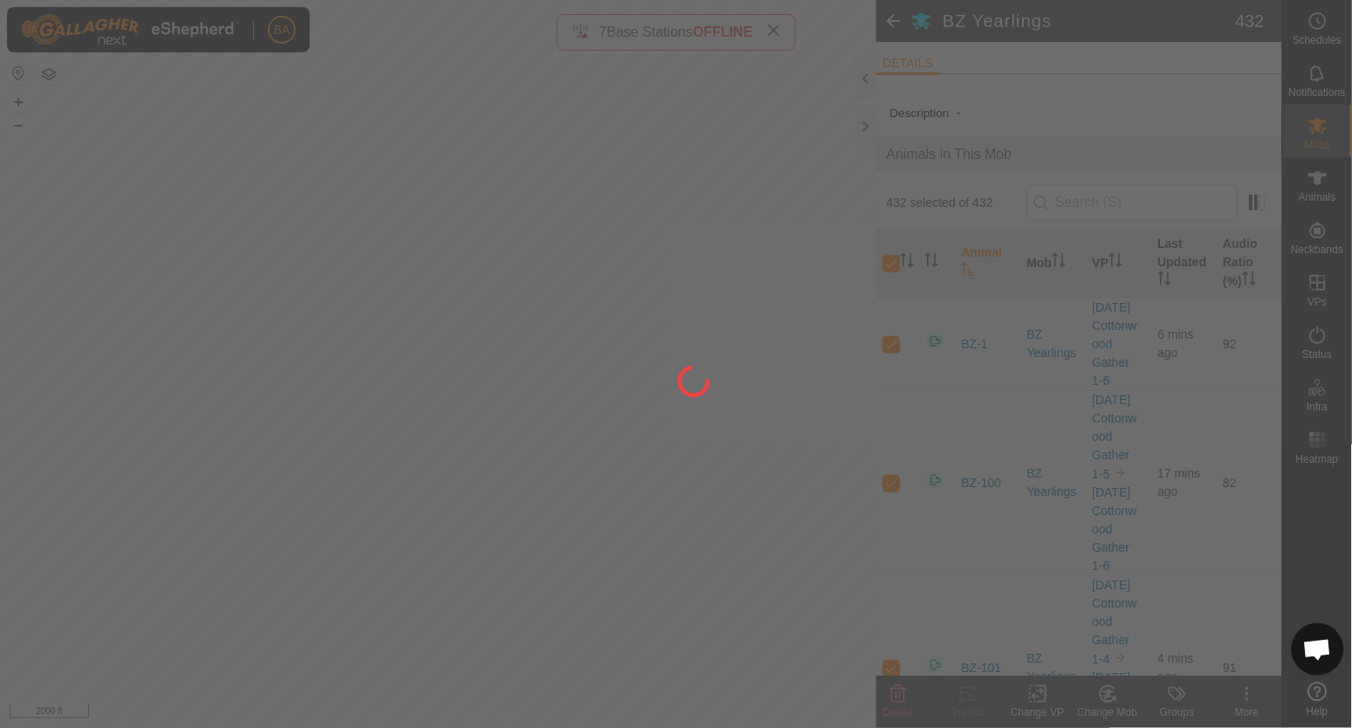
checkbox input "false"
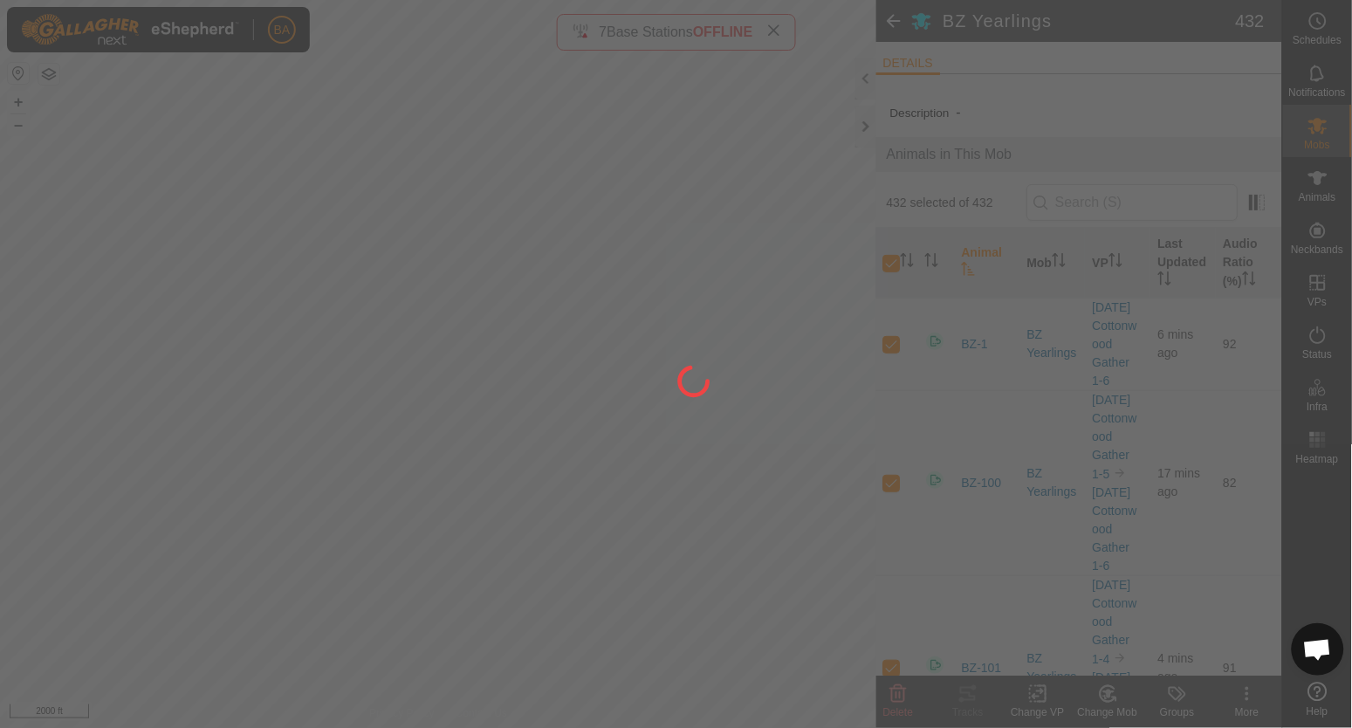
checkbox input "false"
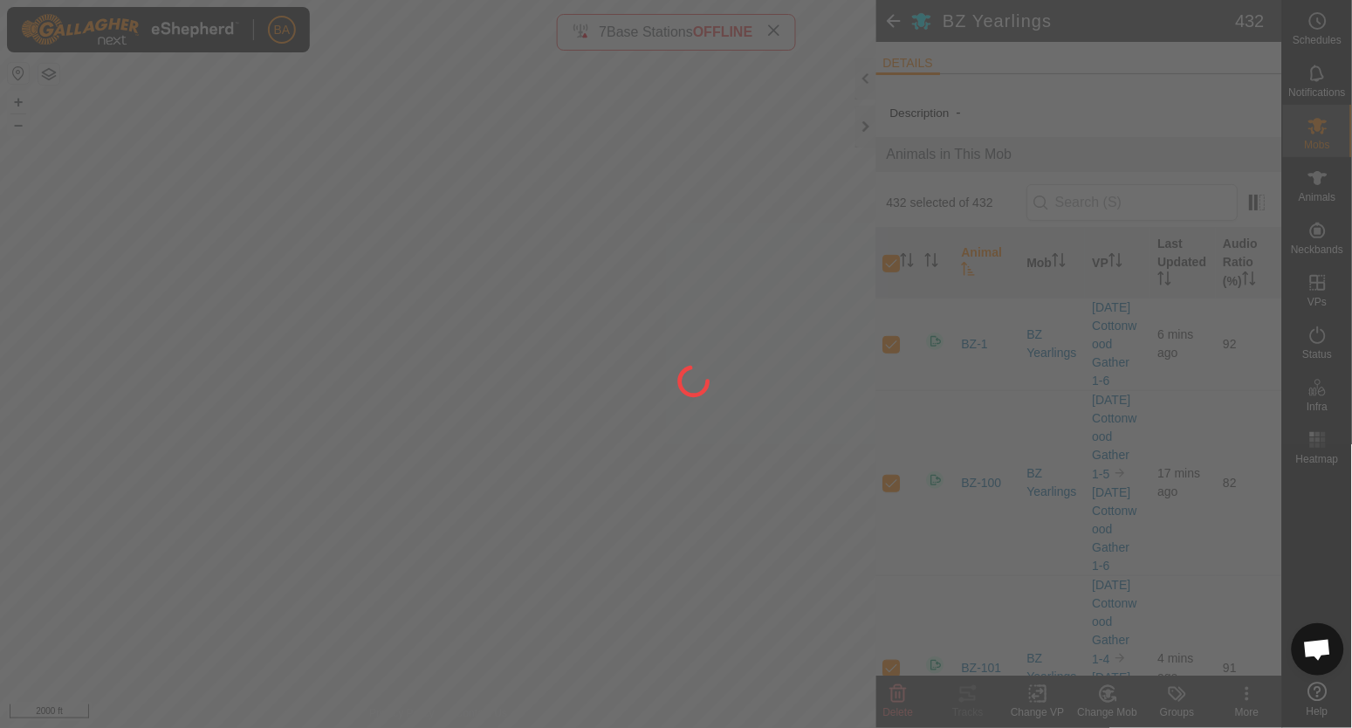
checkbox input "false"
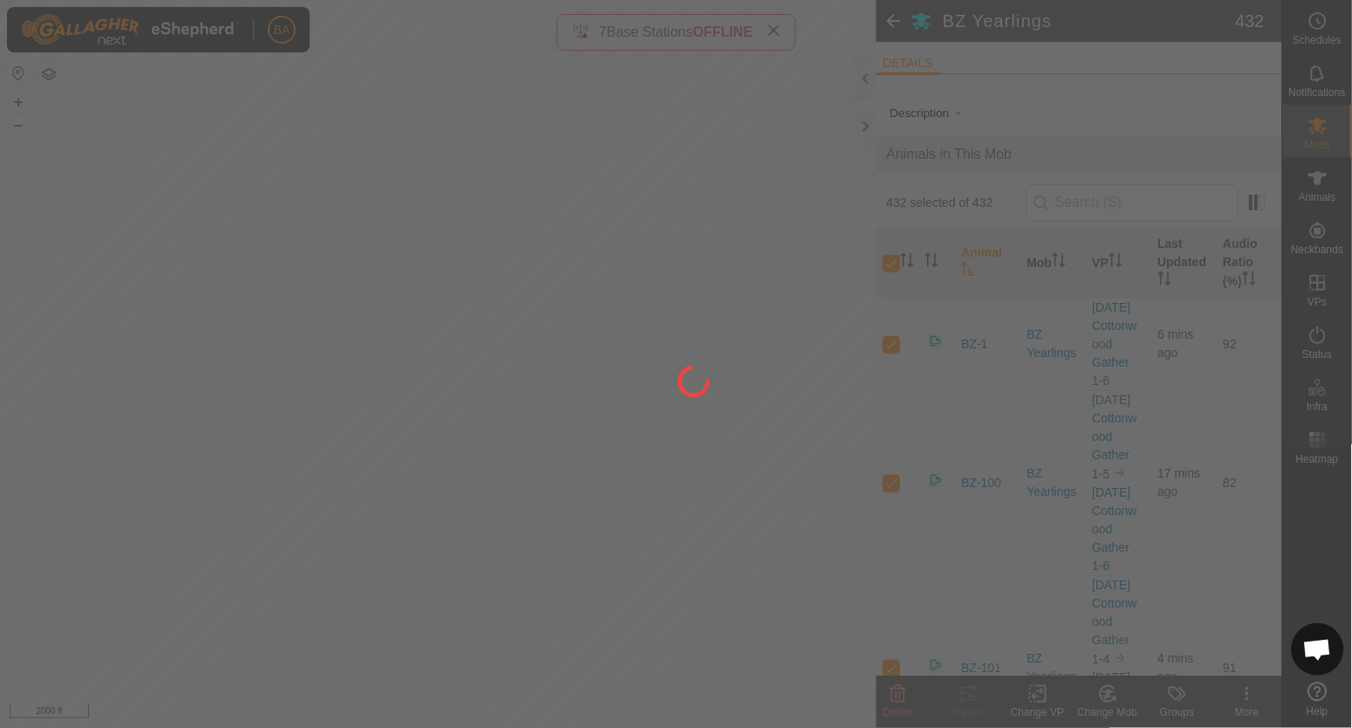
checkbox input "false"
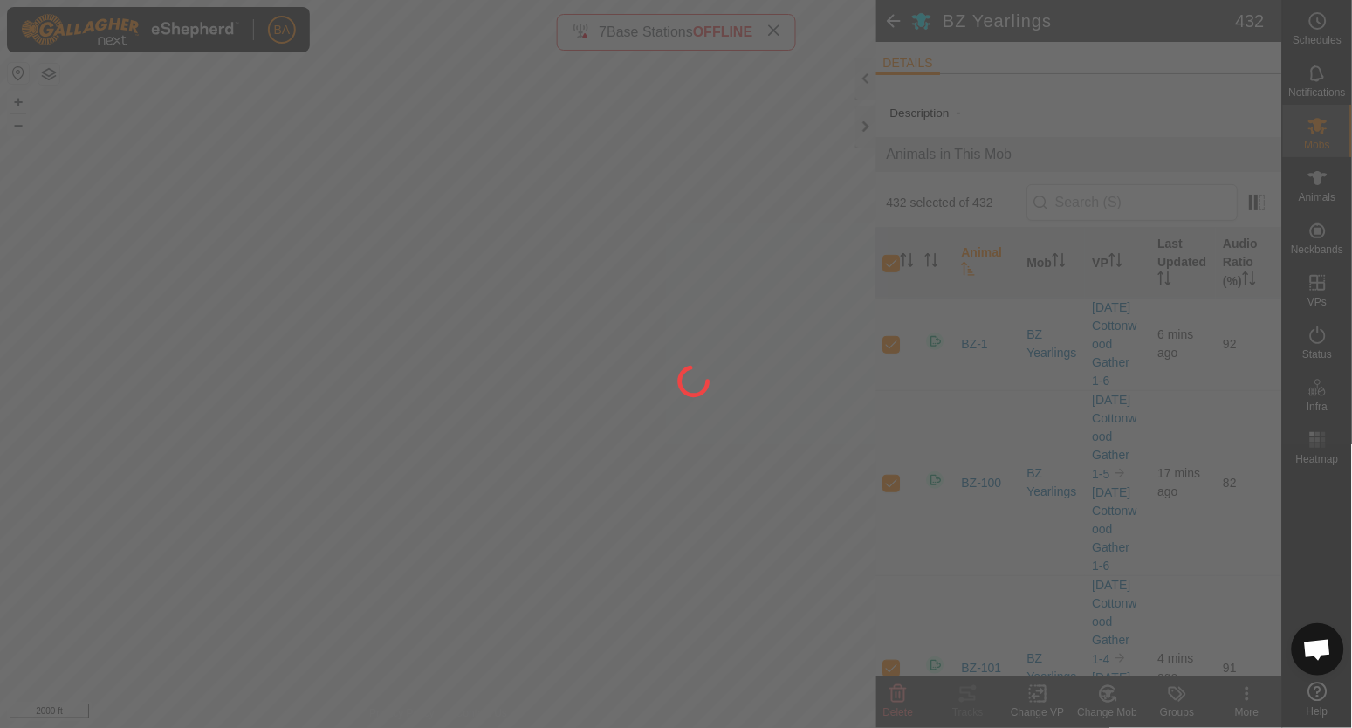
checkbox input "false"
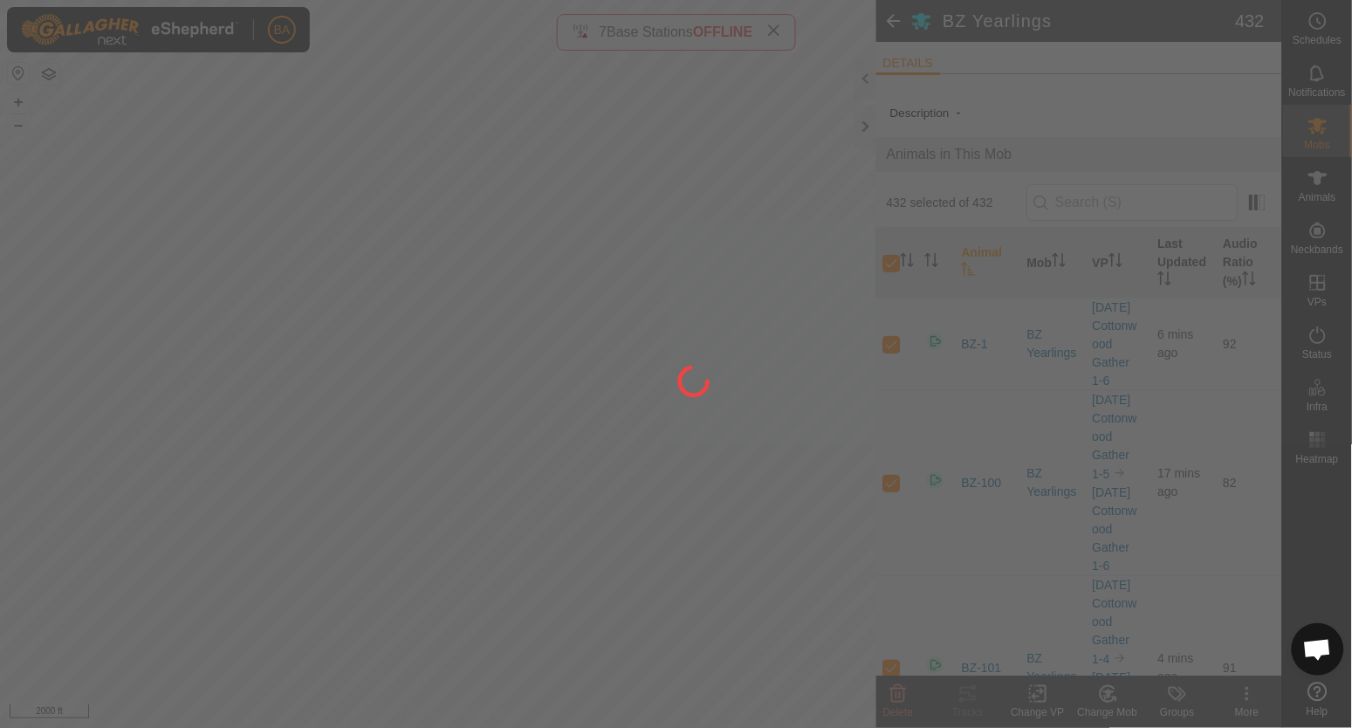
checkbox input "false"
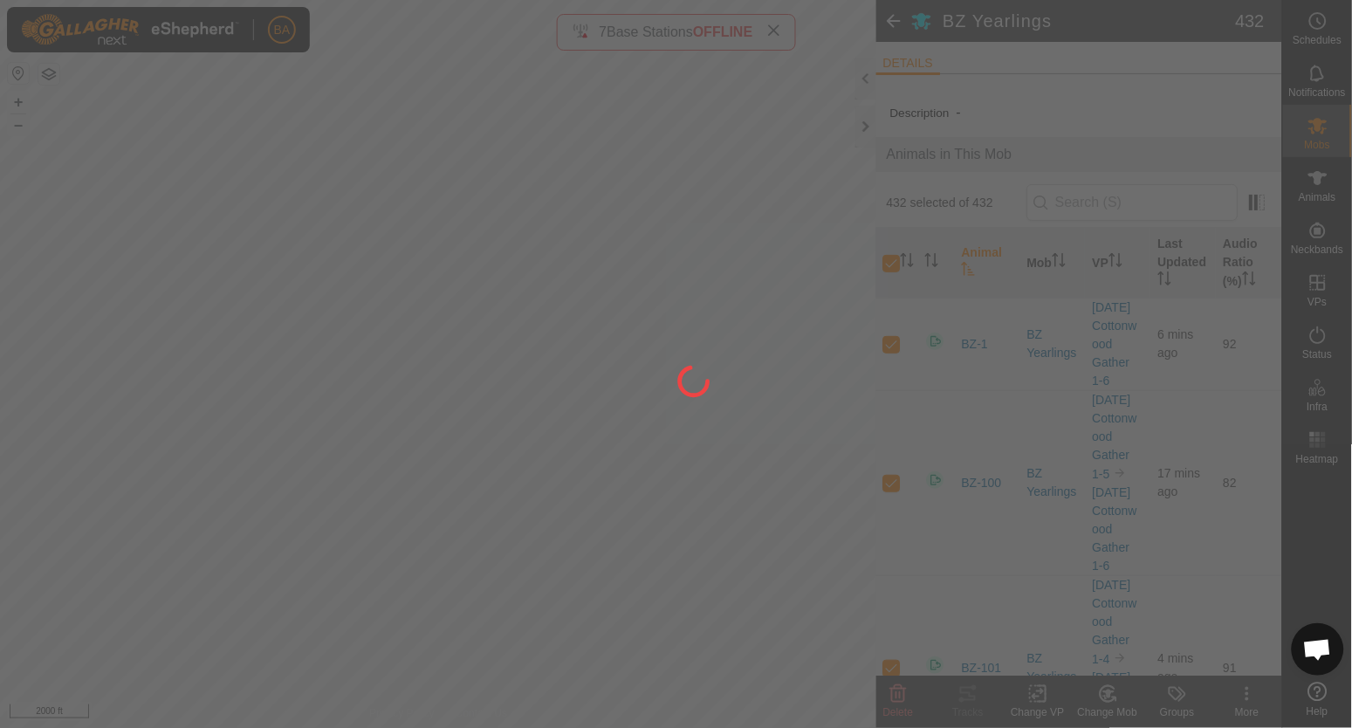
checkbox input "false"
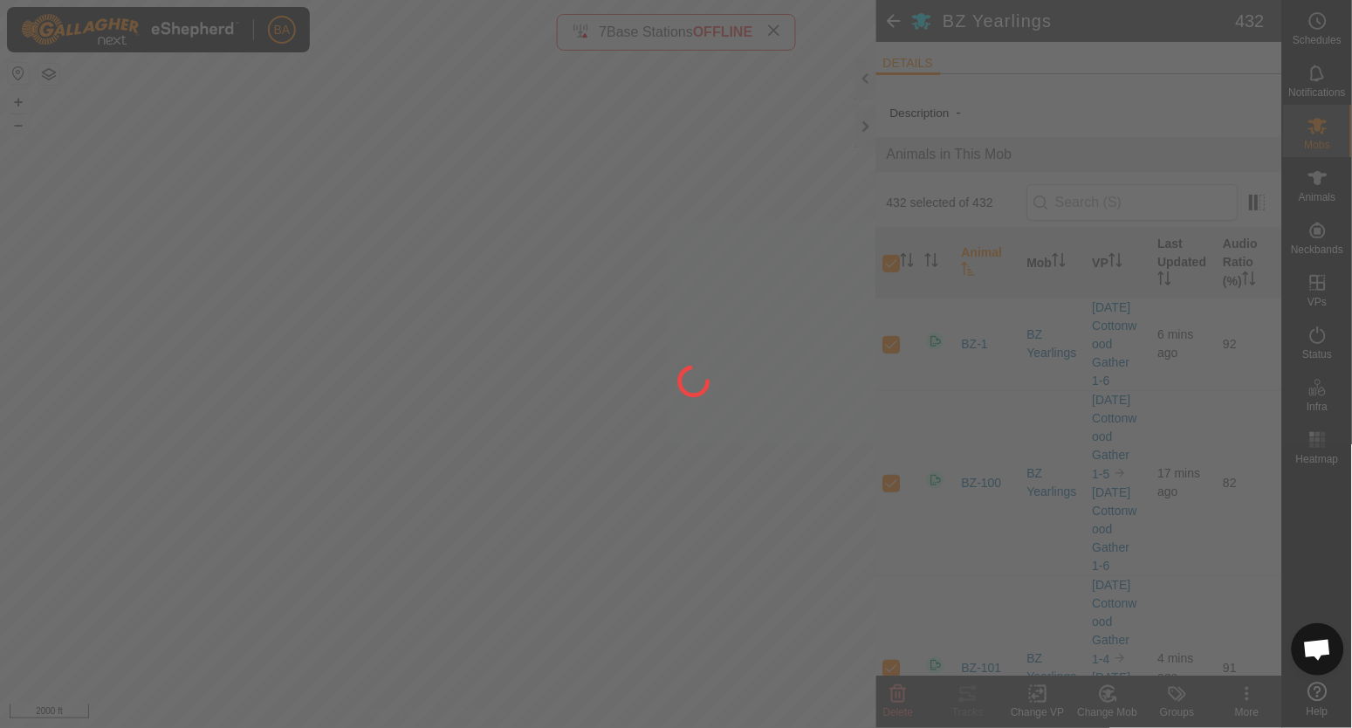
checkbox input "false"
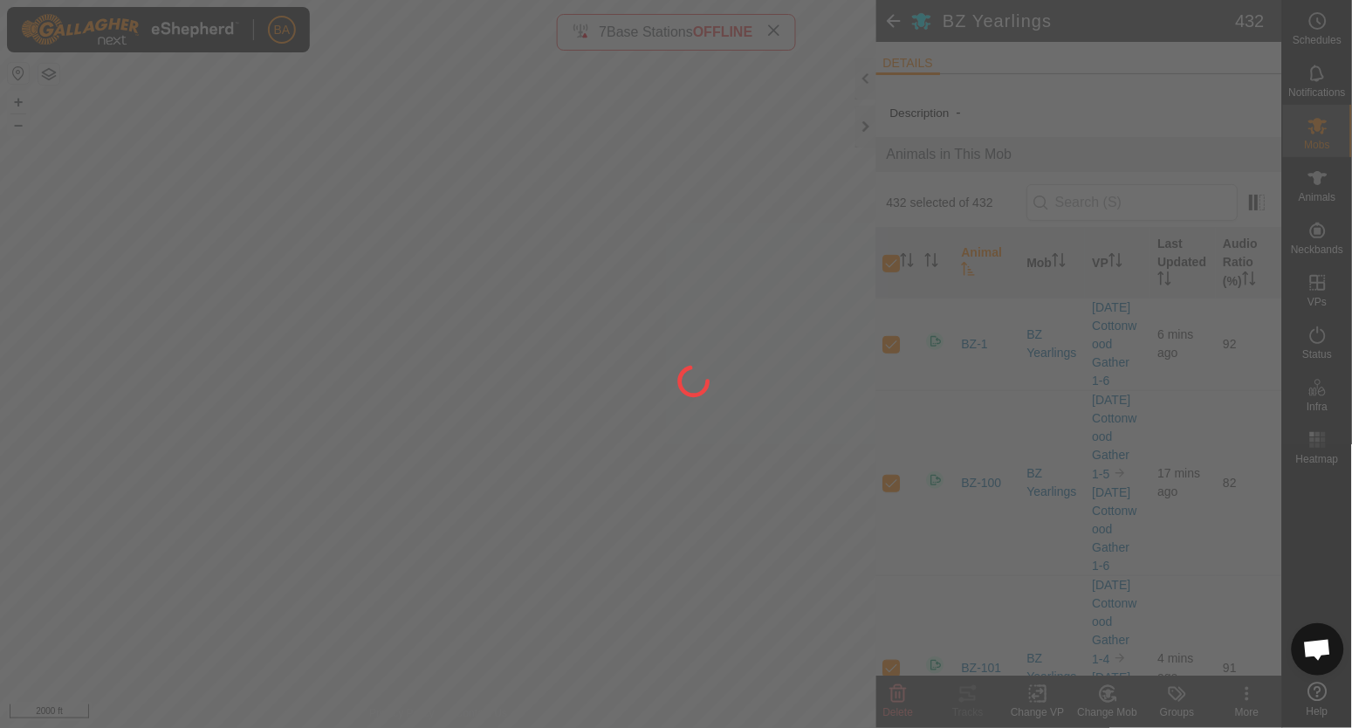
checkbox input "false"
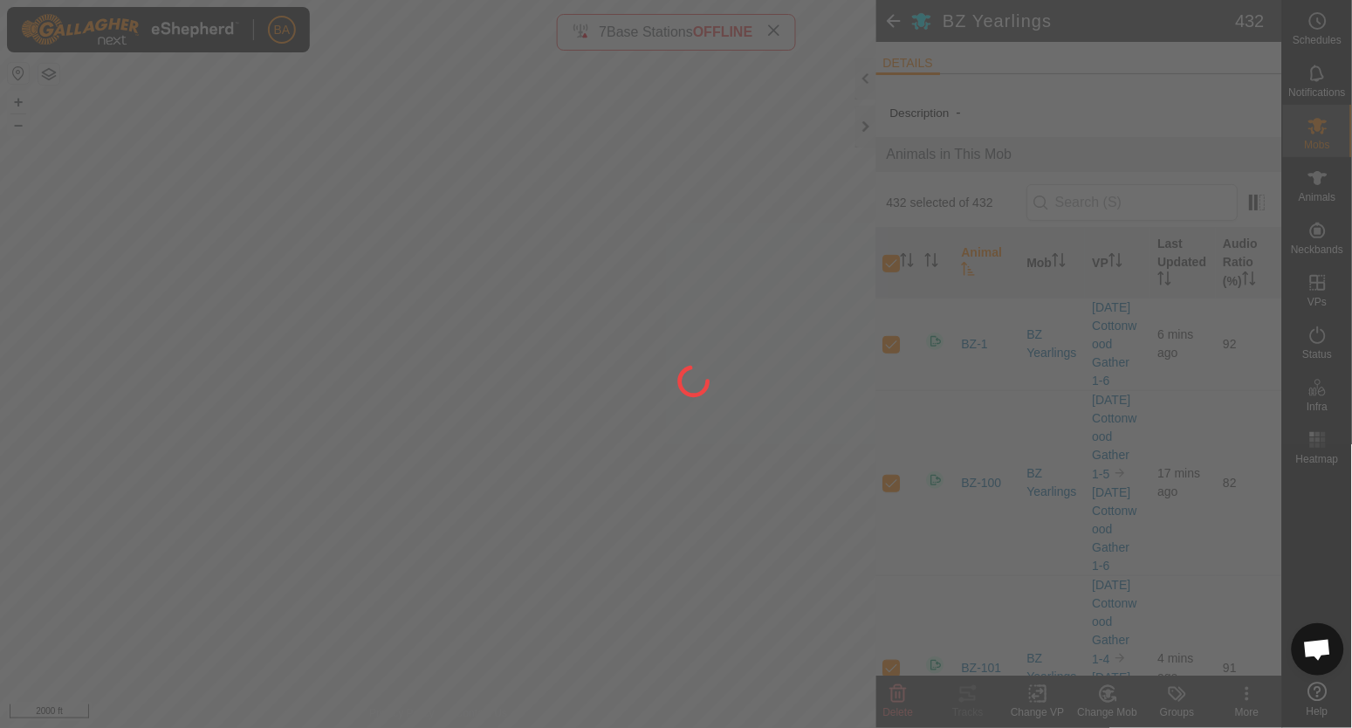
checkbox input "false"
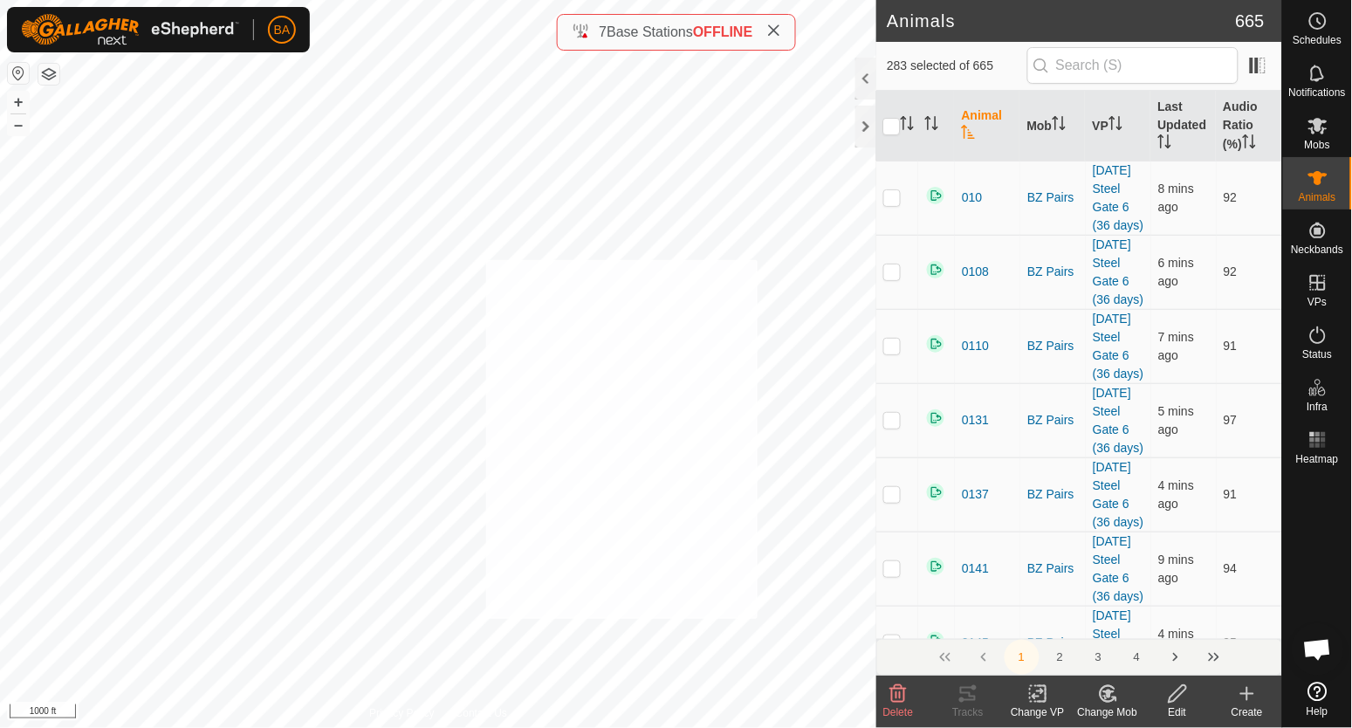
click at [485, 260] on div "BZ-594 2429824110 BZ Yearlings [DATE] Cottonwood Gather 1-5 + – ⇧ i 1000 ft" at bounding box center [438, 364] width 876 height 728
click at [1180, 696] on icon at bounding box center [1177, 693] width 17 height 17
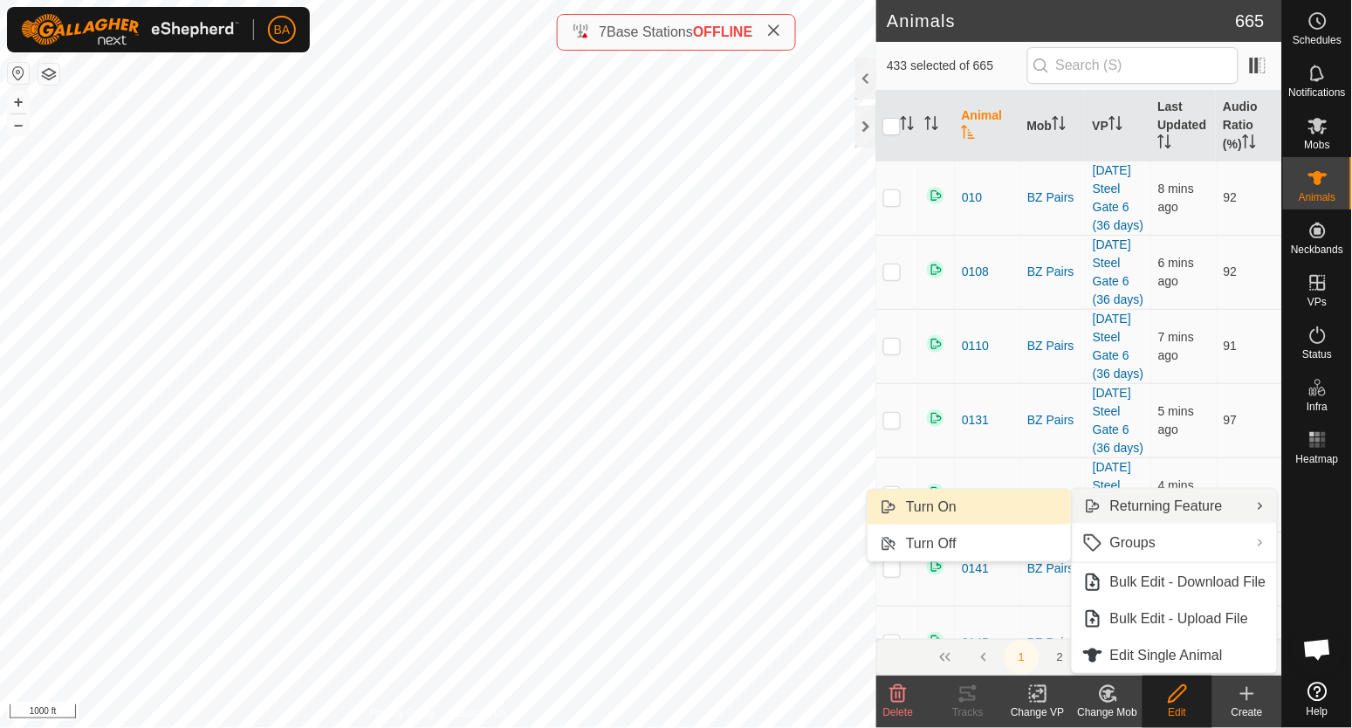
click at [969, 503] on link "Turn On" at bounding box center [969, 507] width 203 height 35
